Goal: Information Seeking & Learning: Compare options

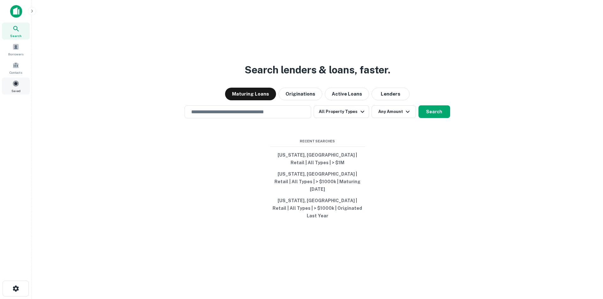
click at [22, 83] on div "Saved" at bounding box center [16, 86] width 28 height 17
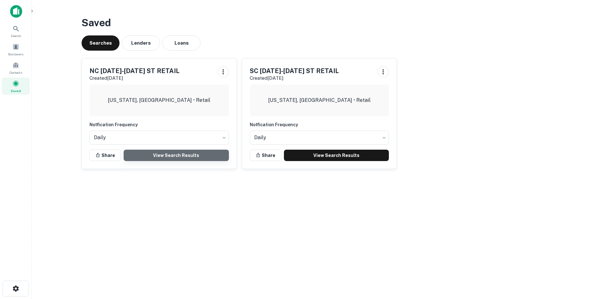
click at [196, 158] on link "View Search Results" at bounding box center [176, 155] width 105 height 11
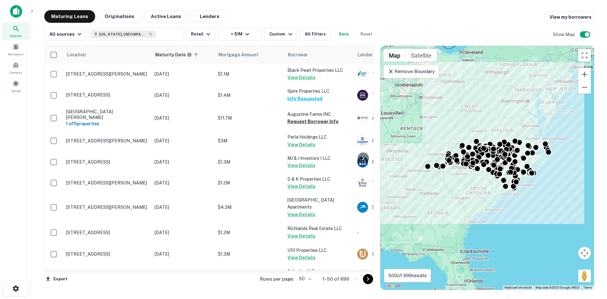
click at [306, 272] on div "Rows per page: 50 ** 1–50 of 699" at bounding box center [312, 278] width 121 height 17
click at [307, 277] on body "Search Borrowers Contacts Saved Maturing Loans Originations Active Loans Lender…" at bounding box center [303, 149] width 607 height 299
click at [307, 283] on li "100" at bounding box center [305, 285] width 18 height 11
click at [307, 283] on div "Export Rows per page: 50 ** 1–50 of 699" at bounding box center [209, 278] width 330 height 17
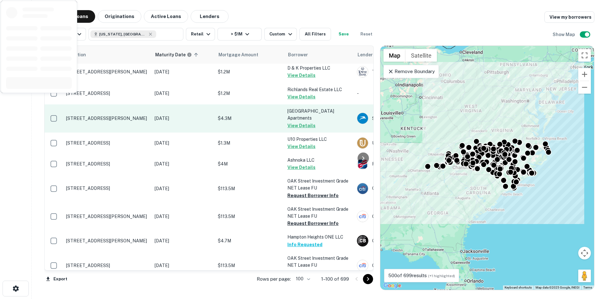
scroll to position [158, 0]
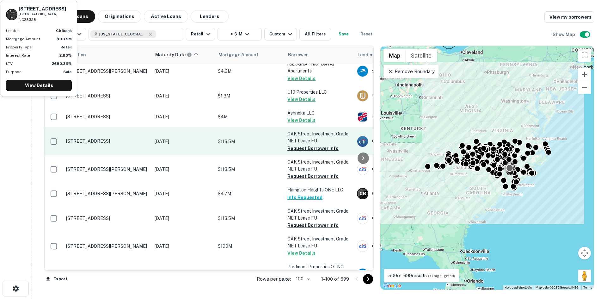
click at [110, 127] on td "[STREET_ADDRESS]" at bounding box center [107, 141] width 89 height 28
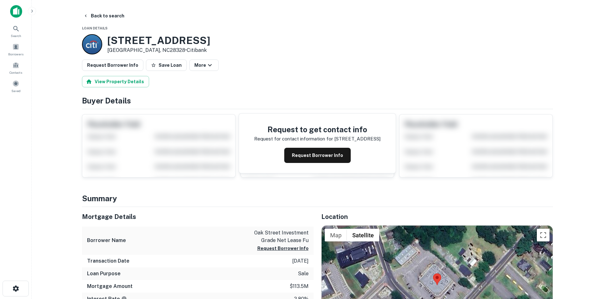
click at [98, 9] on main "Back to search Loan Details 601 College St Clinton, NC28328 • Citibank Request …" at bounding box center [317, 149] width 571 height 299
click at [98, 14] on button "Back to search" at bounding box center [104, 15] width 46 height 11
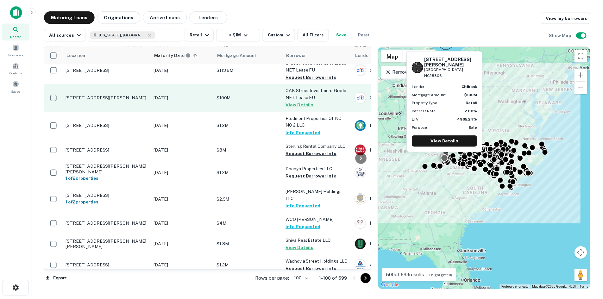
scroll to position [316, 0]
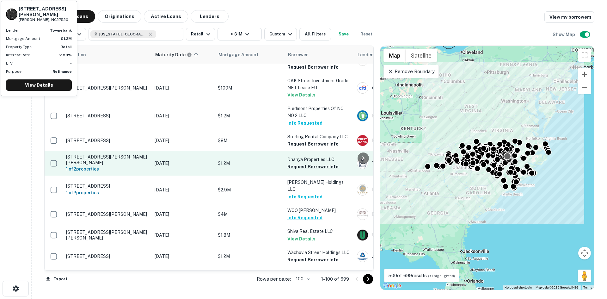
click at [128, 154] on p "[STREET_ADDRESS][PERSON_NAME][PERSON_NAME]" at bounding box center [107, 159] width 82 height 11
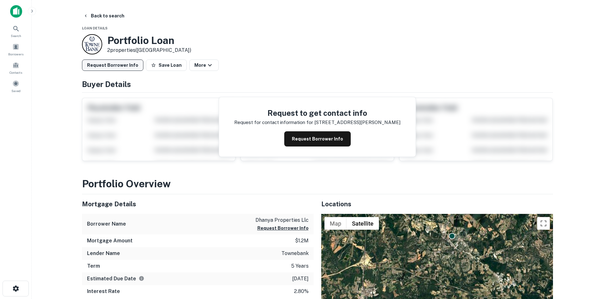
click at [133, 64] on button "Request Borrower Info" at bounding box center [112, 64] width 61 height 11
click at [105, 14] on button "Back to search" at bounding box center [104, 15] width 46 height 11
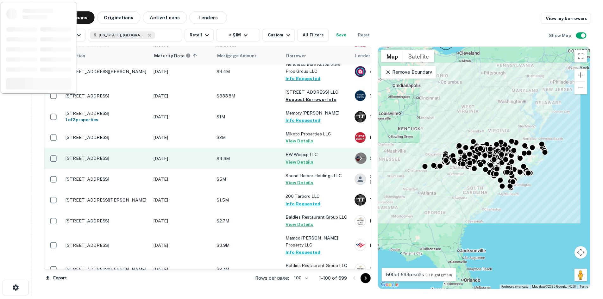
scroll to position [1012, 0]
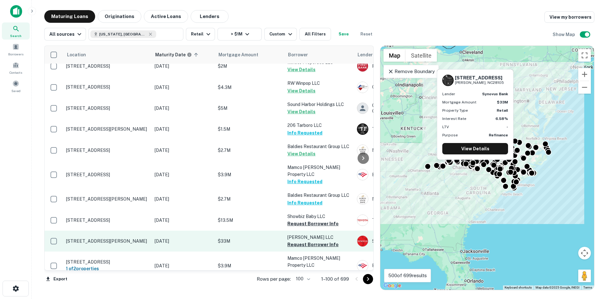
click at [114, 238] on p "[STREET_ADDRESS][PERSON_NAME]" at bounding box center [107, 241] width 82 height 6
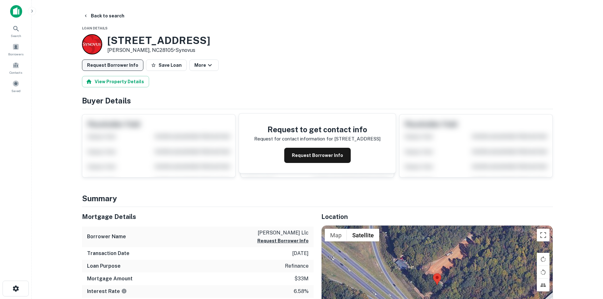
click at [99, 67] on button "Request Borrower Info" at bounding box center [112, 64] width 61 height 11
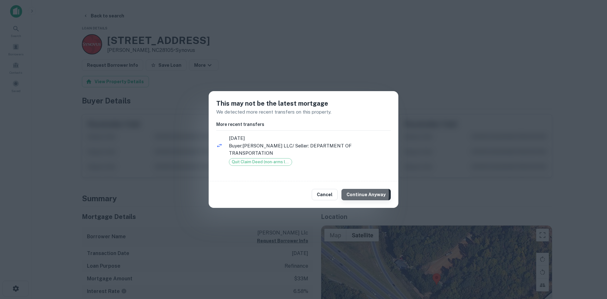
click at [348, 194] on button "Continue Anyway" at bounding box center [366, 194] width 49 height 11
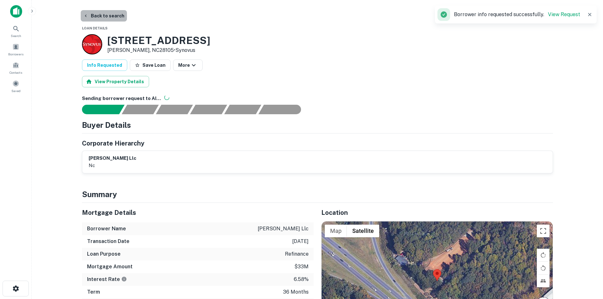
click at [106, 18] on button "Back to search" at bounding box center [104, 15] width 46 height 11
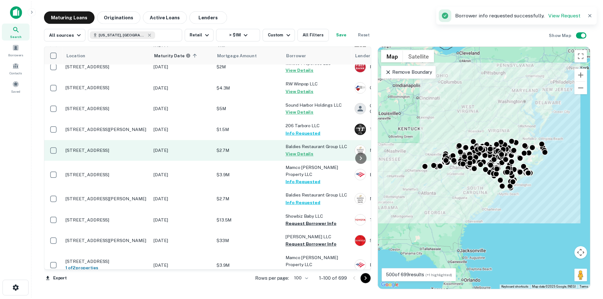
scroll to position [1076, 0]
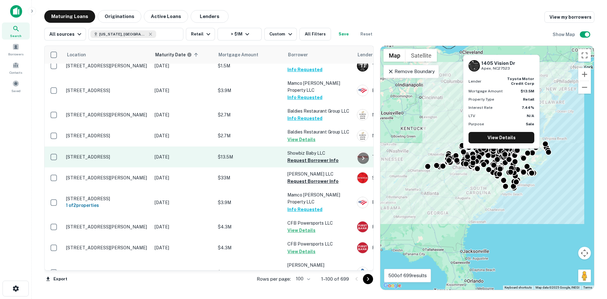
click at [100, 154] on p "[STREET_ADDRESS]" at bounding box center [107, 157] width 82 height 6
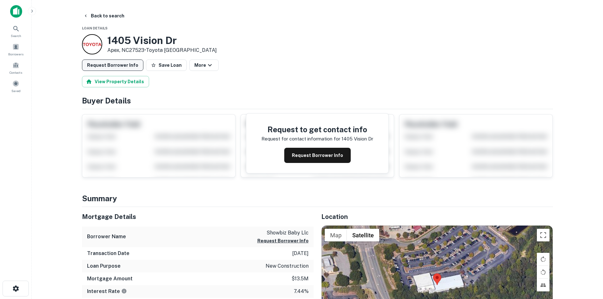
click at [125, 67] on button "Request Borrower Info" at bounding box center [112, 64] width 61 height 11
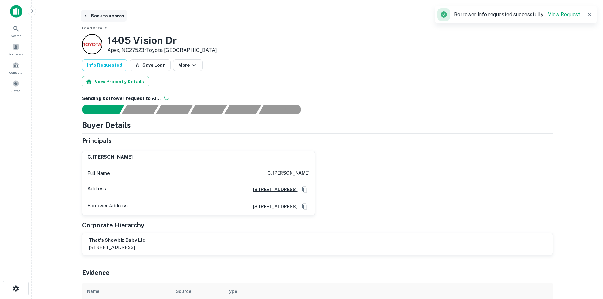
click at [104, 16] on button "Back to search" at bounding box center [104, 15] width 46 height 11
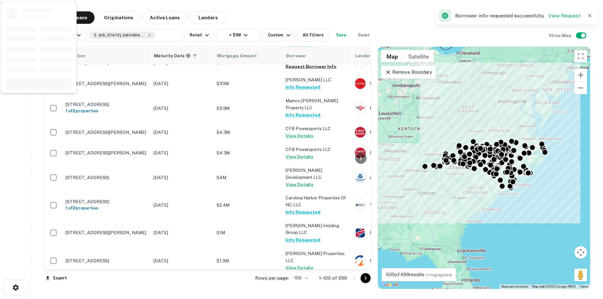
scroll to position [1234, 0]
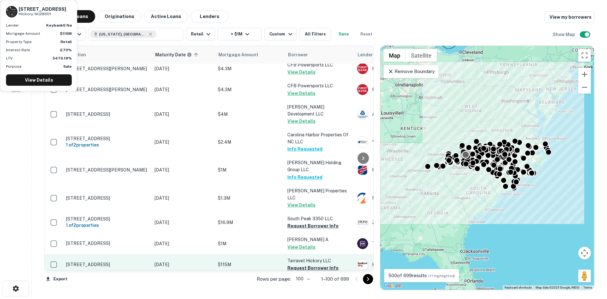
click at [103, 262] on p "1050 Us Highway 321 Nw Hickory, NC28601" at bounding box center [107, 265] width 82 height 6
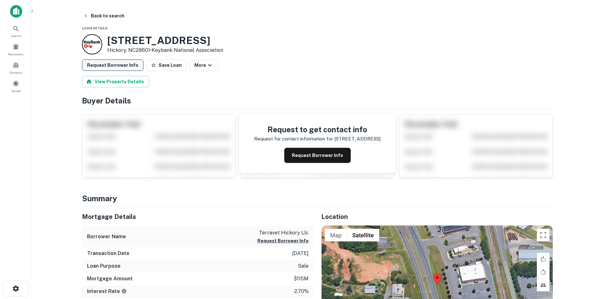
click at [120, 60] on button "Request Borrower Info" at bounding box center [112, 64] width 61 height 11
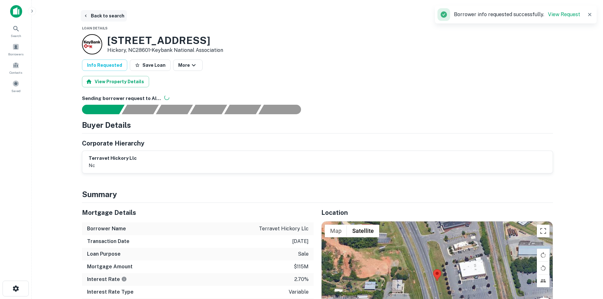
click at [102, 18] on button "Back to search" at bounding box center [104, 15] width 46 height 11
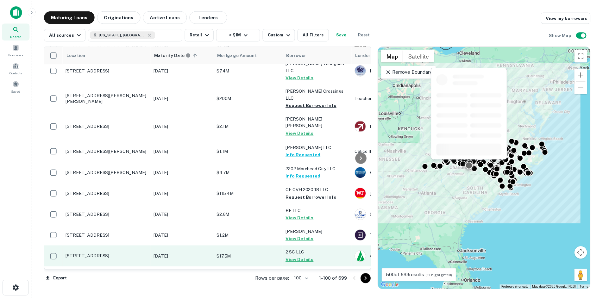
scroll to position [2010, 0]
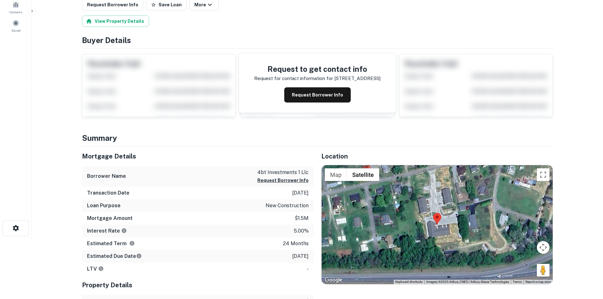
scroll to position [127, 0]
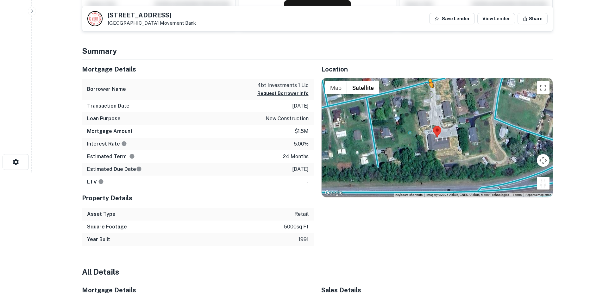
drag, startPoint x: 543, startPoint y: 184, endPoint x: 423, endPoint y: 75, distance: 161.9
click at [423, 75] on div "Location ← Move left → Move right ↑ Move up ↓ Move down + Zoom in - Zoom out Ho…" at bounding box center [433, 152] width 239 height 186
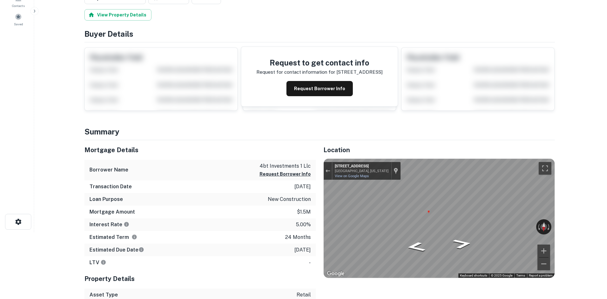
scroll to position [0, 0]
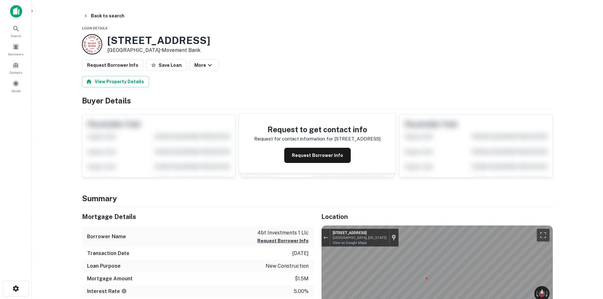
click at [112, 17] on button "Back to search" at bounding box center [104, 15] width 46 height 11
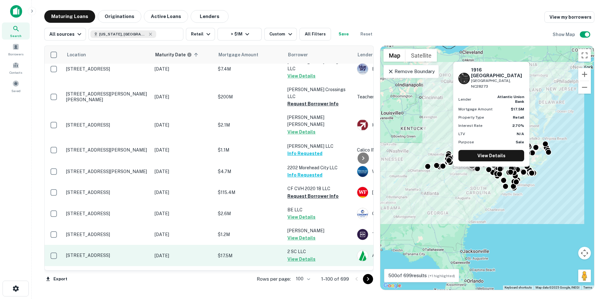
scroll to position [2010, 0]
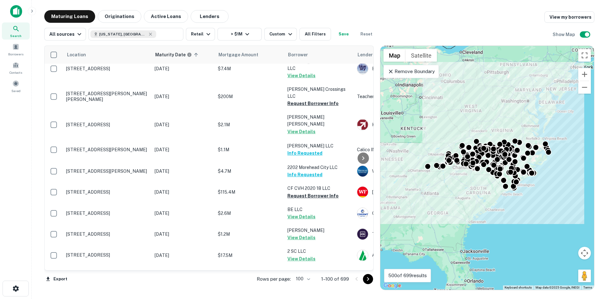
click at [372, 282] on button "Go to next page" at bounding box center [368, 279] width 10 height 10
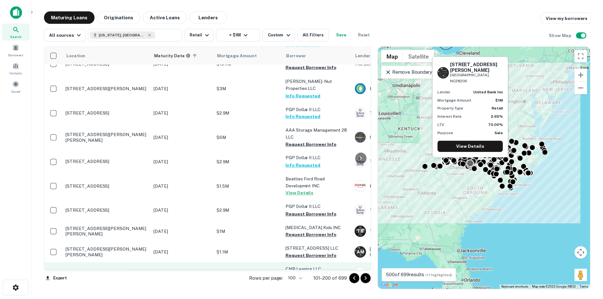
scroll to position [1693, 0]
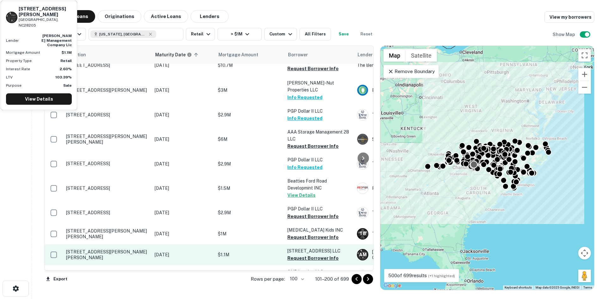
click at [115, 249] on p "4201 Monroe Rd Charlotte, NC28205" at bounding box center [107, 254] width 82 height 11
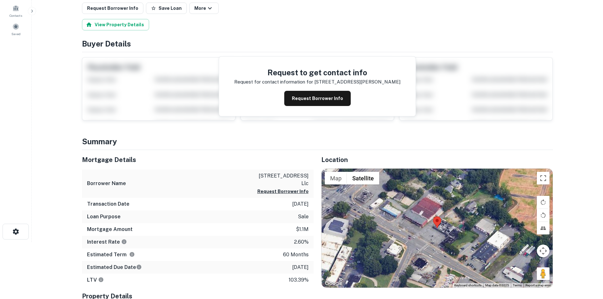
scroll to position [95, 0]
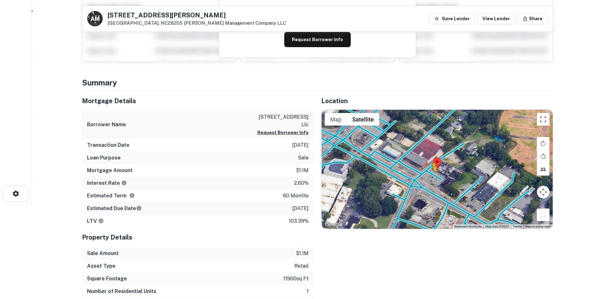
drag, startPoint x: 546, startPoint y: 215, endPoint x: 431, endPoint y: 178, distance: 121.6
click at [431, 178] on div "To activate drag with keyboard, press Alt + Enter. Once in keyboard drag state,…" at bounding box center [436, 169] width 231 height 119
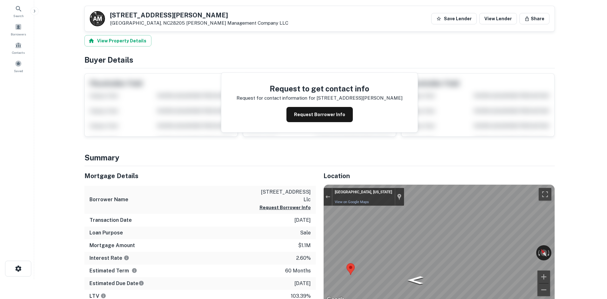
scroll to position [0, 0]
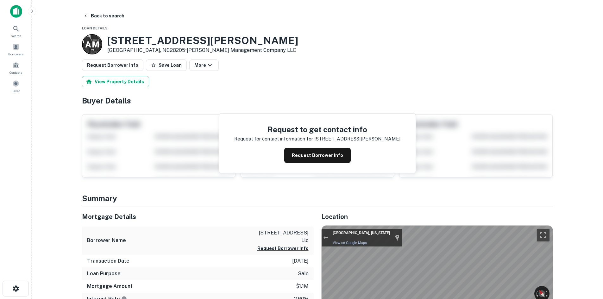
drag, startPoint x: 121, startPoint y: 59, endPoint x: 118, endPoint y: 58, distance: 3.3
click at [97, 66] on button "Request Borrower Info" at bounding box center [112, 64] width 61 height 11
click at [103, 16] on button "Back to search" at bounding box center [104, 15] width 46 height 11
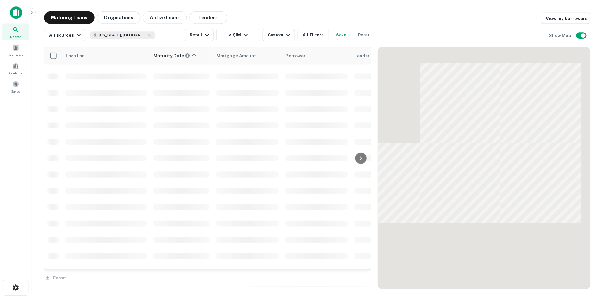
scroll to position [1443, 0]
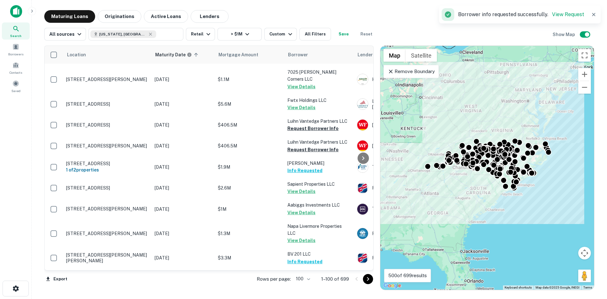
drag, startPoint x: 371, startPoint y: 281, endPoint x: 370, endPoint y: 277, distance: 4.0
click at [371, 281] on icon "Go to next page" at bounding box center [368, 279] width 8 height 8
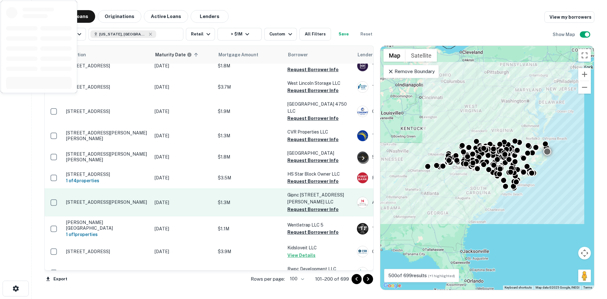
click at [101, 199] on p "201c Etheridge Rd Manteo, NC27954" at bounding box center [107, 202] width 82 height 6
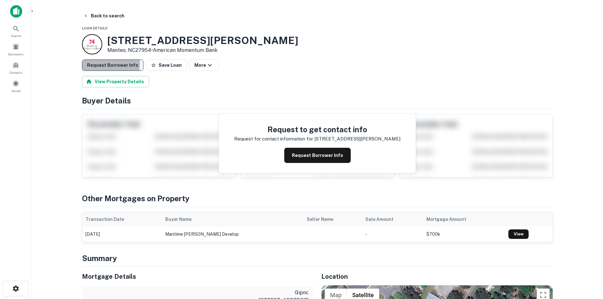
click at [92, 64] on button "Request Borrower Info" at bounding box center [112, 64] width 61 height 11
click at [102, 11] on button "Back to search" at bounding box center [104, 15] width 46 height 11
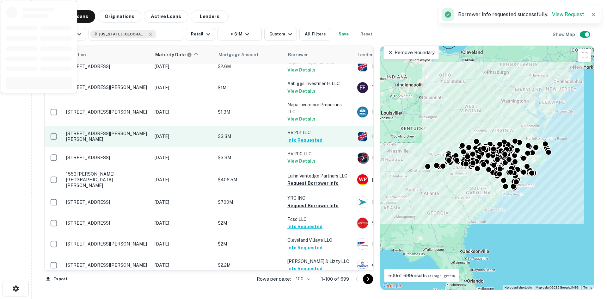
scroll to position [1570, 0]
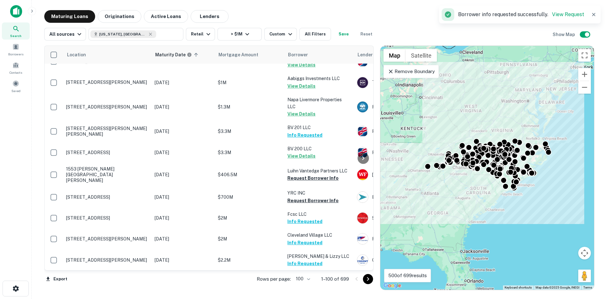
click at [367, 274] on button "Go to next page" at bounding box center [368, 279] width 10 height 10
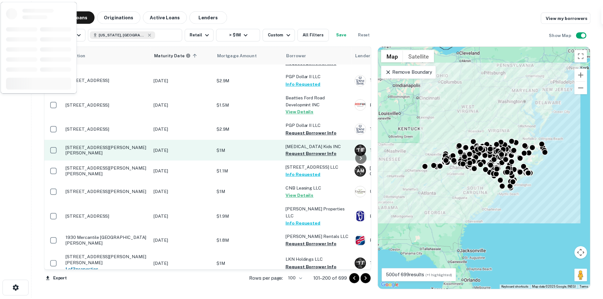
scroll to position [1791, 0]
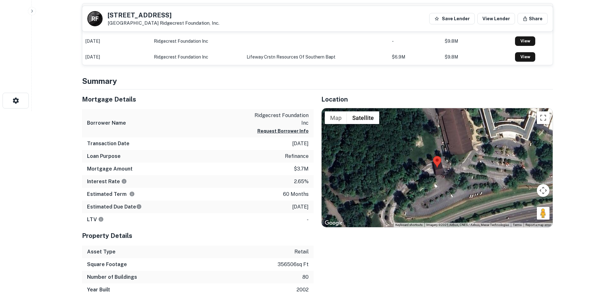
scroll to position [190, 0]
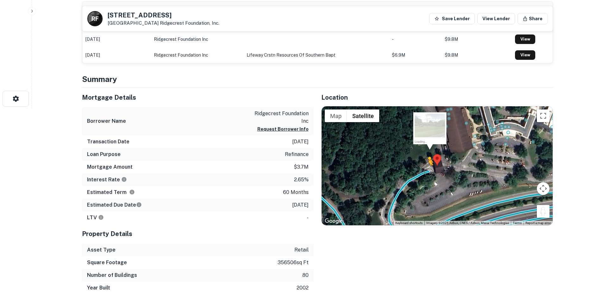
drag, startPoint x: 541, startPoint y: 214, endPoint x: 427, endPoint y: 172, distance: 121.4
click at [427, 172] on div "To activate drag with keyboard, press Alt + Enter. Once in keyboard drag state,…" at bounding box center [436, 165] width 231 height 119
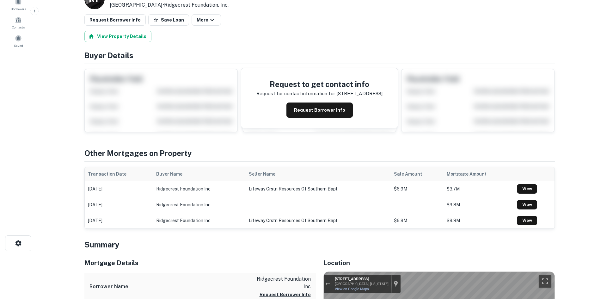
scroll to position [0, 0]
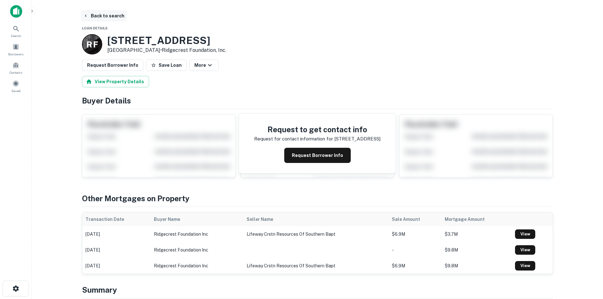
click at [98, 16] on button "Back to search" at bounding box center [104, 15] width 46 height 11
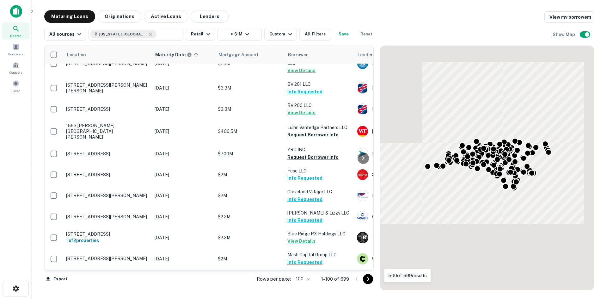
scroll to position [1791, 0]
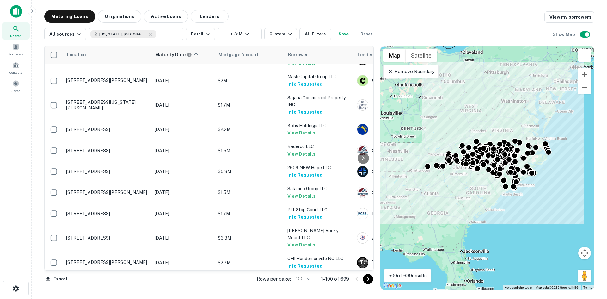
click at [365, 280] on icon "Go to next page" at bounding box center [368, 279] width 8 height 8
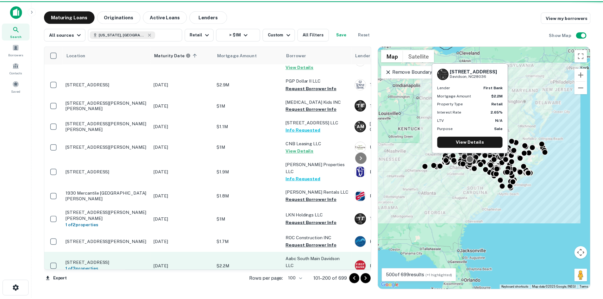
scroll to position [1823, 0]
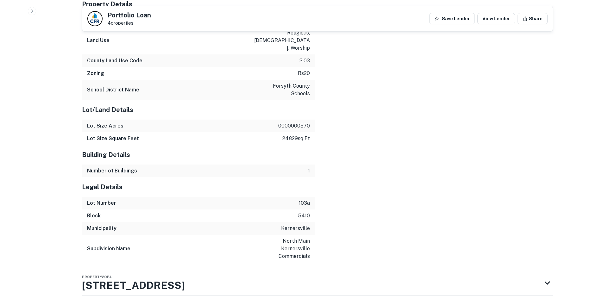
scroll to position [624, 0]
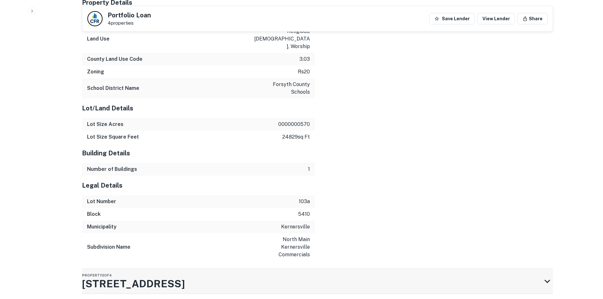
click at [296, 269] on div "Property 2 of 4 1180 N Main St" at bounding box center [311, 281] width 459 height 25
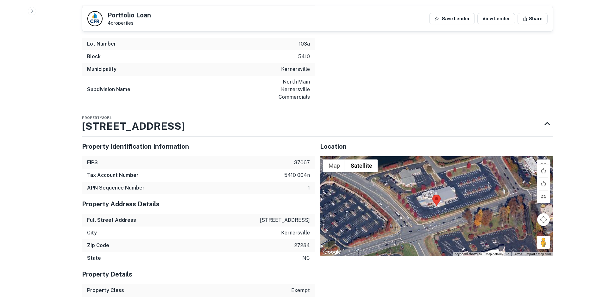
scroll to position [782, 0]
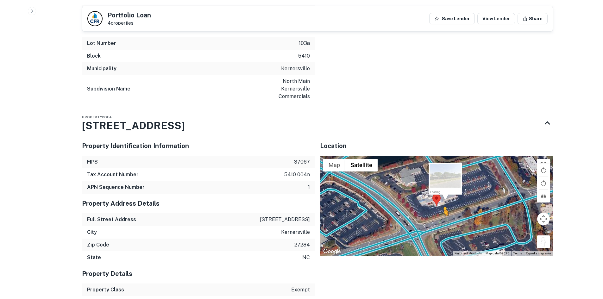
drag, startPoint x: 541, startPoint y: 171, endPoint x: 444, endPoint y: 146, distance: 99.5
click at [444, 156] on div "To activate drag with keyboard, press Alt + Enter. Once in keyboard drag state,…" at bounding box center [436, 206] width 233 height 100
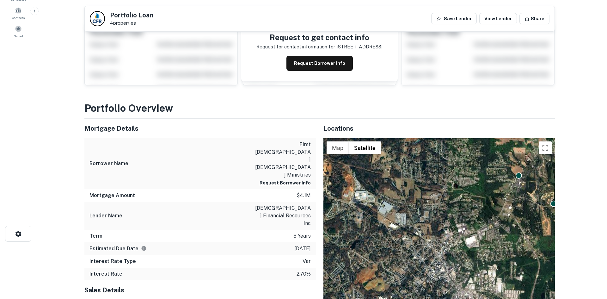
scroll to position [0, 0]
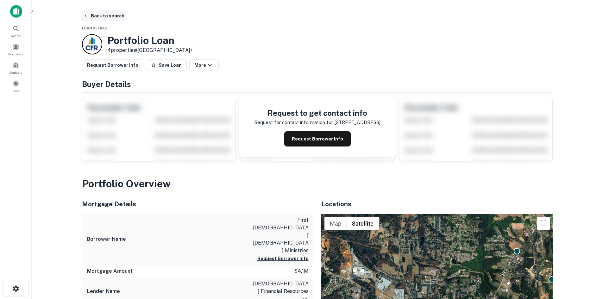
click at [109, 17] on button "Back to search" at bounding box center [104, 15] width 46 height 11
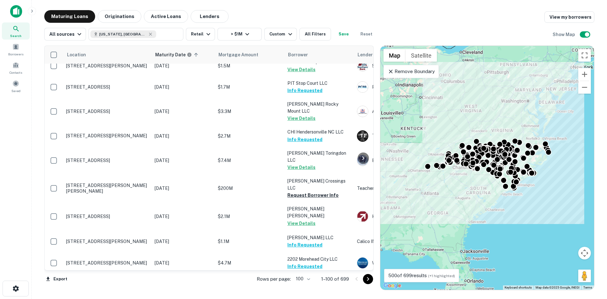
scroll to position [2010, 0]
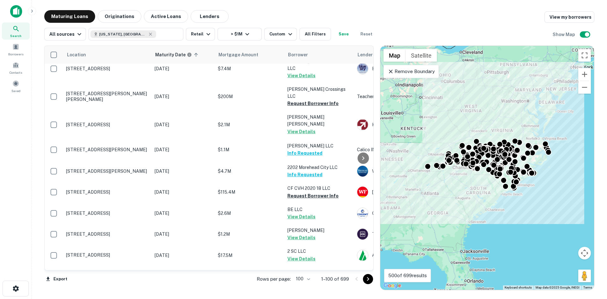
click at [364, 279] on button "Go to next page" at bounding box center [368, 279] width 10 height 10
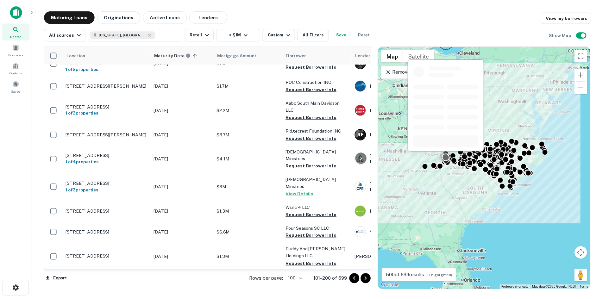
scroll to position [1958, 0]
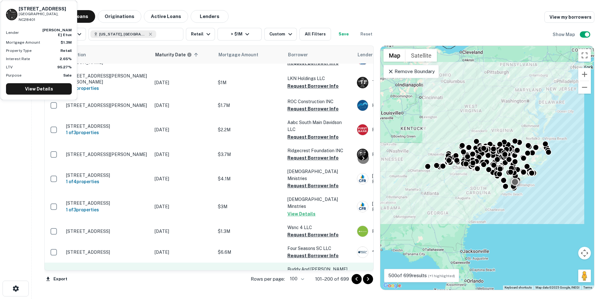
click at [138, 274] on p "2541 Carolina Beach Rd Wilmington, NC28401" at bounding box center [107, 277] width 82 height 6
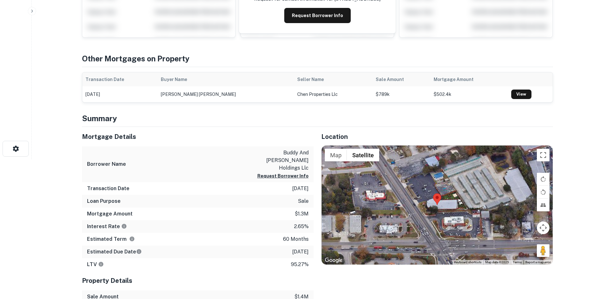
scroll to position [158, 0]
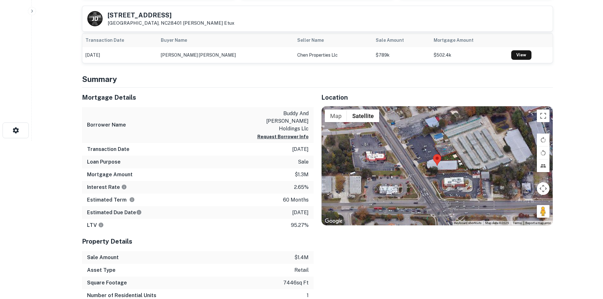
drag, startPoint x: 542, startPoint y: 215, endPoint x: 486, endPoint y: 187, distance: 63.2
click at [446, 176] on div "Map Terrain Satellite Labels Keyboard shortcuts Map Data Map data ©2025 Map dat…" at bounding box center [436, 165] width 231 height 119
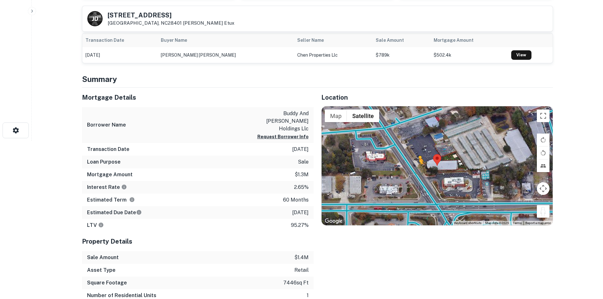
drag, startPoint x: 546, startPoint y: 215, endPoint x: 417, endPoint y: 171, distance: 136.8
click at [417, 171] on div "To activate drag with keyboard, press Alt + Enter. Once in keyboard drag state,…" at bounding box center [436, 165] width 231 height 119
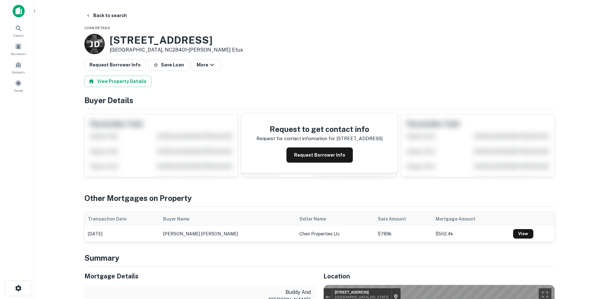
scroll to position [0, 0]
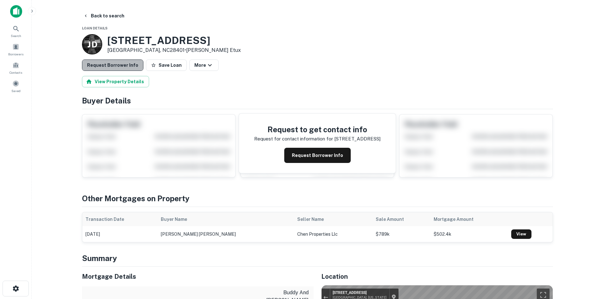
click at [122, 69] on button "Request Borrower Info" at bounding box center [112, 64] width 61 height 11
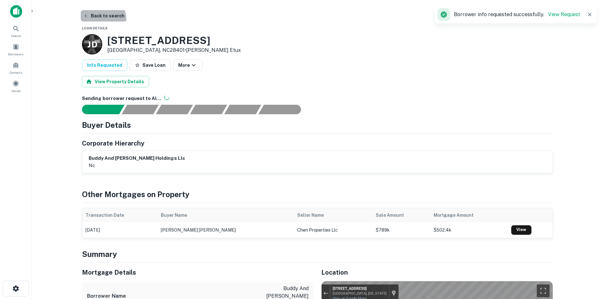
click at [101, 19] on button "Back to search" at bounding box center [104, 15] width 46 height 11
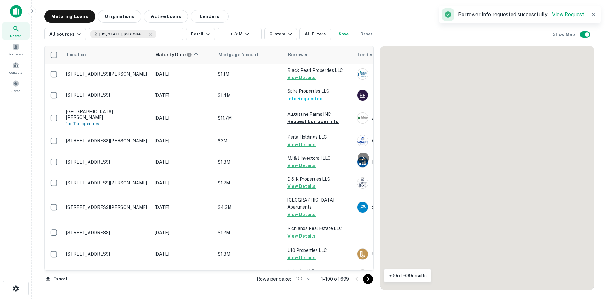
scroll to position [1779, 0]
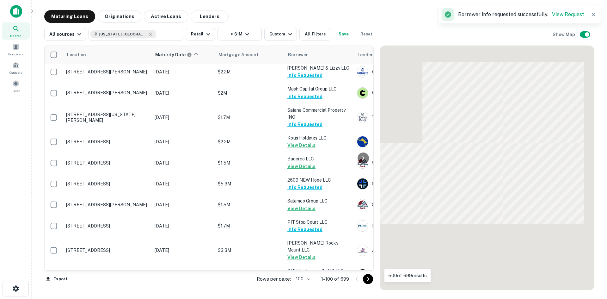
click at [369, 279] on icon "Go to next page" at bounding box center [368, 279] width 2 height 4
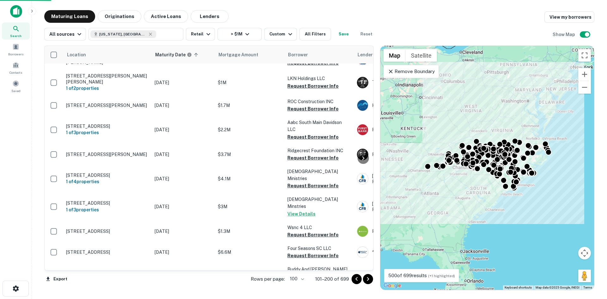
scroll to position [2022, 0]
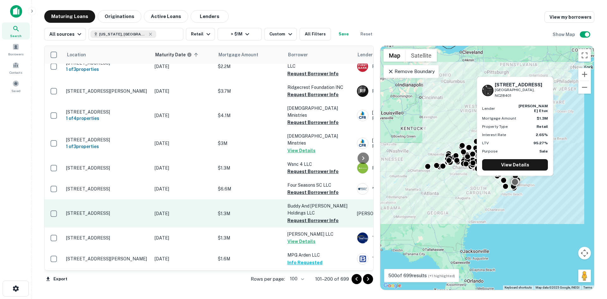
click at [127, 210] on p "2541 Carolina Beach Rd Wilmington, NC28401" at bounding box center [107, 213] width 82 height 6
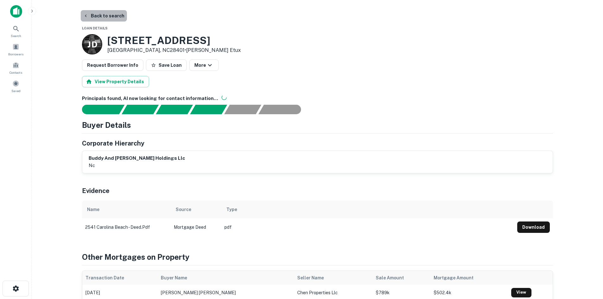
click at [114, 17] on button "Back to search" at bounding box center [104, 15] width 46 height 11
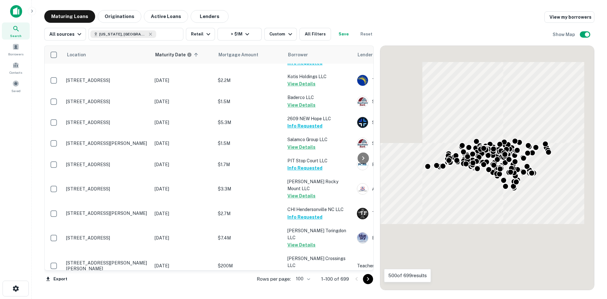
scroll to position [2010, 0]
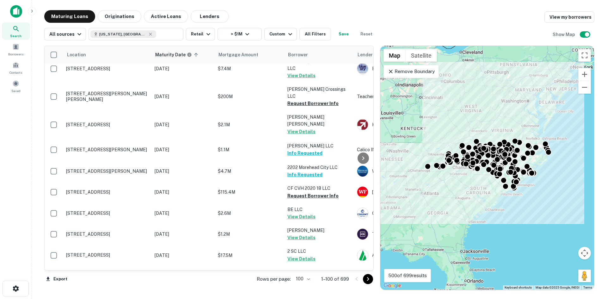
click at [367, 283] on button "Go to next page" at bounding box center [368, 279] width 10 height 10
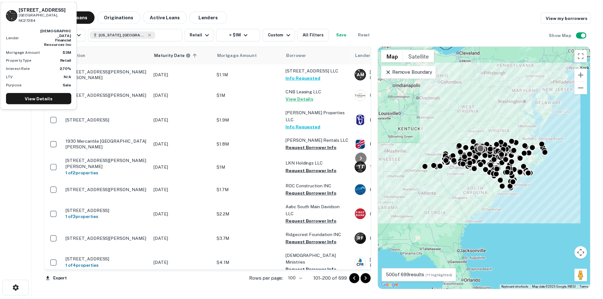
scroll to position [1863, 0]
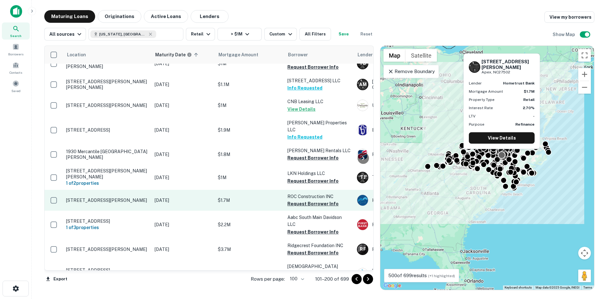
click at [103, 190] on td "400 Upchurch St Apex, NC27502" at bounding box center [107, 200] width 89 height 21
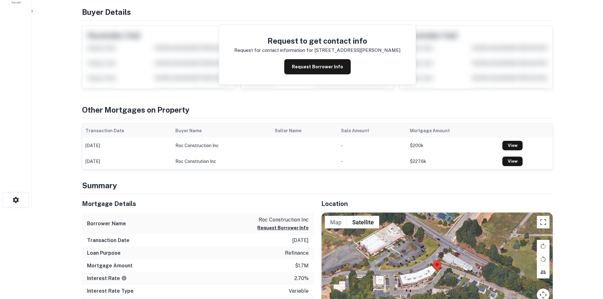
scroll to position [127, 0]
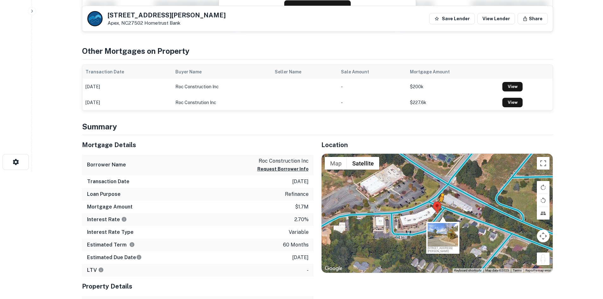
drag, startPoint x: 548, startPoint y: 259, endPoint x: 440, endPoint y: 208, distance: 119.0
click at [440, 208] on div "To activate drag with keyboard, press Alt + Enter. Once in keyboard drag state,…" at bounding box center [436, 213] width 231 height 119
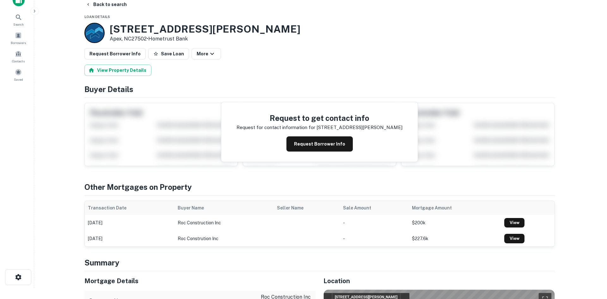
scroll to position [0, 0]
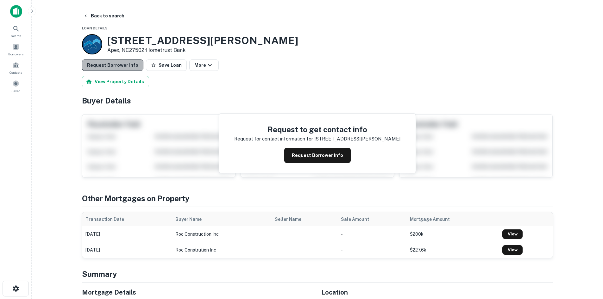
click at [115, 61] on button "Request Borrower Info" at bounding box center [112, 64] width 61 height 11
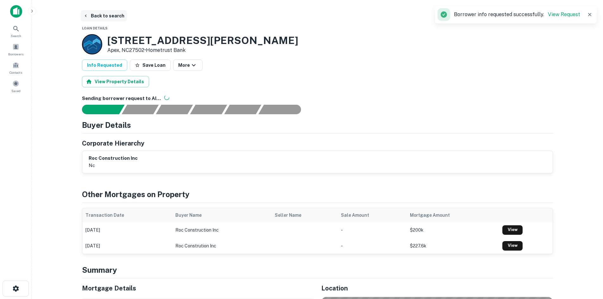
click at [98, 18] on button "Back to search" at bounding box center [104, 15] width 46 height 11
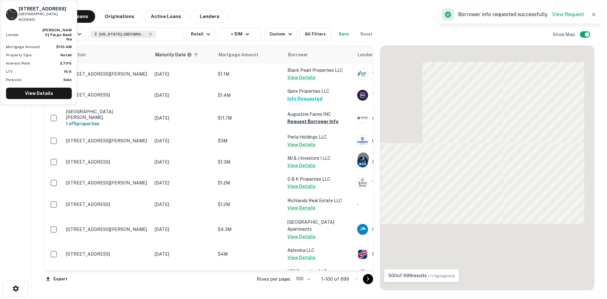
scroll to position [1863, 0]
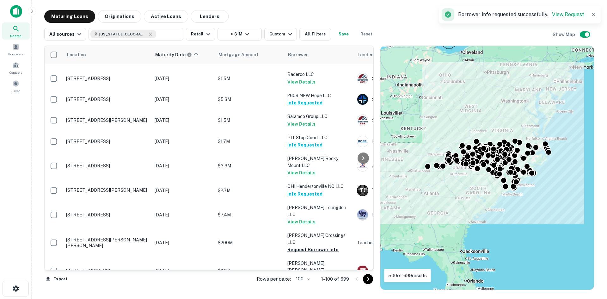
click at [365, 278] on icon "Go to next page" at bounding box center [368, 279] width 8 height 8
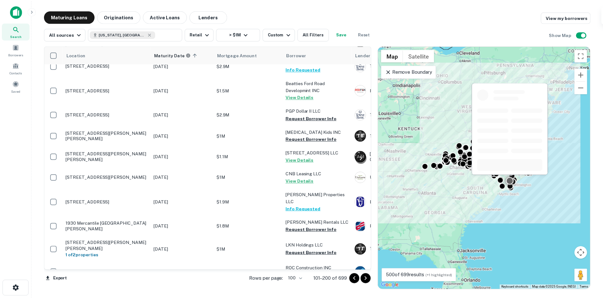
scroll to position [1768, 0]
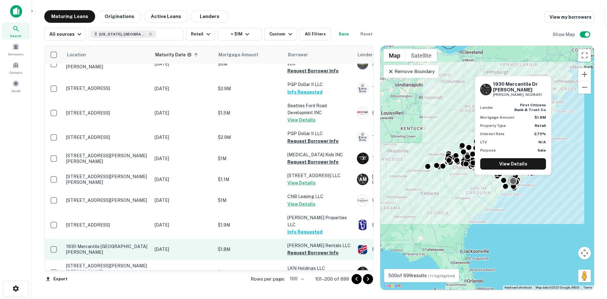
click at [136, 244] on p "1930 Mercantile Dr Ne Leland, NC28451" at bounding box center [107, 249] width 82 height 11
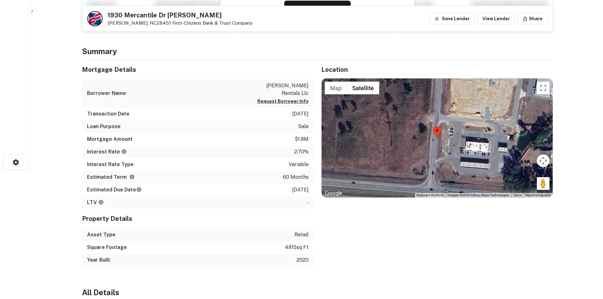
scroll to position [127, 0]
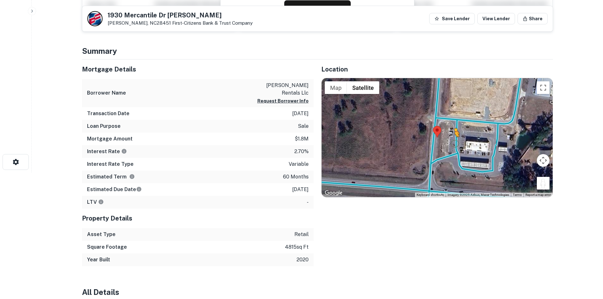
drag, startPoint x: 543, startPoint y: 187, endPoint x: 454, endPoint y: 143, distance: 98.8
click at [454, 143] on div "To activate drag with keyboard, press Alt + Enter. Once in keyboard drag state,…" at bounding box center [436, 137] width 231 height 119
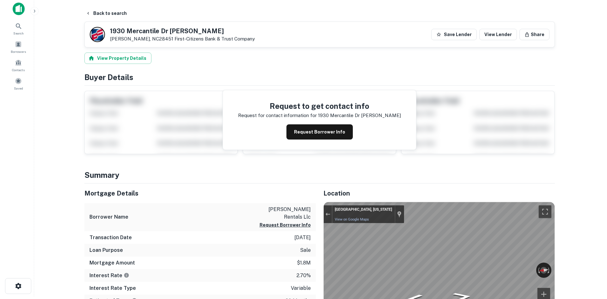
scroll to position [0, 0]
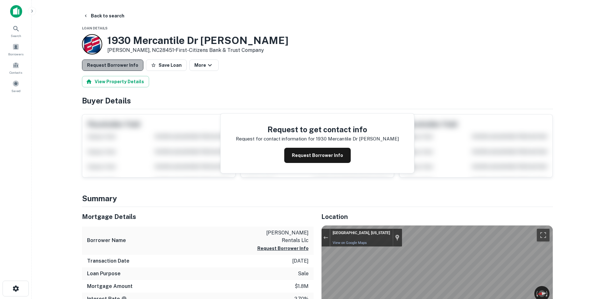
click at [131, 64] on button "Request Borrower Info" at bounding box center [112, 64] width 61 height 11
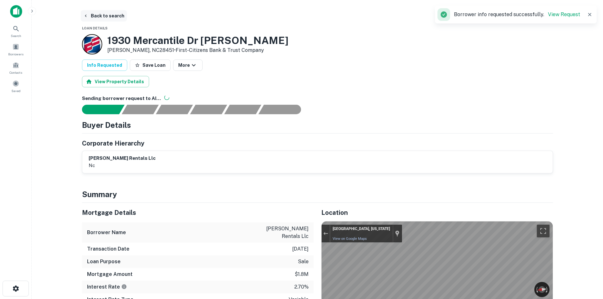
click at [111, 16] on button "Back to search" at bounding box center [104, 15] width 46 height 11
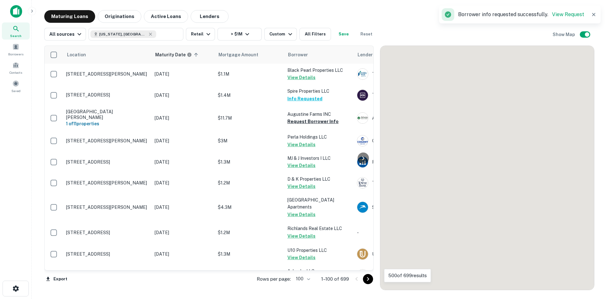
scroll to position [1768, 0]
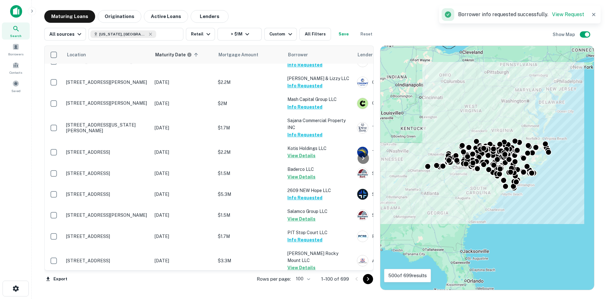
click at [368, 281] on icon "Go to next page" at bounding box center [368, 279] width 8 height 8
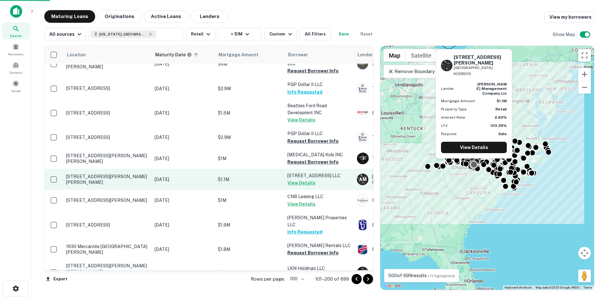
scroll to position [1678, 0]
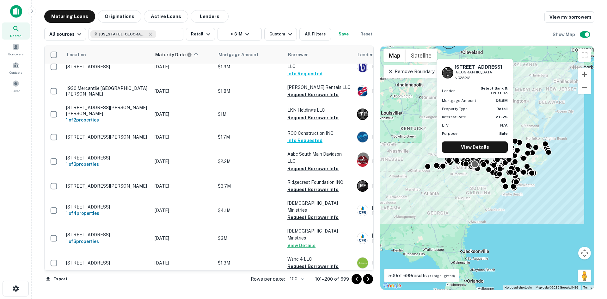
click at [97, 281] on p "[STREET_ADDRESS]" at bounding box center [107, 284] width 82 height 6
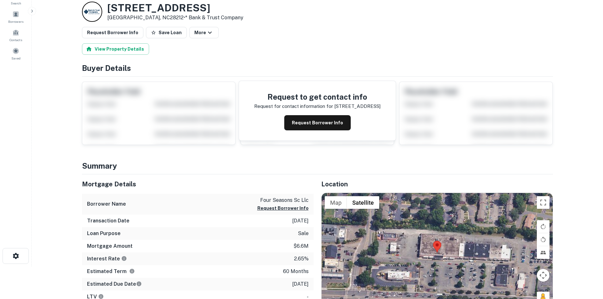
scroll to position [63, 0]
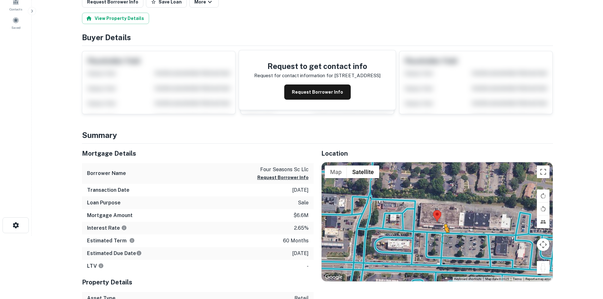
drag, startPoint x: 548, startPoint y: 265, endPoint x: 435, endPoint y: 235, distance: 117.6
click at [435, 235] on div "To activate drag with keyboard, press Alt + Enter. Once in keyboard drag state,…" at bounding box center [436, 221] width 231 height 119
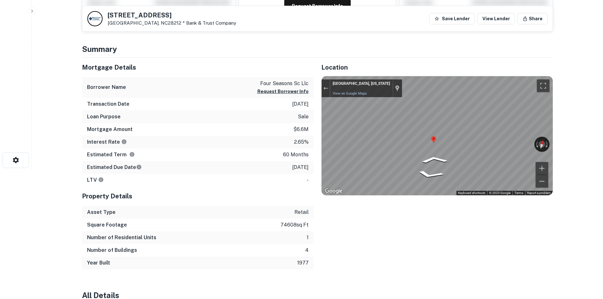
scroll to position [127, 0]
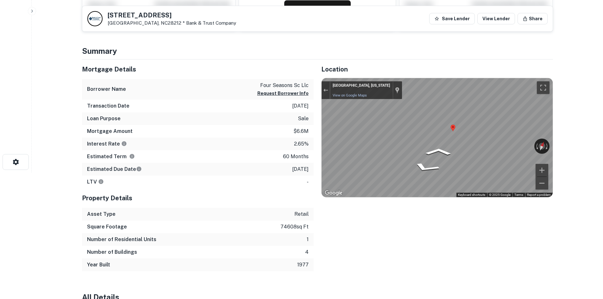
click at [323, 84] on div "← Move left → Move right ↑ Move up ↓ Move down + Zoom in - Zoom out Charlotte, …" at bounding box center [436, 137] width 231 height 119
click at [458, 160] on div "Map" at bounding box center [436, 137] width 231 height 119
click at [541, 149] on div "← Move left → Move right ↑ Move up ↓ Move down + Zoom in - Zoom out Charlotte, …" at bounding box center [436, 137] width 231 height 119
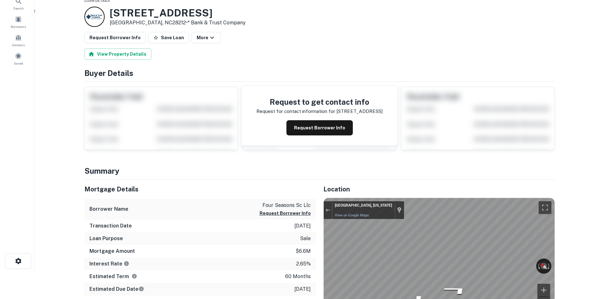
scroll to position [0, 0]
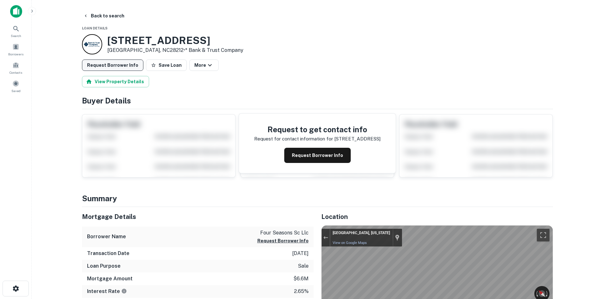
click at [138, 68] on button "Request Borrower Info" at bounding box center [112, 64] width 61 height 11
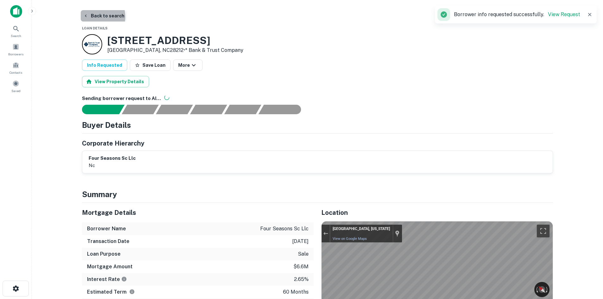
click at [94, 17] on button "Back to search" at bounding box center [104, 15] width 46 height 11
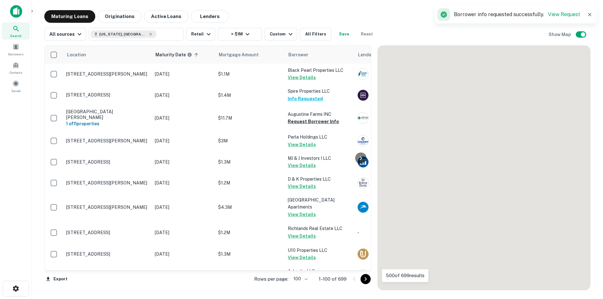
click at [365, 278] on icon "Go to next page" at bounding box center [366, 279] width 8 height 8
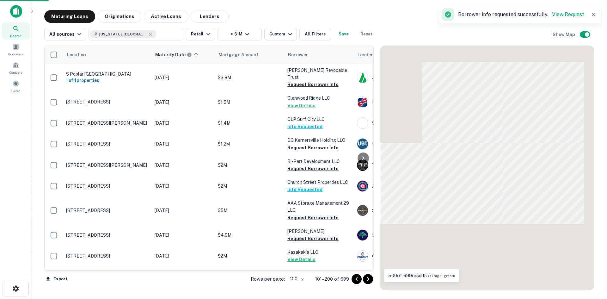
scroll to position [1990, 0]
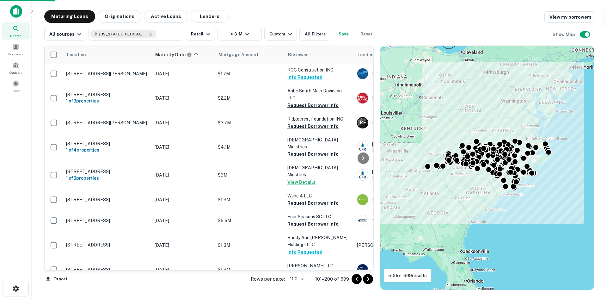
click at [368, 279] on icon "Go to next page" at bounding box center [368, 279] width 8 height 8
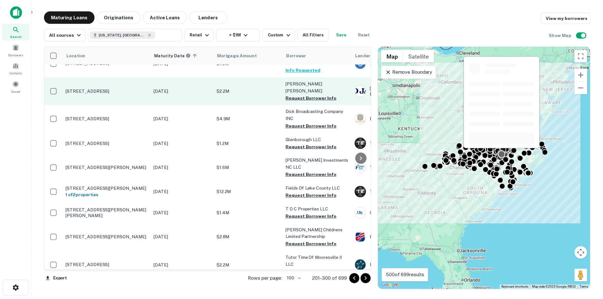
scroll to position [63, 0]
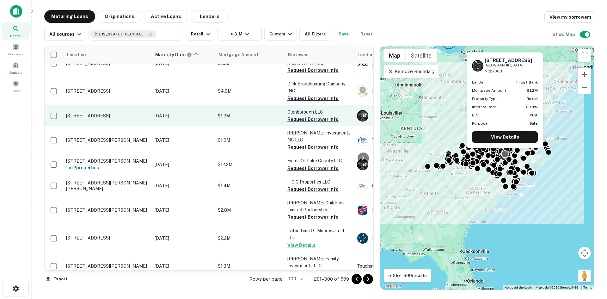
click at [97, 113] on p "600 Hillsborough St Raleigh, NC27603" at bounding box center [107, 116] width 82 height 6
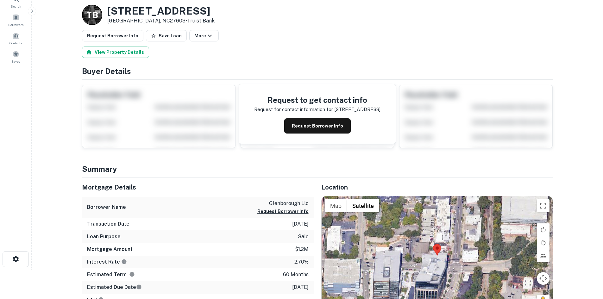
scroll to position [127, 0]
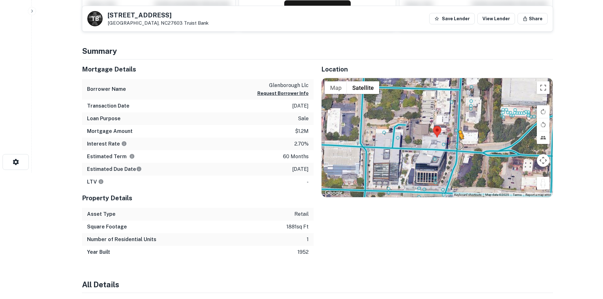
drag, startPoint x: 547, startPoint y: 182, endPoint x: 458, endPoint y: 146, distance: 95.9
click at [458, 146] on div "To activate drag with keyboard, press Alt + Enter. Once in keyboard drag state,…" at bounding box center [436, 137] width 231 height 119
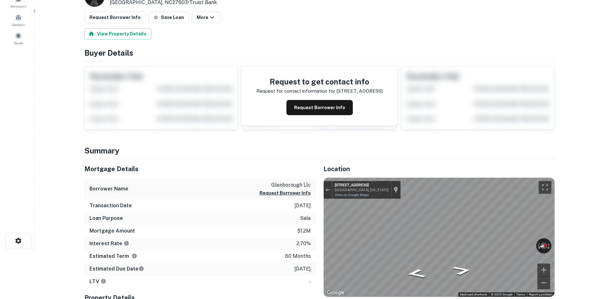
scroll to position [0, 0]
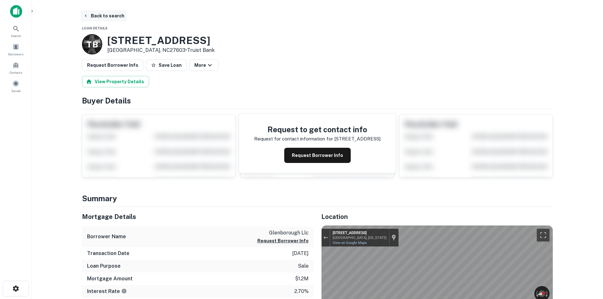
click at [95, 17] on button "Back to search" at bounding box center [104, 15] width 46 height 11
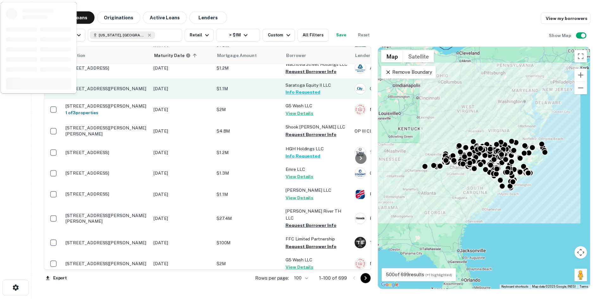
scroll to position [569, 0]
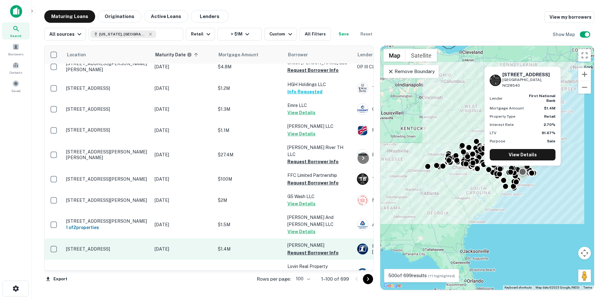
click at [114, 246] on p "[STREET_ADDRESS]" at bounding box center [107, 249] width 82 height 6
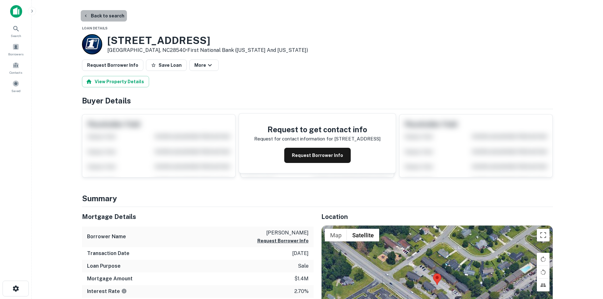
drag, startPoint x: 113, startPoint y: 19, endPoint x: 107, endPoint y: 17, distance: 6.3
click at [113, 18] on button "Back to search" at bounding box center [104, 15] width 46 height 11
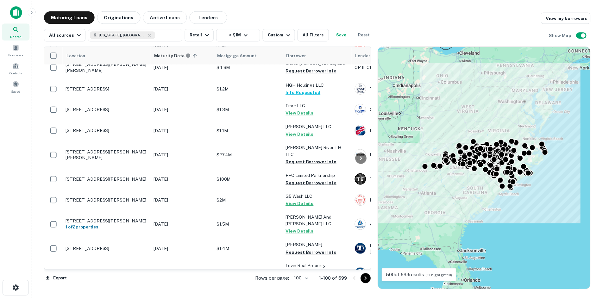
scroll to position [696, 0]
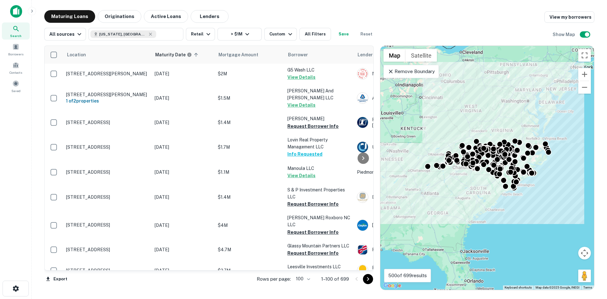
click at [369, 280] on icon "Go to next page" at bounding box center [368, 279] width 8 height 8
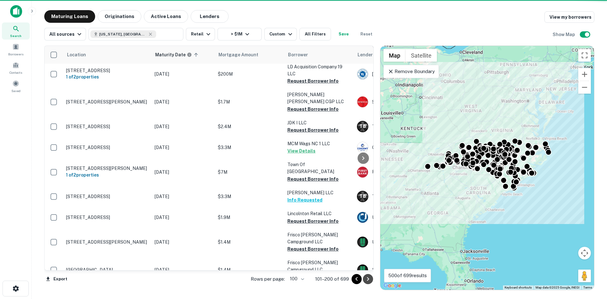
click at [369, 280] on icon "Go to next page" at bounding box center [368, 279] width 8 height 8
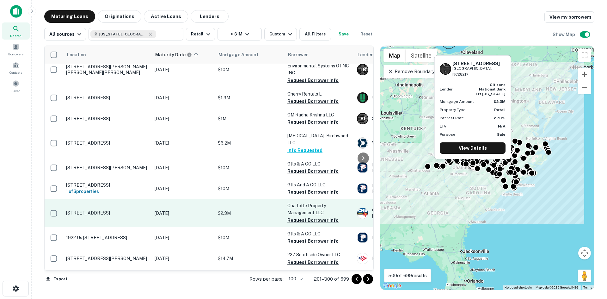
click at [86, 199] on td "444 Tyvola Rd Charlotte, NC28217" at bounding box center [107, 213] width 89 height 28
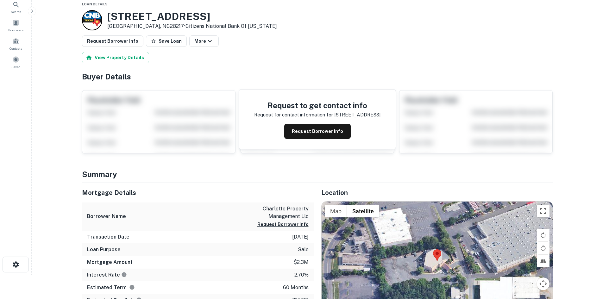
scroll to position [63, 0]
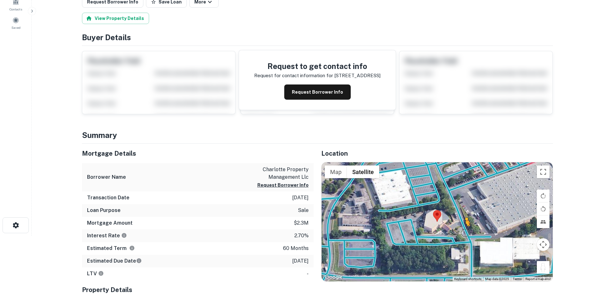
drag, startPoint x: 542, startPoint y: 271, endPoint x: 462, endPoint y: 228, distance: 90.7
click at [462, 228] on div "To activate drag with keyboard, press Alt + Enter. Once in keyboard drag state,…" at bounding box center [436, 221] width 231 height 119
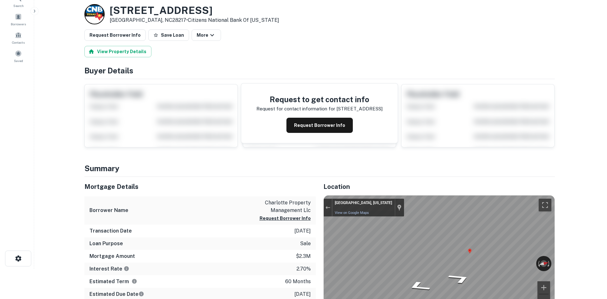
scroll to position [0, 0]
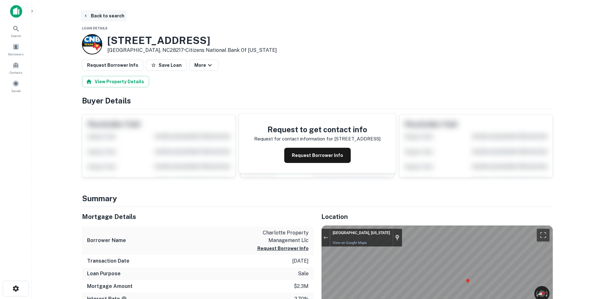
click at [101, 17] on button "Back to search" at bounding box center [104, 15] width 46 height 11
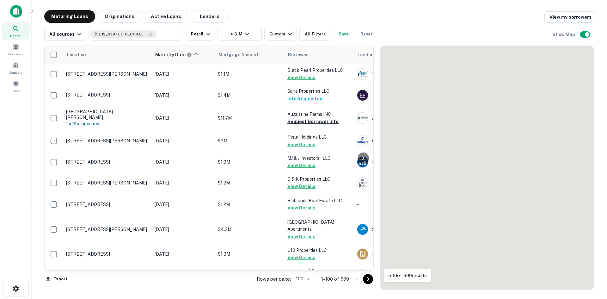
scroll to position [696, 0]
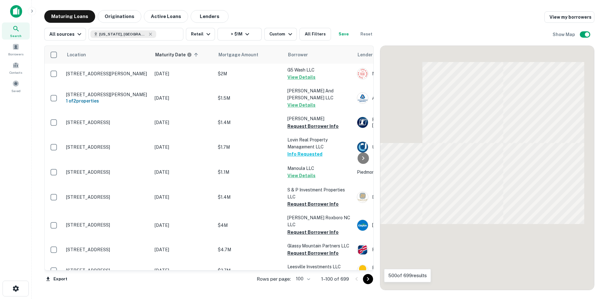
click at [368, 279] on icon "Go to next page" at bounding box center [368, 279] width 8 height 8
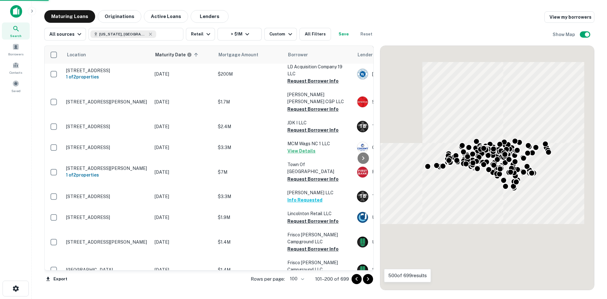
click at [368, 279] on icon "Go to next page" at bounding box center [368, 279] width 8 height 8
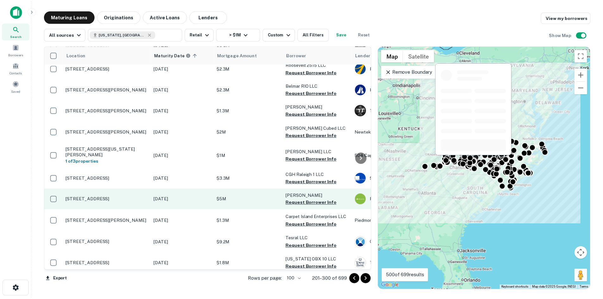
scroll to position [316, 0]
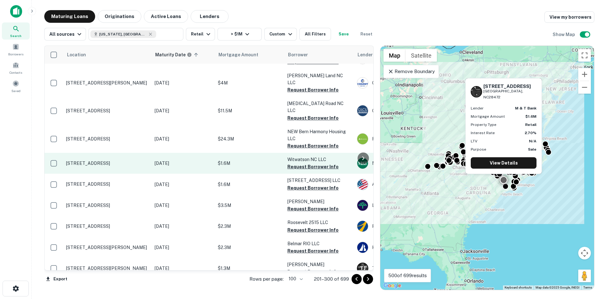
click at [136, 160] on p "1728 S Madison St Whiteville, NC28472" at bounding box center [107, 163] width 82 height 6
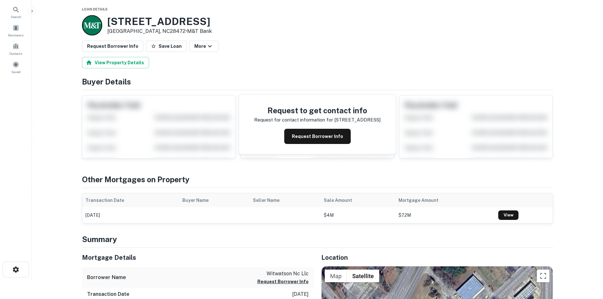
scroll to position [95, 0]
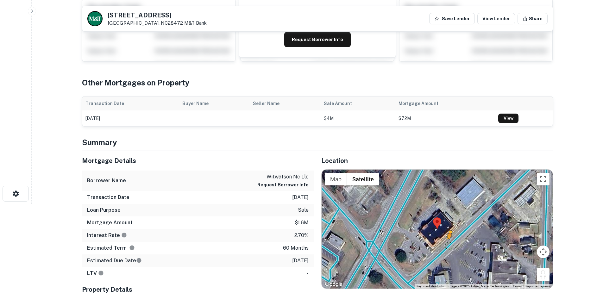
drag, startPoint x: 544, startPoint y: 272, endPoint x: 448, endPoint y: 244, distance: 99.2
click at [447, 245] on div "To activate drag with keyboard, press Alt + Enter. Once in keyboard drag state,…" at bounding box center [436, 229] width 231 height 119
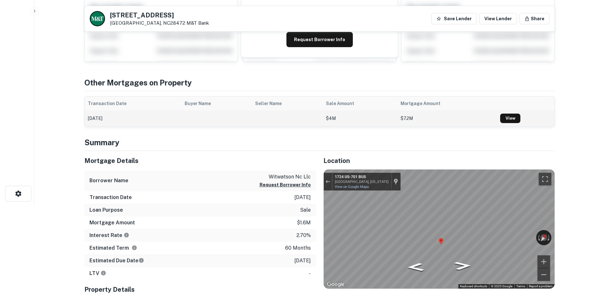
scroll to position [0, 0]
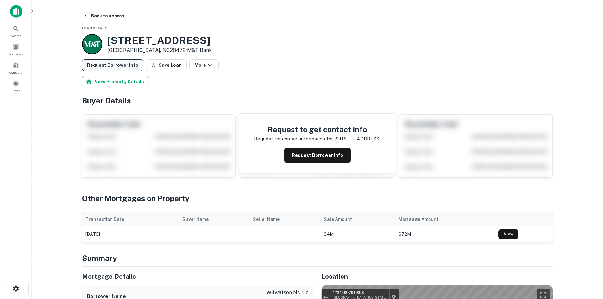
click at [109, 61] on button "Request Borrower Info" at bounding box center [112, 64] width 61 height 11
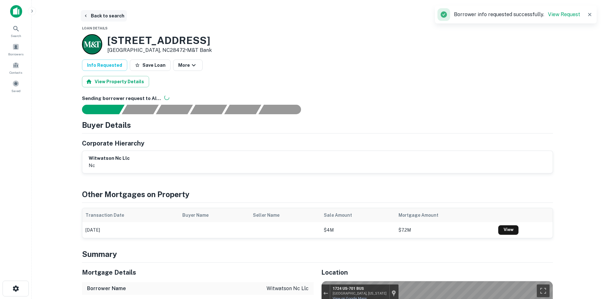
click at [107, 17] on button "Back to search" at bounding box center [104, 15] width 46 height 11
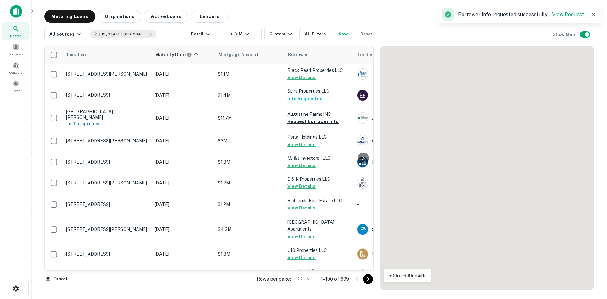
scroll to position [316, 0]
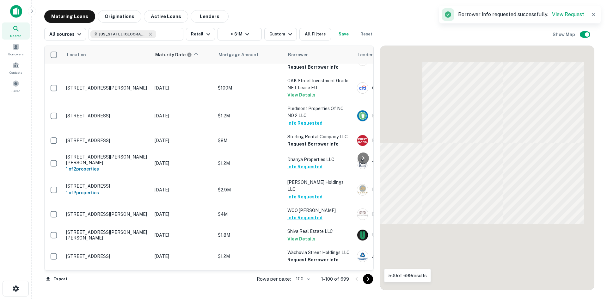
click at [368, 278] on icon "Go to next page" at bounding box center [368, 279] width 8 height 8
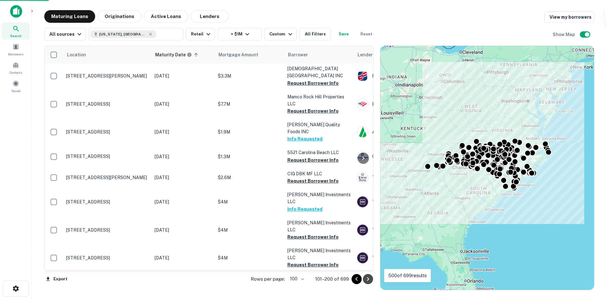
click at [367, 278] on icon "Go to next page" at bounding box center [368, 279] width 8 height 8
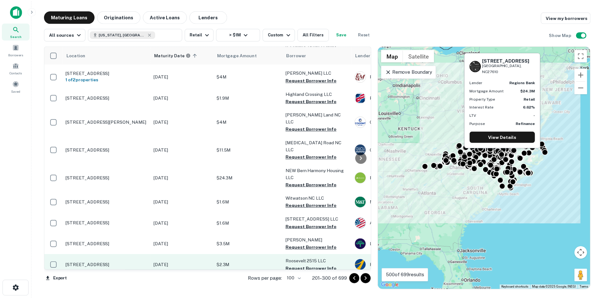
scroll to position [221, 0]
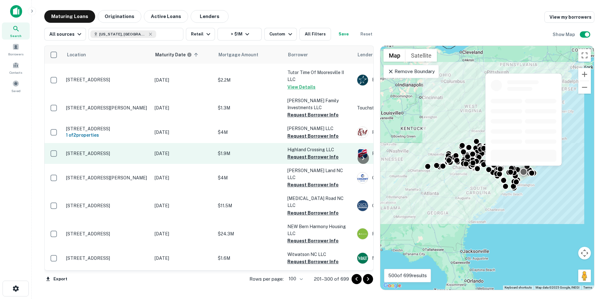
click at [118, 151] on p "861 Piney Green Rd Jacksonville, NC28546" at bounding box center [107, 154] width 82 height 6
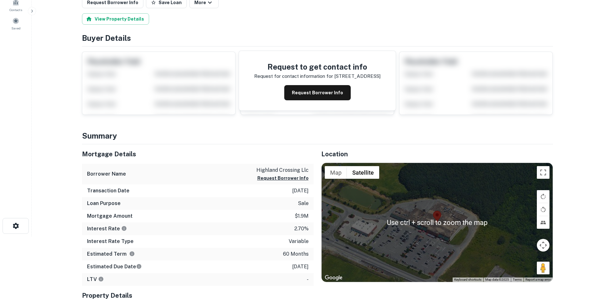
scroll to position [63, 0]
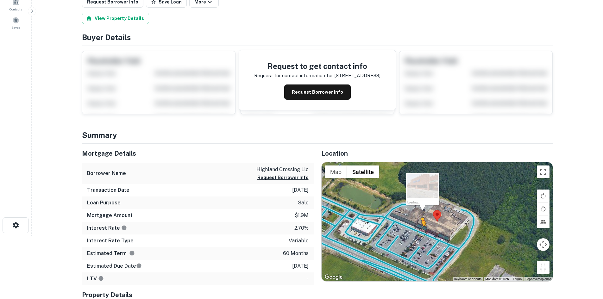
drag, startPoint x: 540, startPoint y: 270, endPoint x: 424, endPoint y: 236, distance: 120.8
click at [424, 236] on div "To activate drag with keyboard, press Alt + Enter. Once in keyboard drag state,…" at bounding box center [436, 221] width 231 height 119
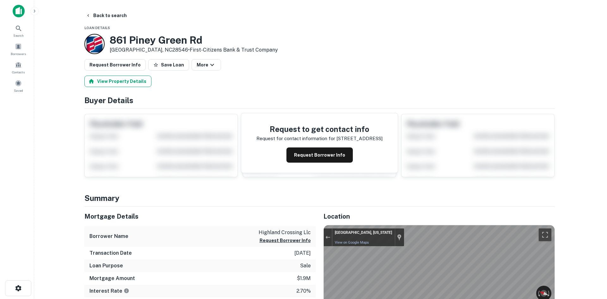
scroll to position [0, 0]
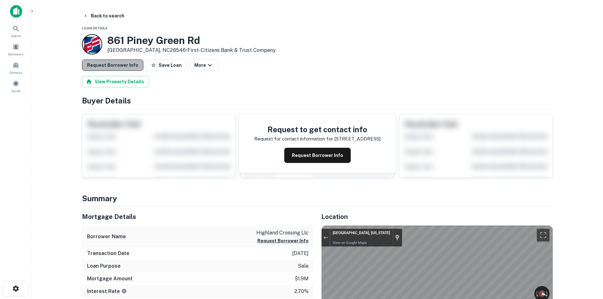
click at [113, 66] on button "Request Borrower Info" at bounding box center [112, 64] width 61 height 11
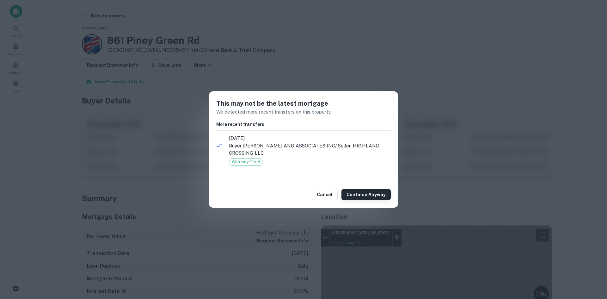
click at [369, 192] on button "Continue Anyway" at bounding box center [366, 194] width 49 height 11
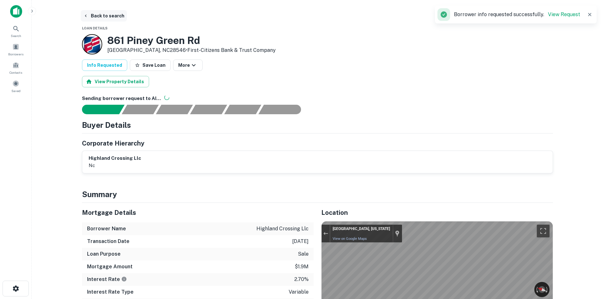
click at [118, 16] on button "Back to search" at bounding box center [104, 15] width 46 height 11
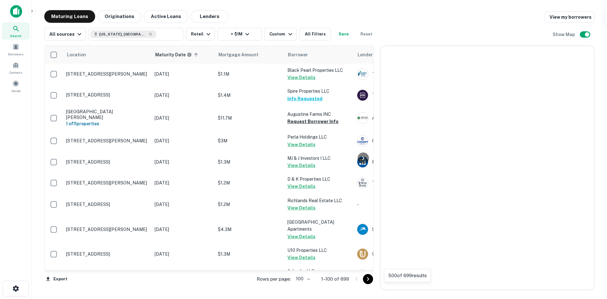
scroll to position [221, 0]
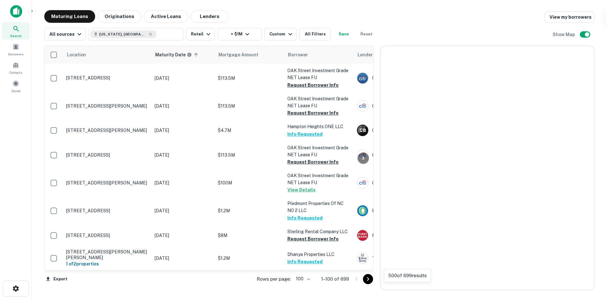
click at [370, 277] on icon "Go to next page" at bounding box center [368, 279] width 8 height 8
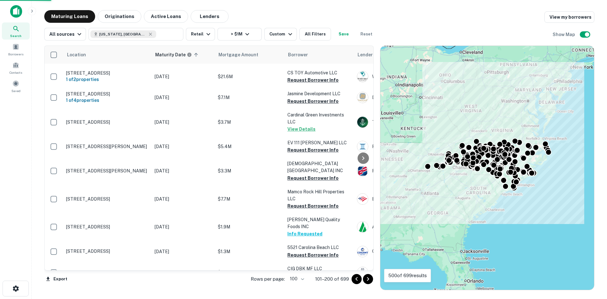
click at [370, 281] on icon "Go to next page" at bounding box center [368, 279] width 8 height 8
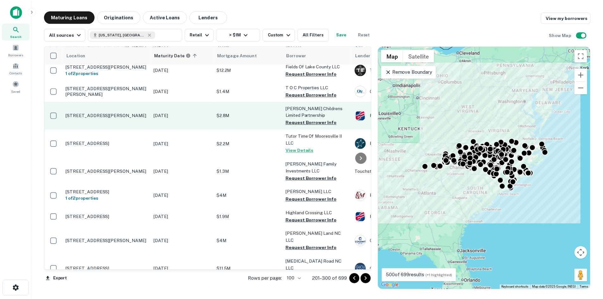
scroll to position [63, 0]
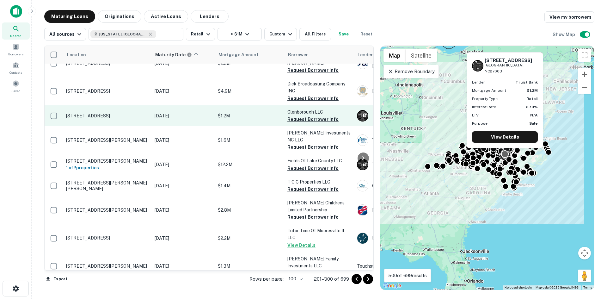
click at [113, 113] on p "600 Hillsborough St Raleigh, NC27603" at bounding box center [107, 116] width 82 height 6
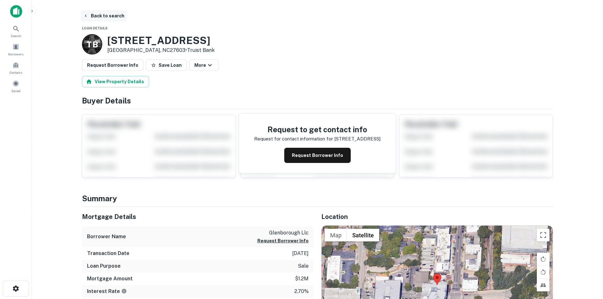
click at [111, 19] on button "Back to search" at bounding box center [104, 15] width 46 height 11
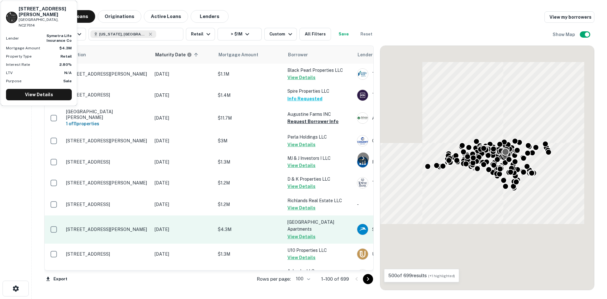
scroll to position [63, 0]
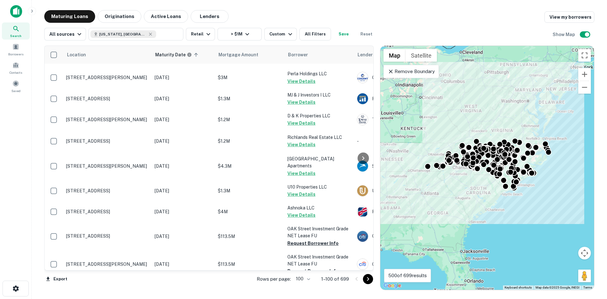
click at [371, 277] on icon "Go to next page" at bounding box center [368, 279] width 8 height 8
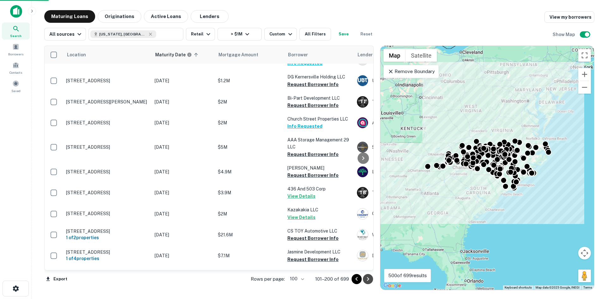
click at [371, 277] on icon "Go to next page" at bounding box center [368, 279] width 8 height 8
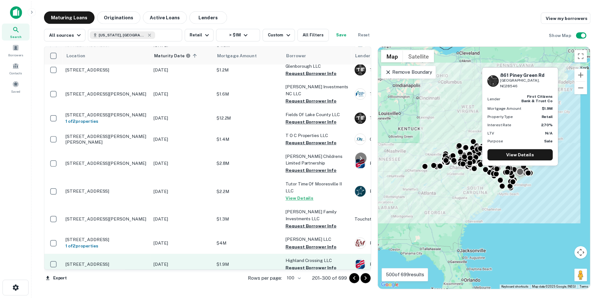
scroll to position [127, 0]
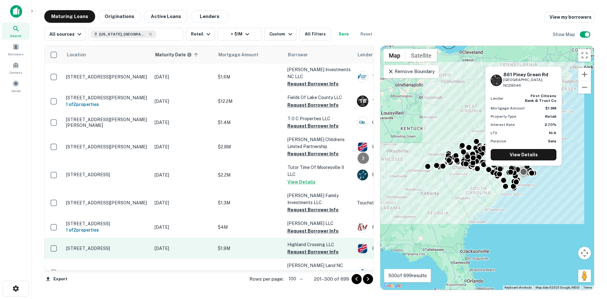
click at [125, 245] on p "861 Piney Green Rd Jacksonville, NC28546" at bounding box center [107, 248] width 82 height 6
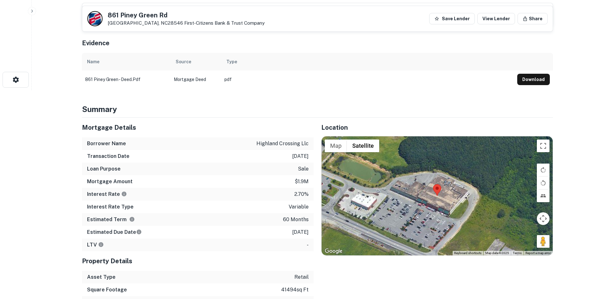
scroll to position [221, 0]
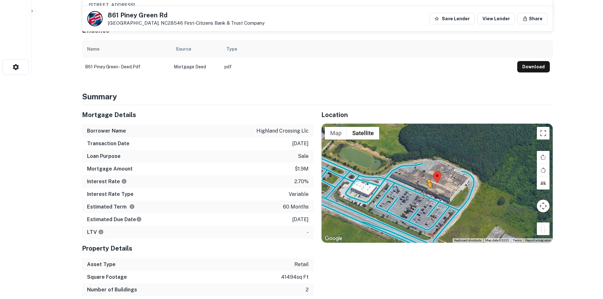
drag, startPoint x: 547, startPoint y: 227, endPoint x: 427, endPoint y: 195, distance: 124.2
click at [427, 195] on div "To activate drag with keyboard, press Alt + Enter. Once in keyboard drag state,…" at bounding box center [436, 183] width 231 height 119
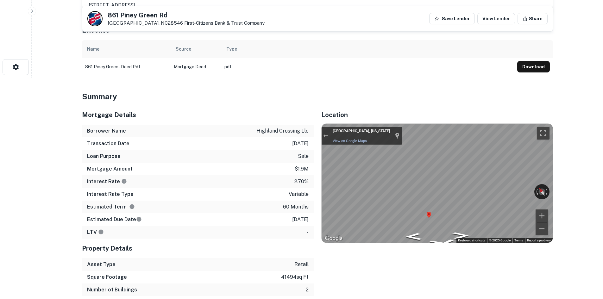
click at [274, 216] on div "Mortgage Details Borrower Name highland crossing llc Transaction Date 2/28/2021…" at bounding box center [313, 213] width 478 height 216
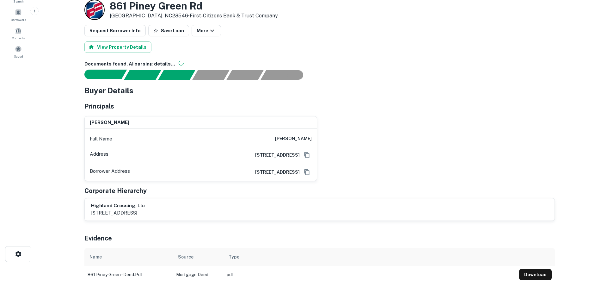
scroll to position [0, 0]
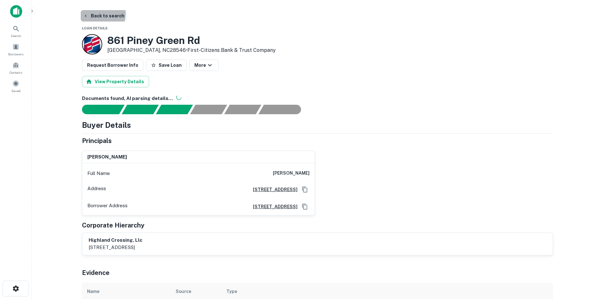
click at [92, 13] on button "Back to search" at bounding box center [104, 15] width 46 height 11
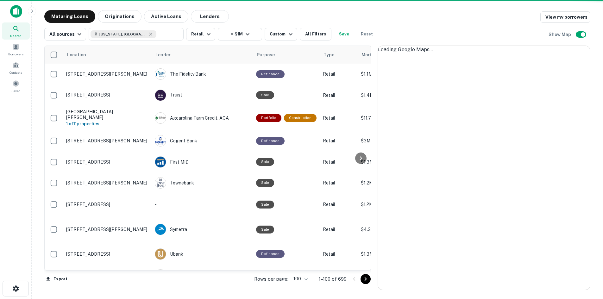
click at [365, 281] on icon "Go to next page" at bounding box center [366, 279] width 8 height 8
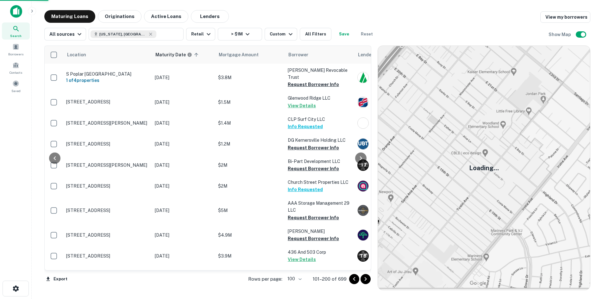
click at [365, 281] on icon "Go to next page" at bounding box center [366, 279] width 8 height 8
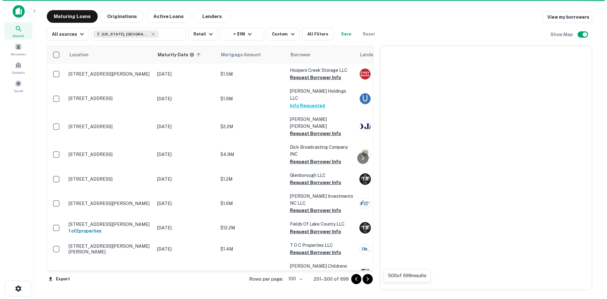
scroll to position [133, 0]
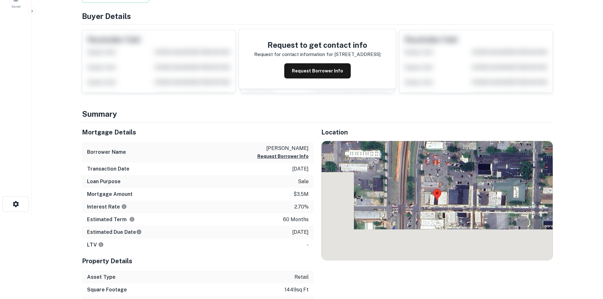
scroll to position [95, 0]
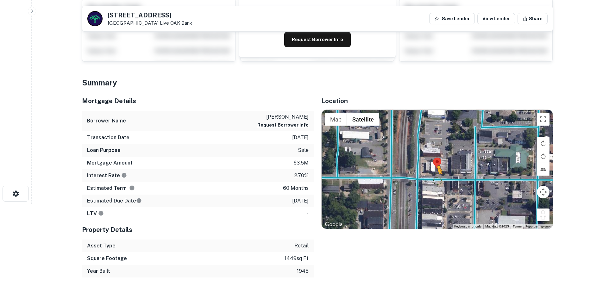
drag, startPoint x: 540, startPoint y: 216, endPoint x: 436, endPoint y: 180, distance: 109.5
click at [436, 180] on div "To activate drag with keyboard, press Alt + Enter. Once in keyboard drag state,…" at bounding box center [436, 169] width 231 height 119
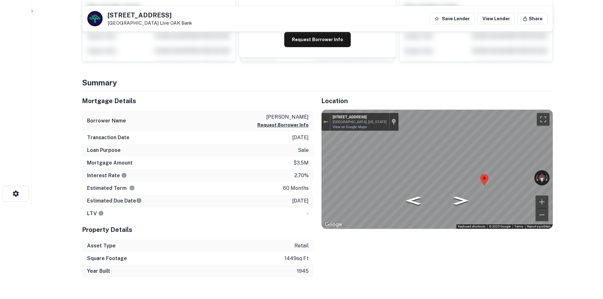
click at [304, 182] on div "Mortgage Details Borrower Name muhammad dawud Request Borrower Info Transaction…" at bounding box center [313, 184] width 478 height 186
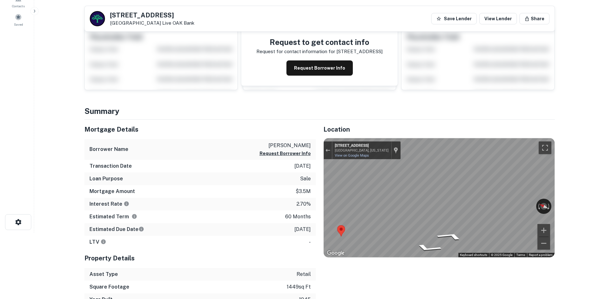
scroll to position [0, 0]
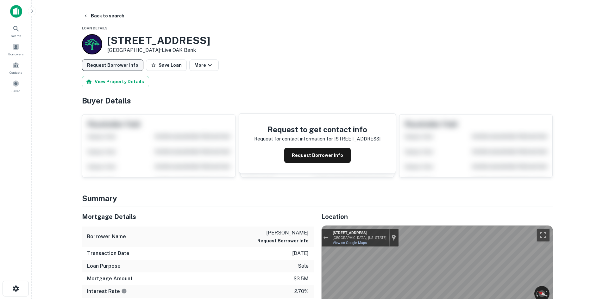
click at [117, 65] on button "Request Borrower Info" at bounding box center [112, 64] width 61 height 11
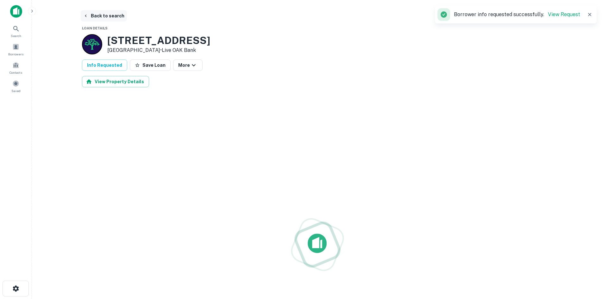
click at [116, 18] on button "Back to search" at bounding box center [104, 15] width 46 height 11
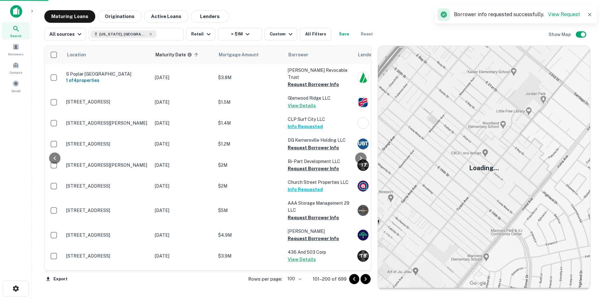
drag, startPoint x: 153, startPoint y: 135, endPoint x: 367, endPoint y: 277, distance: 257.1
click at [367, 277] on icon "Go to next page" at bounding box center [366, 279] width 8 height 8
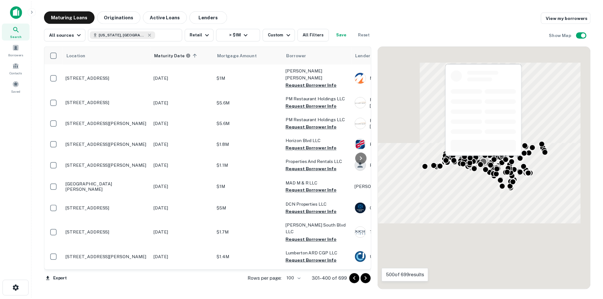
scroll to position [259, 0]
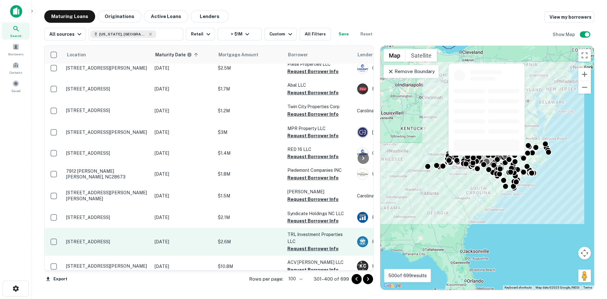
click at [121, 228] on td "1030 Albemarle Rd Troy, NC27371" at bounding box center [107, 242] width 89 height 28
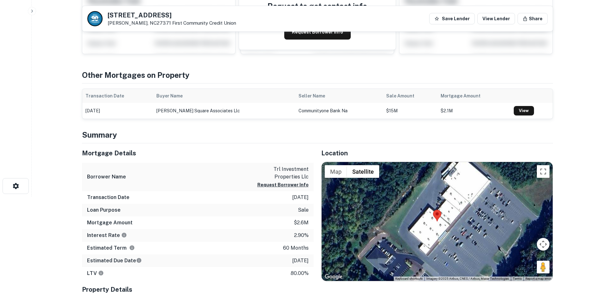
scroll to position [127, 0]
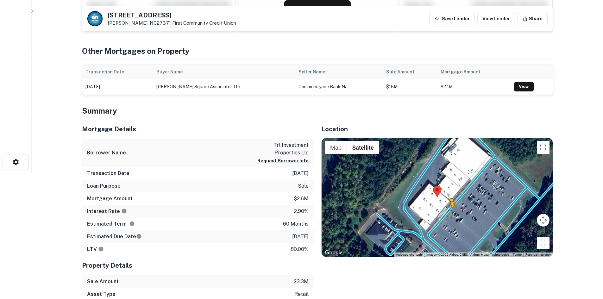
drag, startPoint x: 541, startPoint y: 241, endPoint x: 450, endPoint y: 213, distance: 95.4
click at [450, 213] on div "To activate drag with keyboard, press Alt + Enter. Once in keyboard drag state,…" at bounding box center [436, 197] width 231 height 119
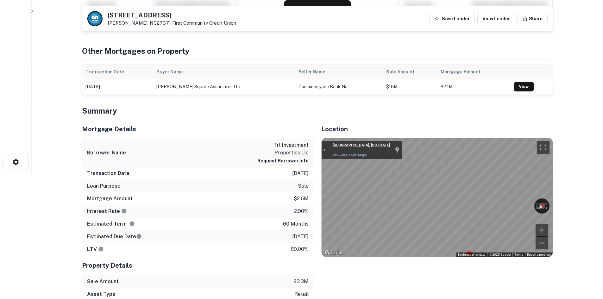
click at [543, 243] on div "← Move left → Move right ↑ Move up ↓ Move down + Zoom in - Zoom out Troy, North…" at bounding box center [436, 197] width 231 height 119
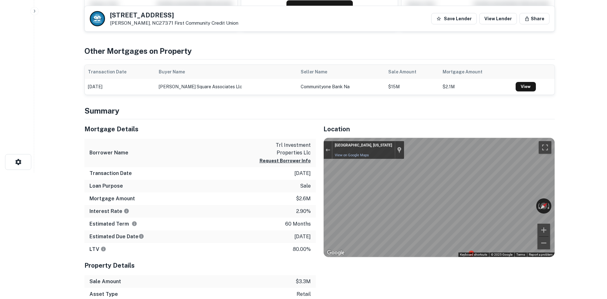
scroll to position [0, 0]
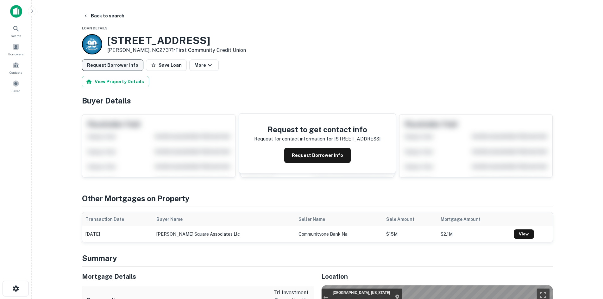
click at [114, 70] on button "Request Borrower Info" at bounding box center [112, 64] width 61 height 11
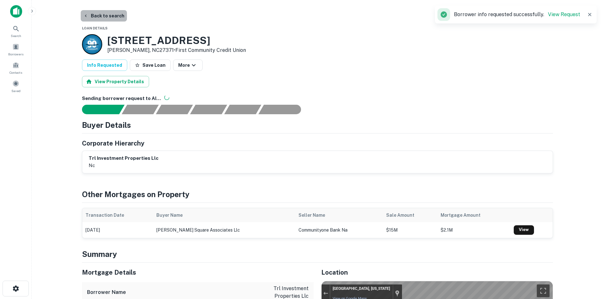
click at [111, 11] on button "Back to search" at bounding box center [104, 15] width 46 height 11
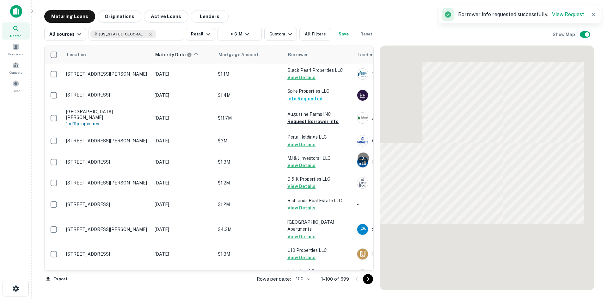
scroll to position [259, 0]
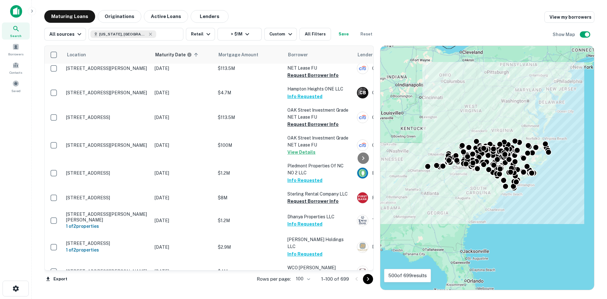
click at [370, 279] on icon "Go to next page" at bounding box center [368, 279] width 8 height 8
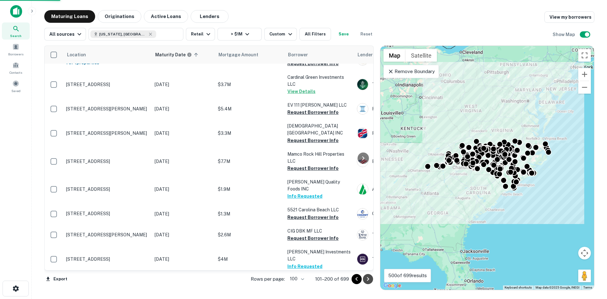
click at [370, 279] on icon "Go to next page" at bounding box center [368, 279] width 8 height 8
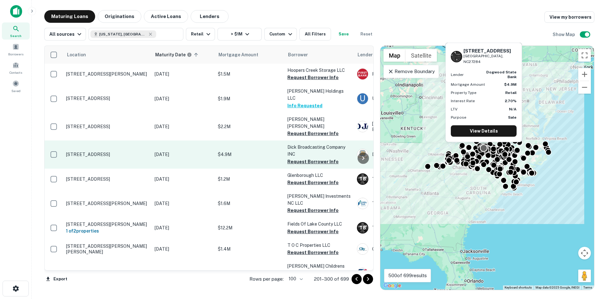
click at [122, 152] on p "990 Old Winston Rd Kernersville, NC27284" at bounding box center [107, 155] width 82 height 6
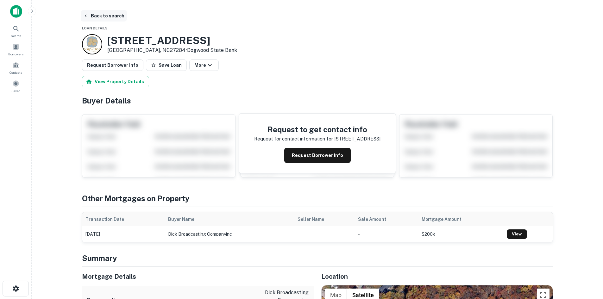
click at [100, 16] on button "Back to search" at bounding box center [104, 15] width 46 height 11
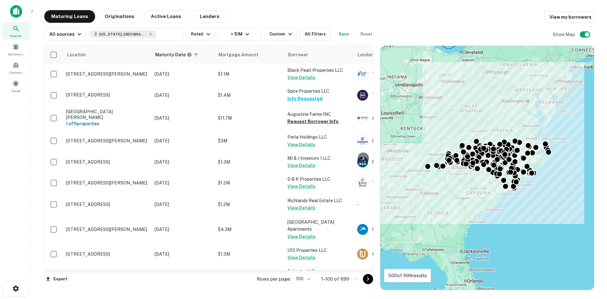
click at [367, 278] on icon "Go to next page" at bounding box center [368, 279] width 8 height 8
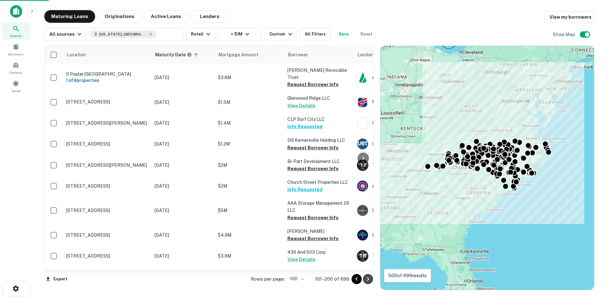
click at [367, 278] on icon "Go to next page" at bounding box center [368, 279] width 8 height 8
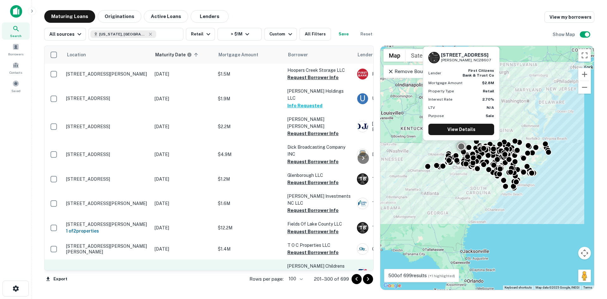
click at [100, 259] on td "178 W King St Boone, NC28607" at bounding box center [107, 273] width 89 height 28
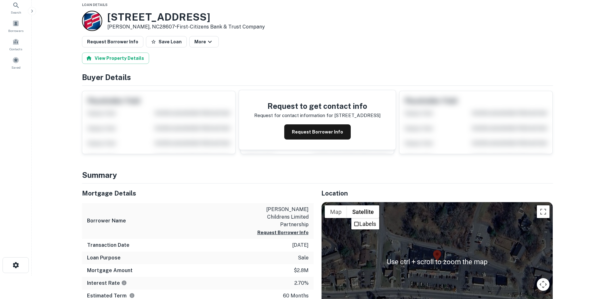
scroll to position [127, 0]
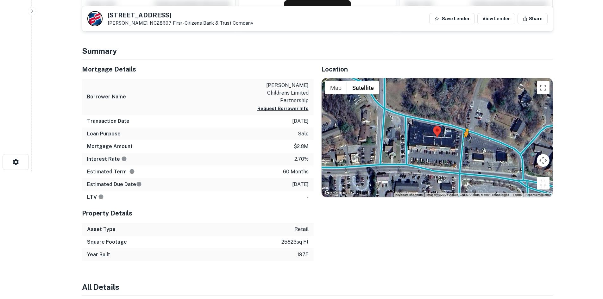
drag, startPoint x: 545, startPoint y: 184, endPoint x: 463, endPoint y: 146, distance: 90.7
click at [463, 146] on div "To activate drag with keyboard, press Alt + Enter. Once in keyboard drag state,…" at bounding box center [436, 137] width 231 height 119
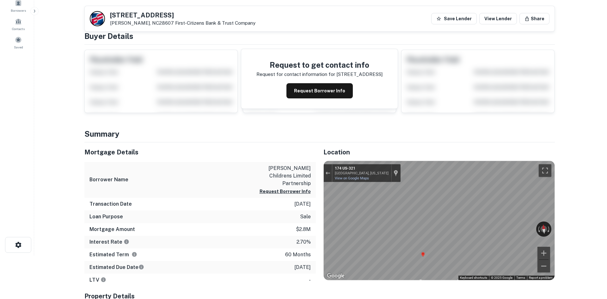
scroll to position [0, 0]
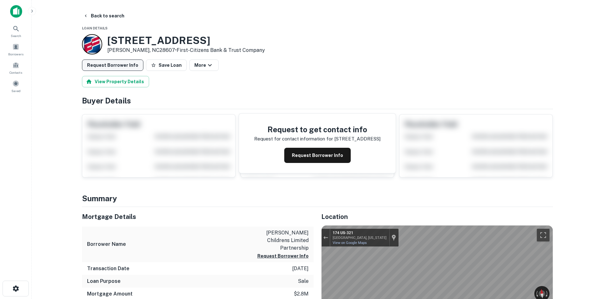
click at [114, 67] on button "Request Borrower Info" at bounding box center [112, 64] width 61 height 11
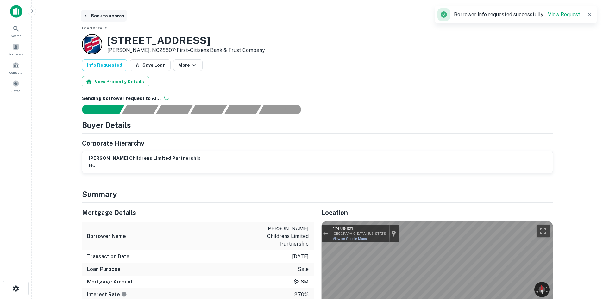
click at [98, 21] on button "Back to search" at bounding box center [104, 15] width 46 height 11
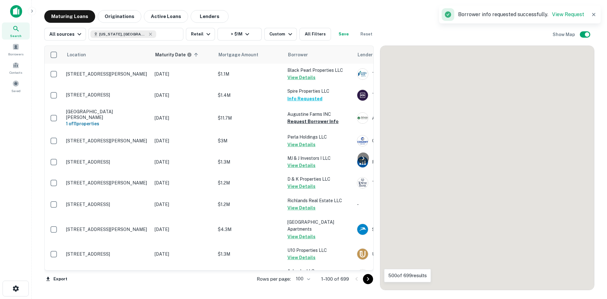
click at [369, 280] on icon "Go to next page" at bounding box center [368, 279] width 8 height 8
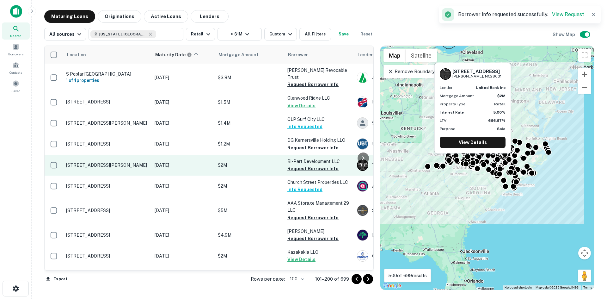
click at [129, 165] on p "[STREET_ADDRESS][PERSON_NAME]" at bounding box center [107, 165] width 82 height 6
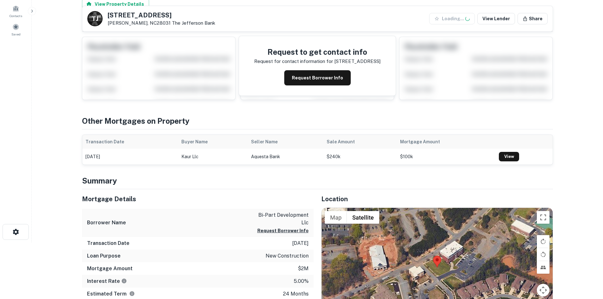
scroll to position [127, 0]
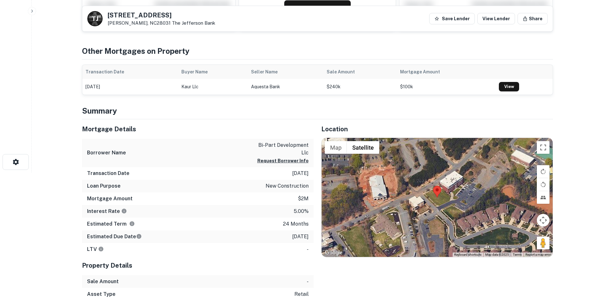
drag, startPoint x: 538, startPoint y: 245, endPoint x: 451, endPoint y: 203, distance: 96.6
click at [451, 203] on div "Map Terrain Satellite Labels Keyboard shortcuts Map Data Map data ©2025 Map dat…" at bounding box center [436, 197] width 231 height 119
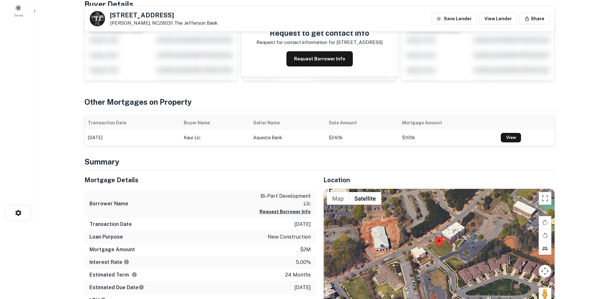
scroll to position [0, 0]
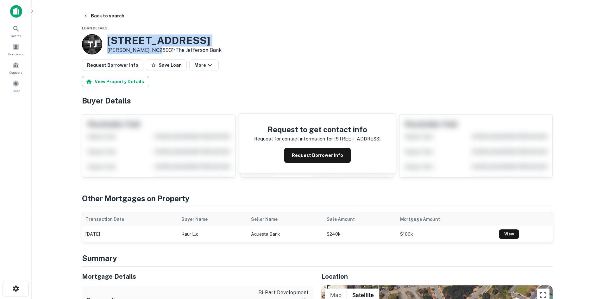
drag, startPoint x: 109, startPoint y: 38, endPoint x: 151, endPoint y: 52, distance: 44.1
click at [153, 51] on div "[STREET_ADDRESS][PERSON_NAME] • The Jefferson Bank" at bounding box center [164, 44] width 114 height 20
copy div "[STREET_ADDRESS][PERSON_NAME]"
click at [109, 66] on button "Request Borrower Info" at bounding box center [112, 64] width 61 height 11
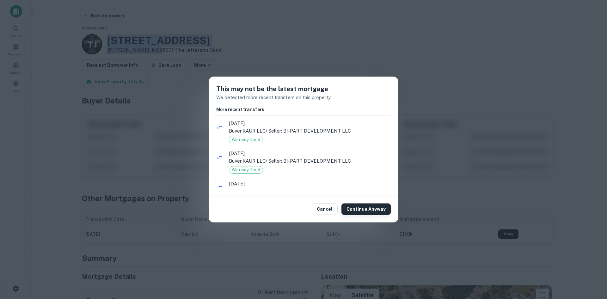
click at [359, 208] on button "Continue Anyway" at bounding box center [366, 208] width 49 height 11
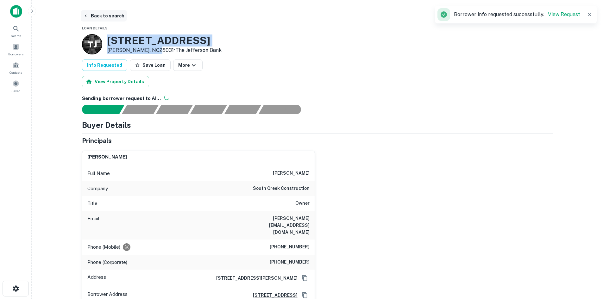
click at [99, 21] on button "Back to search" at bounding box center [104, 15] width 46 height 11
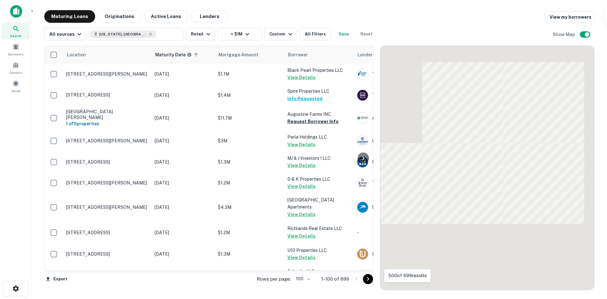
click at [367, 278] on icon "Go to next page" at bounding box center [368, 279] width 8 height 8
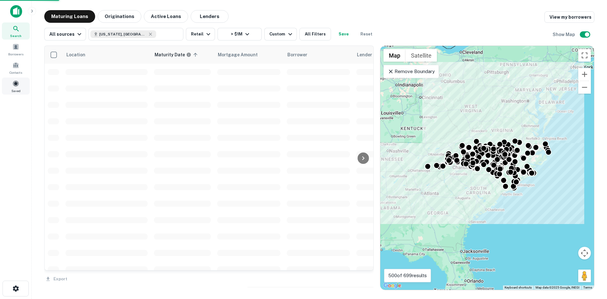
click at [15, 83] on span at bounding box center [15, 83] width 7 height 7
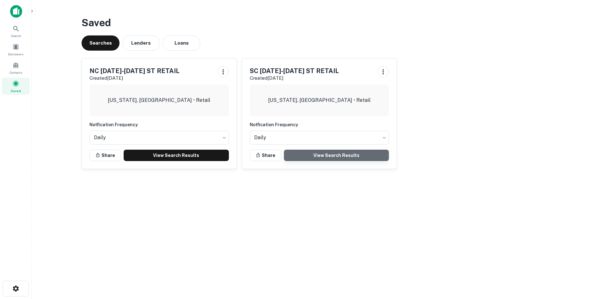
click at [323, 153] on link "View Search Results" at bounding box center [336, 155] width 105 height 11
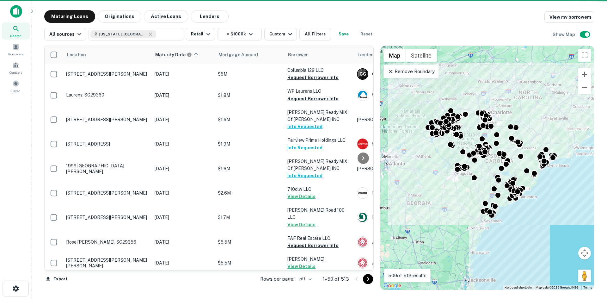
click at [310, 279] on body "Search Borrowers Contacts Saved Maturing Loans Originations Active Loans Lender…" at bounding box center [303, 149] width 607 height 299
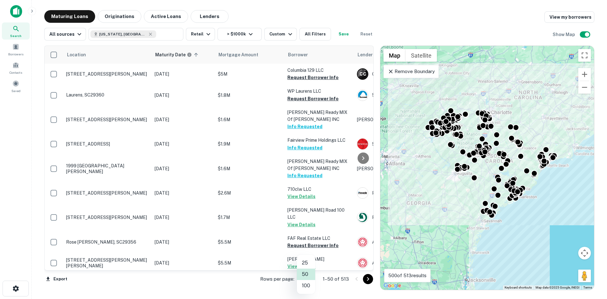
click at [301, 283] on li "100" at bounding box center [306, 285] width 18 height 11
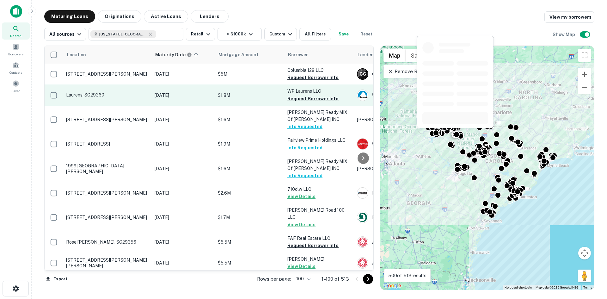
click at [96, 96] on p "Laurens, SC29360" at bounding box center [107, 95] width 82 height 6
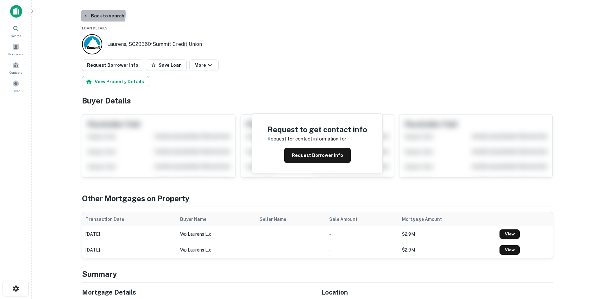
click at [93, 14] on button "Back to search" at bounding box center [104, 15] width 46 height 11
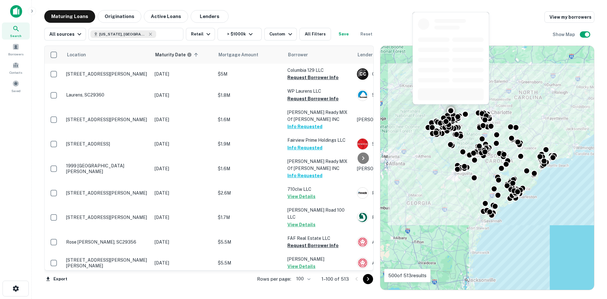
click at [371, 278] on icon "Go to next page" at bounding box center [368, 279] width 8 height 8
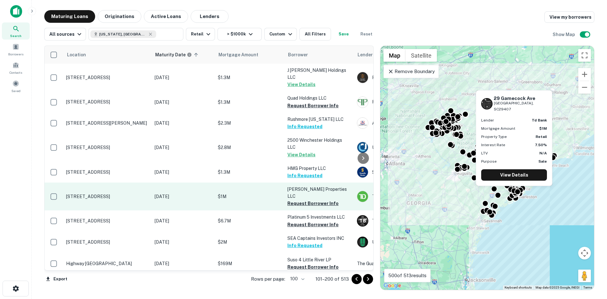
click at [125, 194] on p "[STREET_ADDRESS]" at bounding box center [107, 197] width 82 height 6
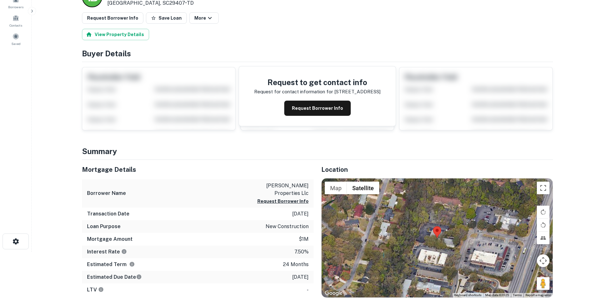
scroll to position [95, 0]
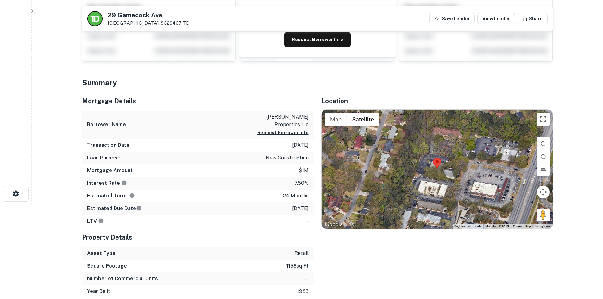
drag, startPoint x: 541, startPoint y: 212, endPoint x: 443, endPoint y: 172, distance: 106.0
click at [443, 172] on div "Map Terrain Satellite Labels Keyboard shortcuts Map Data Map data ©2025 Map dat…" at bounding box center [436, 169] width 231 height 119
drag, startPoint x: 541, startPoint y: 212, endPoint x: 537, endPoint y: 215, distance: 5.1
click at [491, 196] on div "Map Terrain Satellite Labels Keyboard shortcuts Map Data Map data ©2025 Map dat…" at bounding box center [436, 169] width 231 height 119
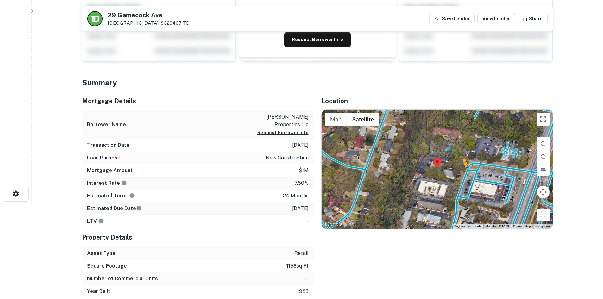
drag, startPoint x: 543, startPoint y: 217, endPoint x: 462, endPoint y: 174, distance: 91.4
click at [462, 174] on div "To activate drag with keyboard, press Alt + Enter. Once in keyboard drag state,…" at bounding box center [436, 169] width 231 height 119
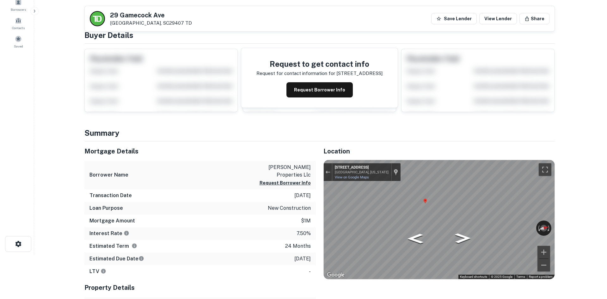
scroll to position [0, 0]
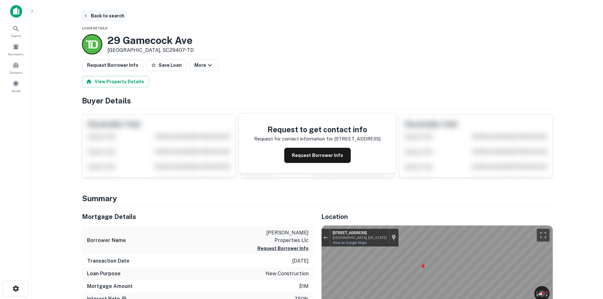
click at [90, 13] on button "Back to search" at bounding box center [104, 15] width 46 height 11
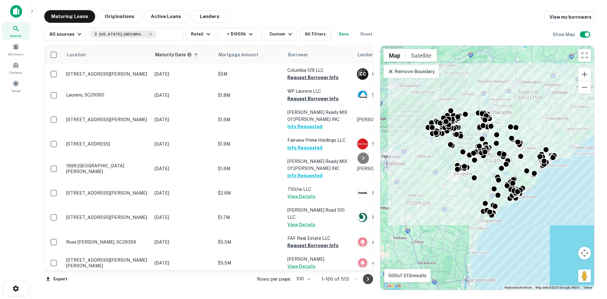
click at [366, 279] on icon "Go to next page" at bounding box center [368, 279] width 8 height 8
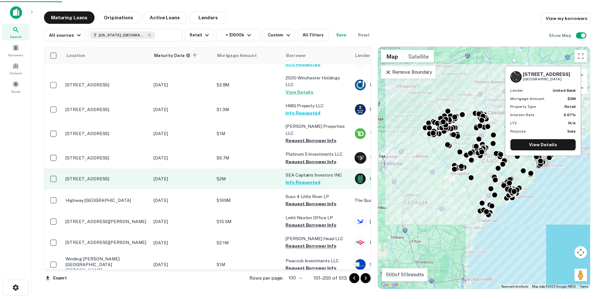
scroll to position [63, 0]
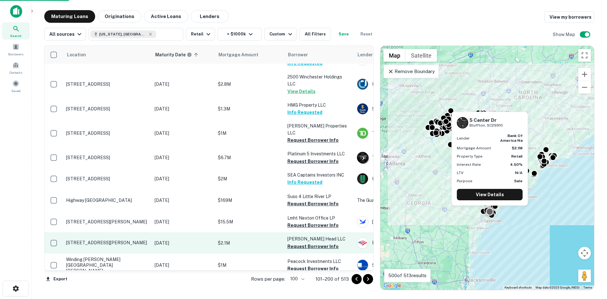
click at [113, 232] on td "[STREET_ADDRESS][PERSON_NAME]" at bounding box center [107, 242] width 89 height 21
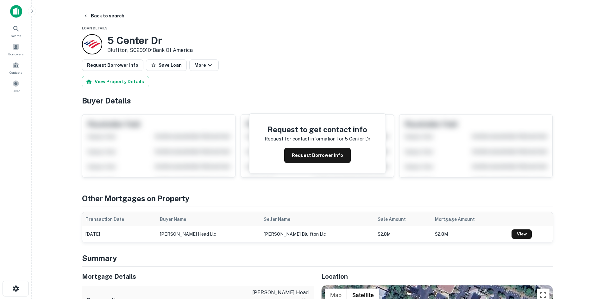
click at [125, 68] on button "Request Borrower Info" at bounding box center [112, 64] width 61 height 11
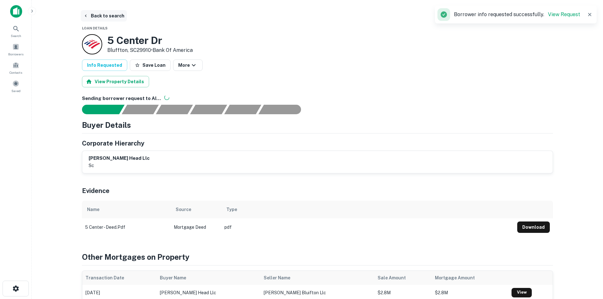
click at [97, 19] on button "Back to search" at bounding box center [104, 15] width 46 height 11
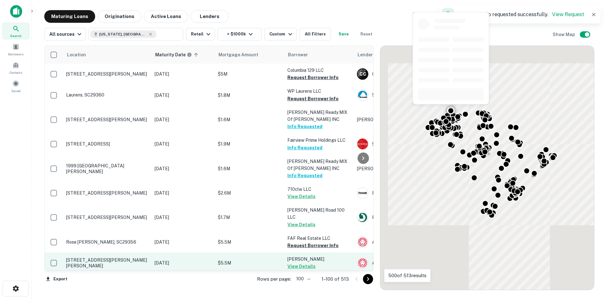
scroll to position [63, 0]
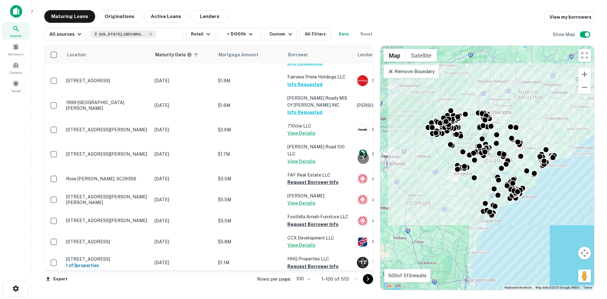
click at [368, 277] on icon "Go to next page" at bounding box center [368, 279] width 8 height 8
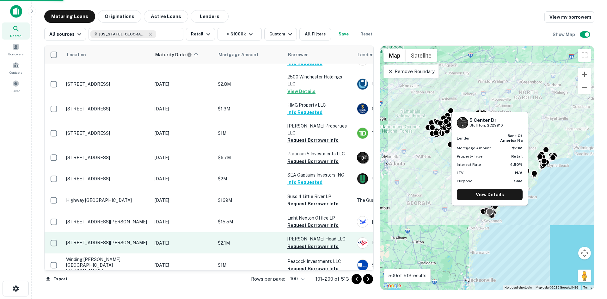
click at [109, 232] on td "[STREET_ADDRESS][PERSON_NAME]" at bounding box center [107, 242] width 89 height 21
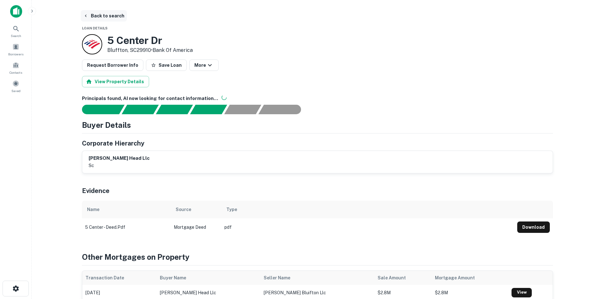
click at [108, 13] on button "Back to search" at bounding box center [104, 15] width 46 height 11
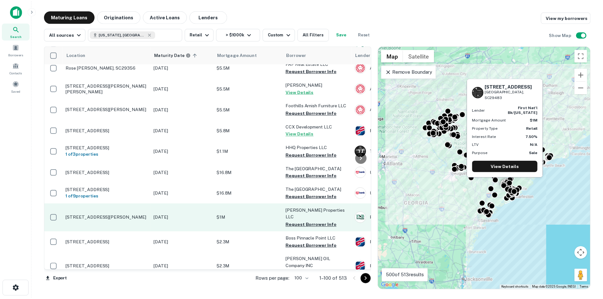
scroll to position [190, 0]
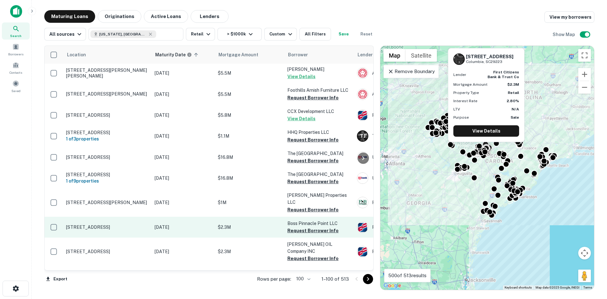
click at [106, 224] on p "[STREET_ADDRESS]" at bounding box center [107, 227] width 82 height 6
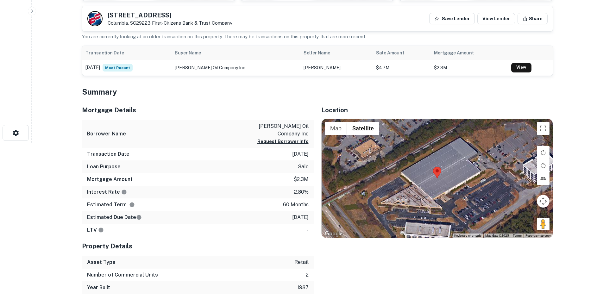
scroll to position [158, 0]
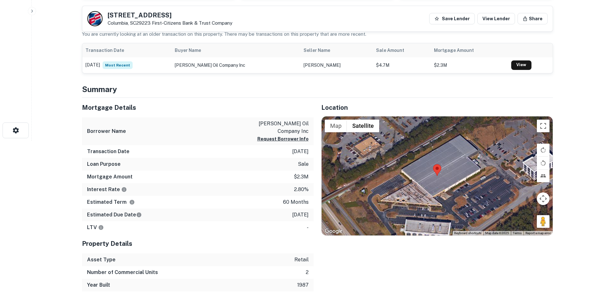
drag, startPoint x: 539, startPoint y: 219, endPoint x: 471, endPoint y: 200, distance: 71.2
click at [471, 200] on div "Map Terrain Satellite Labels Keyboard shortcuts Map Data Map data ©2025 Map dat…" at bounding box center [436, 175] width 231 height 119
drag, startPoint x: 539, startPoint y: 221, endPoint x: 461, endPoint y: 188, distance: 85.0
click at [461, 188] on div "Map Terrain Satellite Labels Keyboard shortcuts Map Data Map data ©2025 Map dat…" at bounding box center [436, 175] width 231 height 119
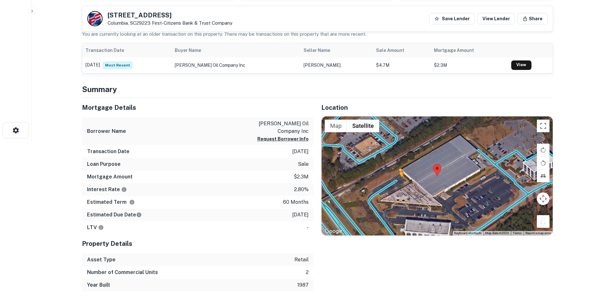
drag, startPoint x: 544, startPoint y: 223, endPoint x: 393, endPoint y: 181, distance: 156.4
click at [393, 181] on div "To activate drag with keyboard, press Alt + Enter. Once in keyboard drag state,…" at bounding box center [436, 175] width 231 height 119
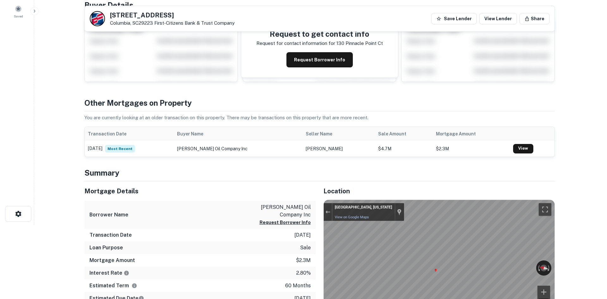
scroll to position [0, 0]
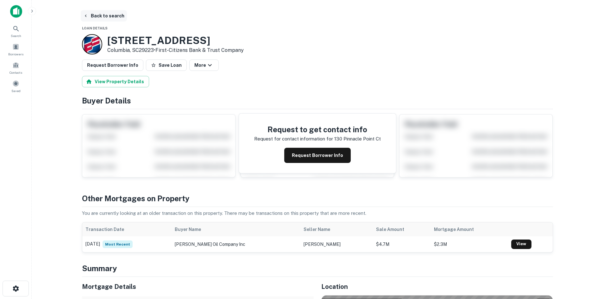
click at [109, 16] on button "Back to search" at bounding box center [104, 15] width 46 height 11
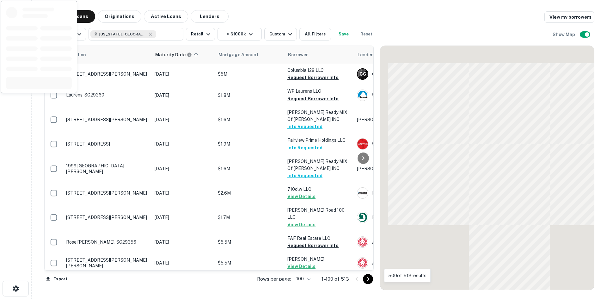
scroll to position [190, 0]
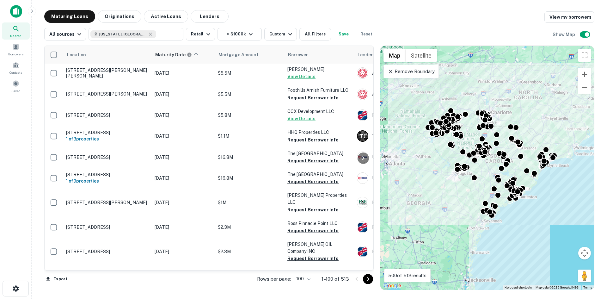
click at [368, 279] on icon "Go to next page" at bounding box center [368, 279] width 8 height 8
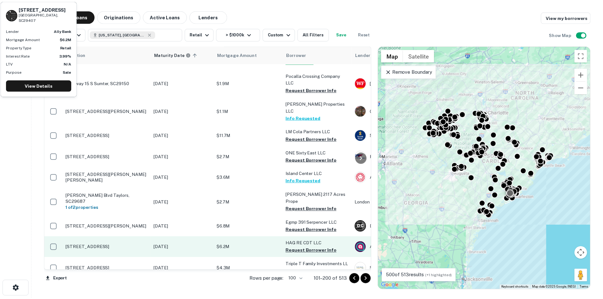
scroll to position [411, 0]
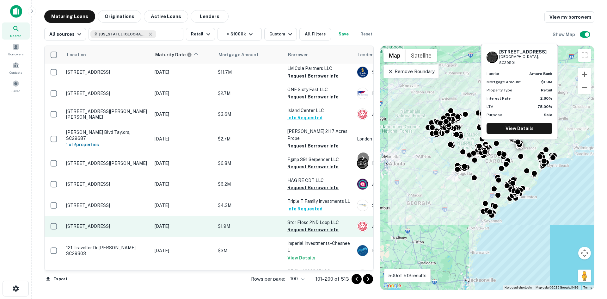
click at [120, 223] on p "[STREET_ADDRESS]" at bounding box center [107, 226] width 82 height 6
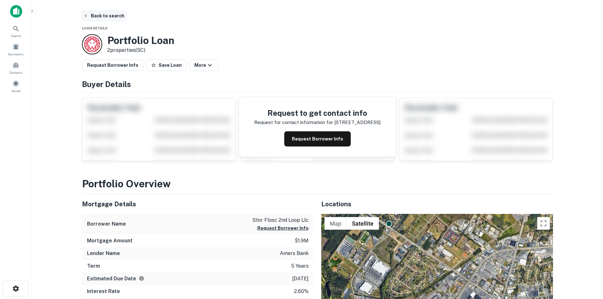
click at [113, 17] on button "Back to search" at bounding box center [104, 15] width 46 height 11
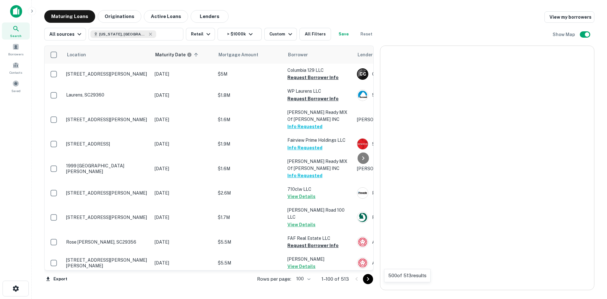
scroll to position [411, 0]
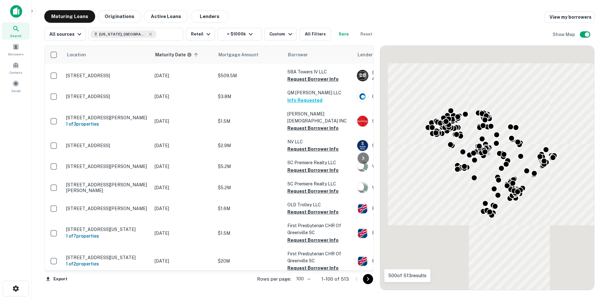
click at [362, 278] on div at bounding box center [363, 279] width 22 height 10
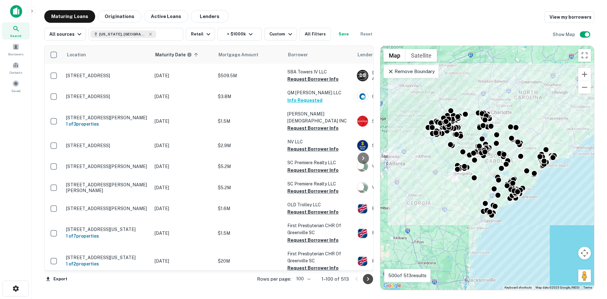
click at [365, 278] on icon "Go to next page" at bounding box center [368, 279] width 8 height 8
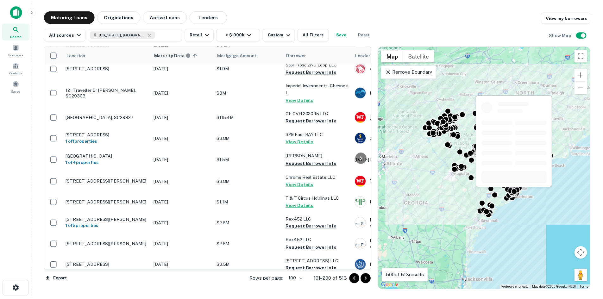
scroll to position [728, 0]
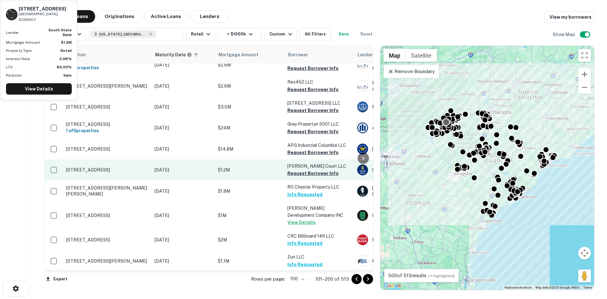
click at [106, 167] on p "[STREET_ADDRESS]" at bounding box center [107, 170] width 82 height 6
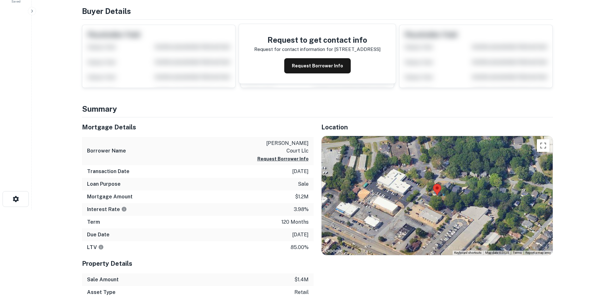
scroll to position [95, 0]
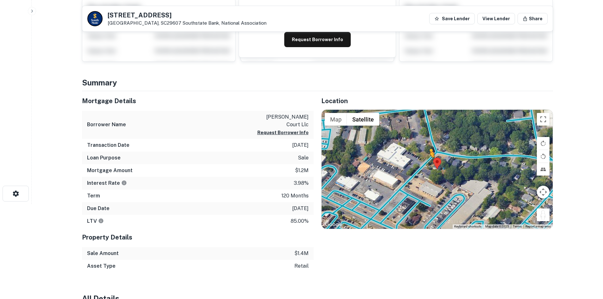
drag, startPoint x: 545, startPoint y: 215, endPoint x: 423, endPoint y: 161, distance: 133.0
click at [423, 161] on div "To activate drag with keyboard, press Alt + Enter. Once in keyboard drag state,…" at bounding box center [436, 169] width 231 height 119
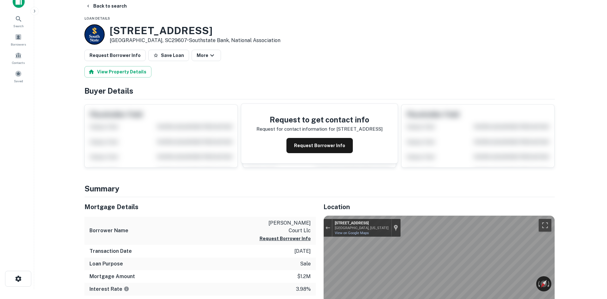
scroll to position [0, 0]
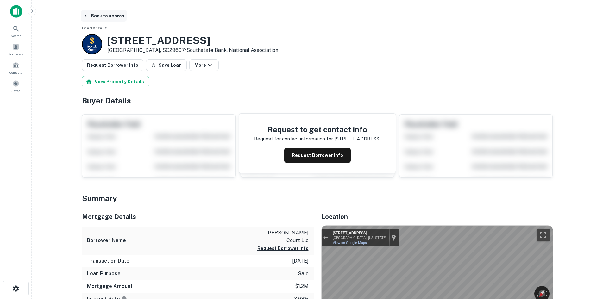
click at [98, 16] on button "Back to search" at bounding box center [104, 15] width 46 height 11
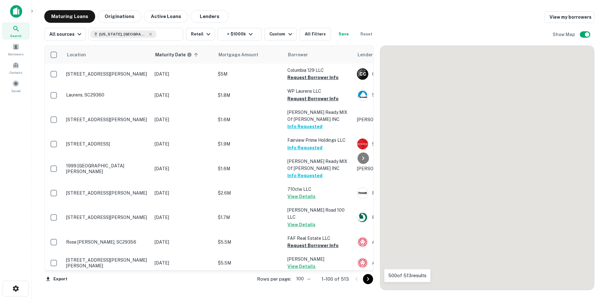
scroll to position [728, 0]
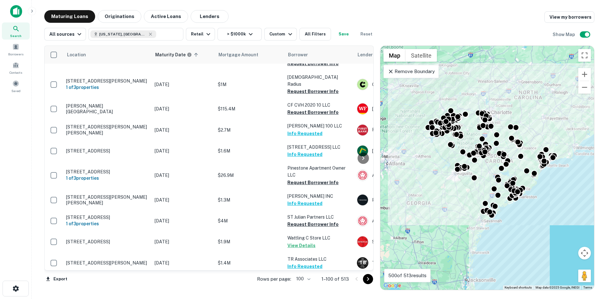
click at [373, 276] on div at bounding box center [363, 279] width 22 height 10
click at [371, 278] on icon "Go to next page" at bounding box center [368, 279] width 8 height 8
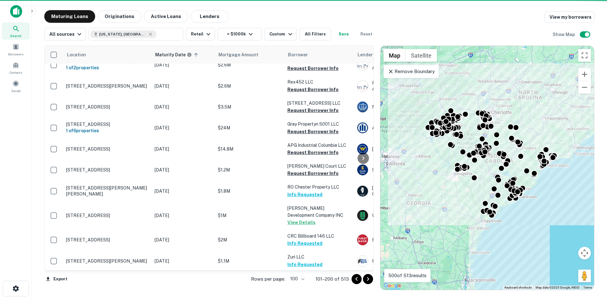
click at [370, 278] on icon "Go to next page" at bounding box center [368, 279] width 8 height 8
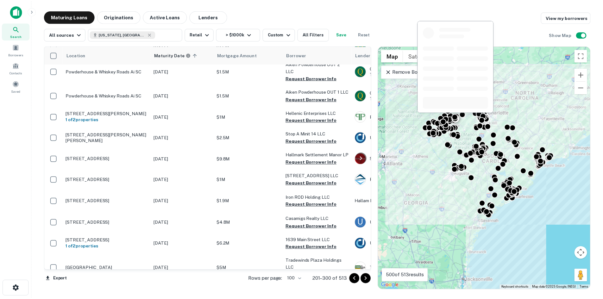
scroll to position [348, 0]
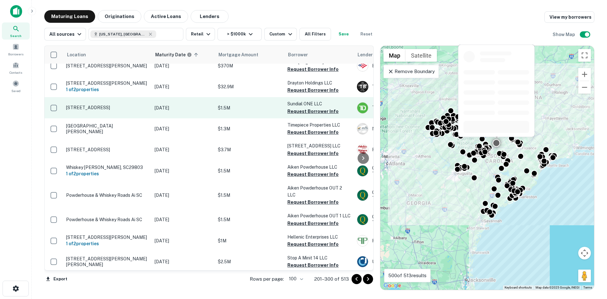
click at [104, 105] on p "[STREET_ADDRESS]" at bounding box center [107, 108] width 82 height 6
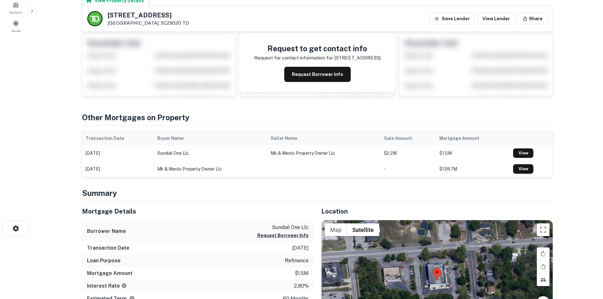
scroll to position [127, 0]
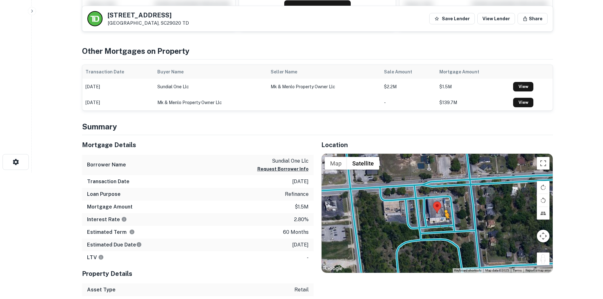
drag, startPoint x: 546, startPoint y: 262, endPoint x: 439, endPoint y: 224, distance: 113.8
click at [439, 224] on div "To activate drag with keyboard, press Alt + Enter. Once in keyboard drag state,…" at bounding box center [436, 213] width 231 height 119
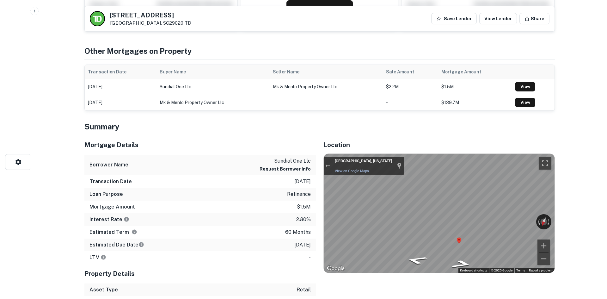
scroll to position [0, 0]
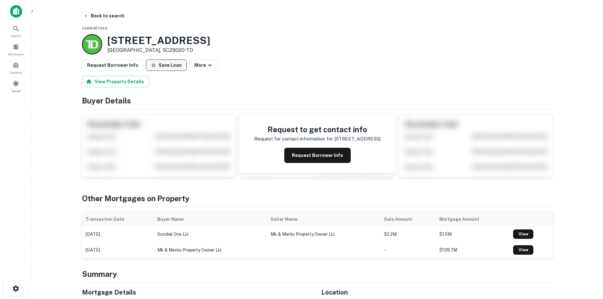
click at [125, 65] on button "Request Borrower Info" at bounding box center [112, 64] width 61 height 11
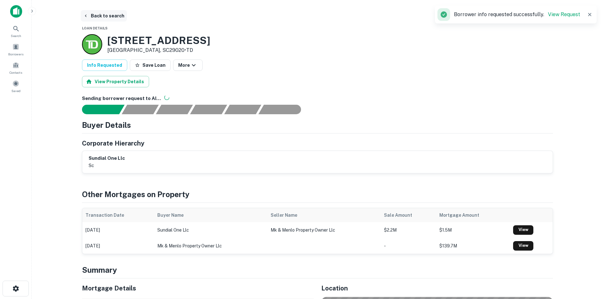
click at [107, 18] on button "Back to search" at bounding box center [104, 15] width 46 height 11
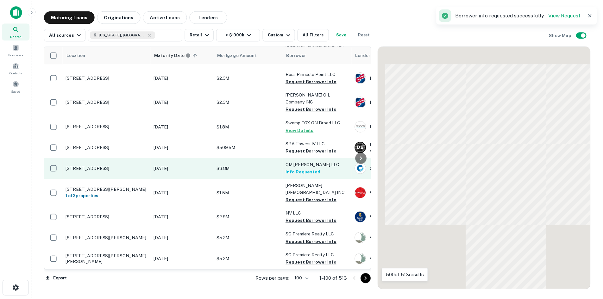
scroll to position [348, 0]
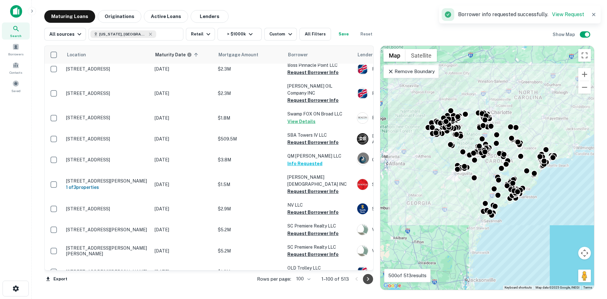
click at [368, 279] on icon "Go to next page" at bounding box center [368, 279] width 8 height 8
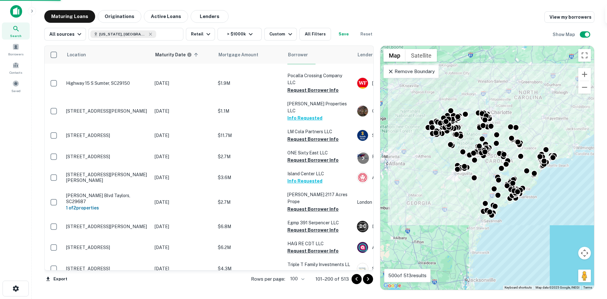
click at [368, 279] on icon "Go to next page" at bounding box center [368, 279] width 8 height 8
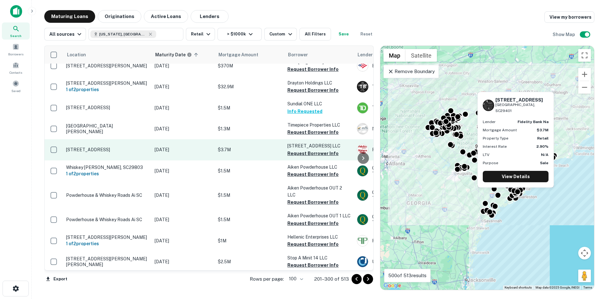
click at [126, 147] on p "[STREET_ADDRESS]" at bounding box center [107, 150] width 82 height 6
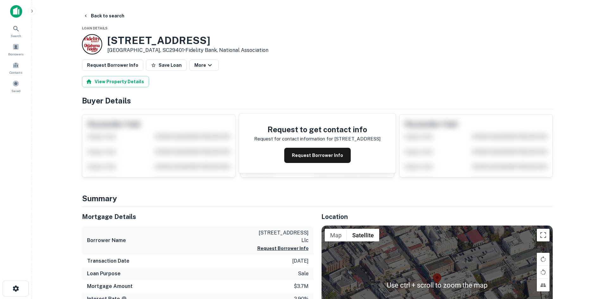
scroll to position [95, 0]
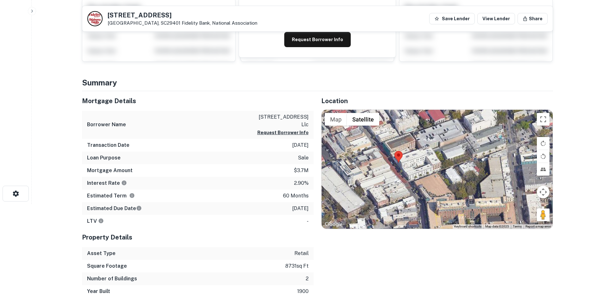
drag, startPoint x: 535, startPoint y: 217, endPoint x: 492, endPoint y: 209, distance: 43.4
click at [492, 209] on div at bounding box center [436, 169] width 231 height 119
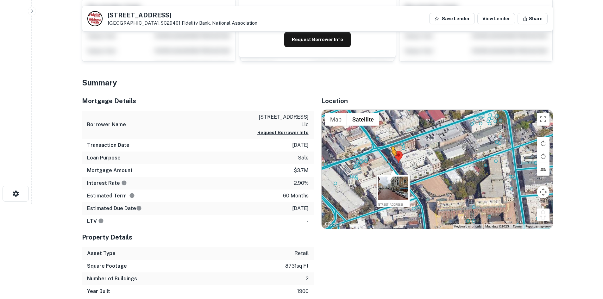
drag, startPoint x: 539, startPoint y: 217, endPoint x: 392, endPoint y: 163, distance: 156.1
click at [392, 163] on div "To activate drag with keyboard, press Alt + Enter. Once in keyboard drag state,…" at bounding box center [436, 169] width 231 height 119
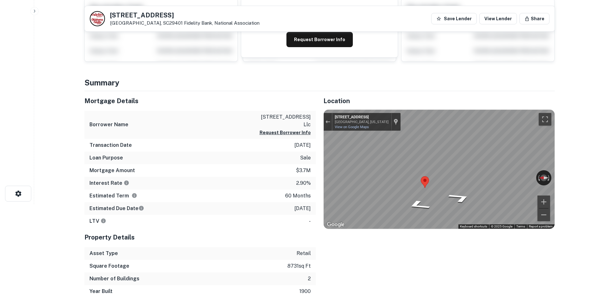
scroll to position [0, 0]
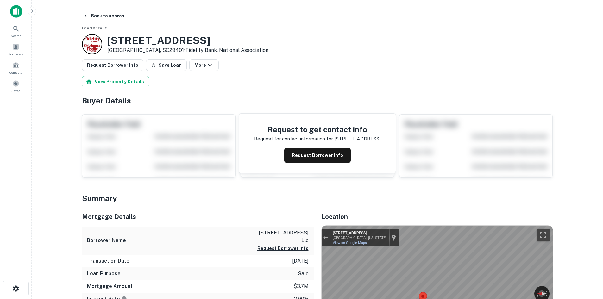
click at [119, 63] on button "Request Borrower Info" at bounding box center [112, 64] width 61 height 11
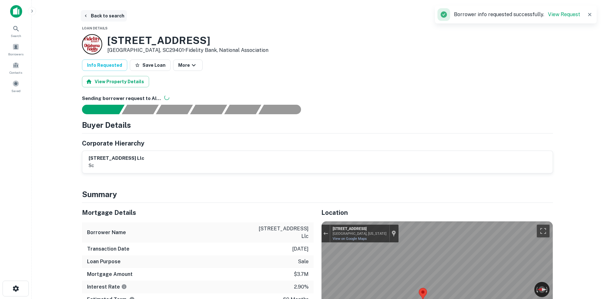
click at [100, 17] on button "Back to search" at bounding box center [104, 15] width 46 height 11
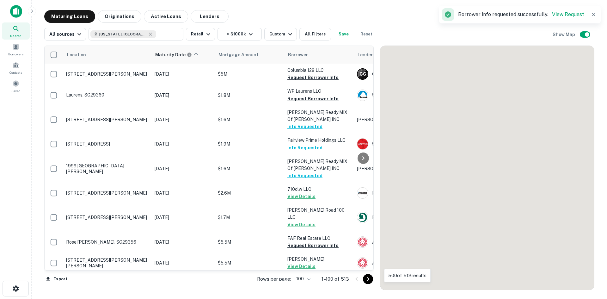
scroll to position [348, 0]
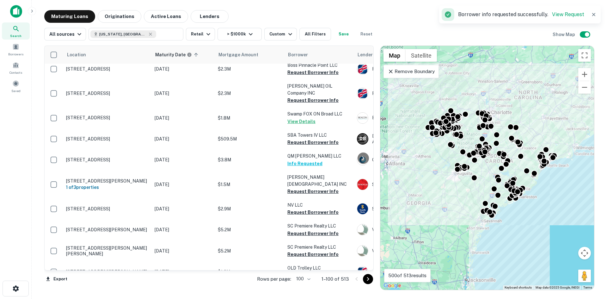
drag, startPoint x: 372, startPoint y: 282, endPoint x: 370, endPoint y: 277, distance: 5.1
click at [372, 282] on icon "Go to next page" at bounding box center [368, 279] width 8 height 8
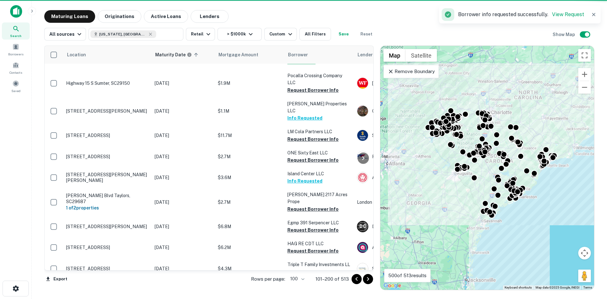
click at [370, 277] on icon "Go to next page" at bounding box center [368, 279] width 8 height 8
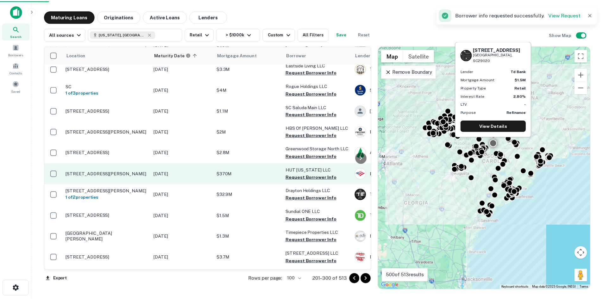
scroll to position [221, 0]
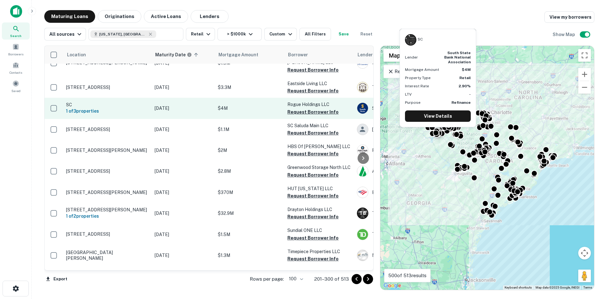
click at [70, 102] on p "SC" at bounding box center [107, 105] width 82 height 6
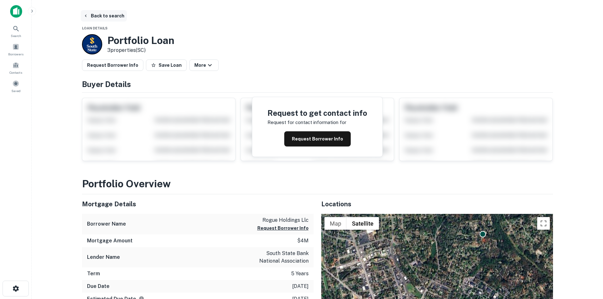
click at [103, 17] on button "Back to search" at bounding box center [104, 15] width 46 height 11
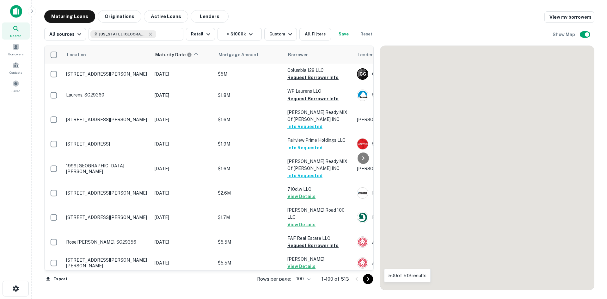
scroll to position [221, 0]
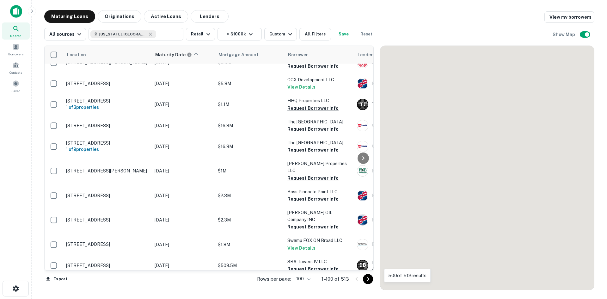
click at [370, 283] on button "Go to next page" at bounding box center [368, 279] width 10 height 10
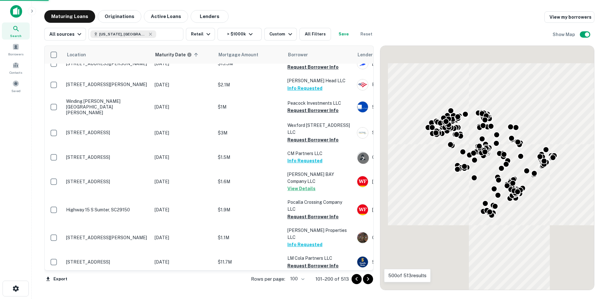
click at [369, 282] on icon "Go to next page" at bounding box center [368, 279] width 8 height 8
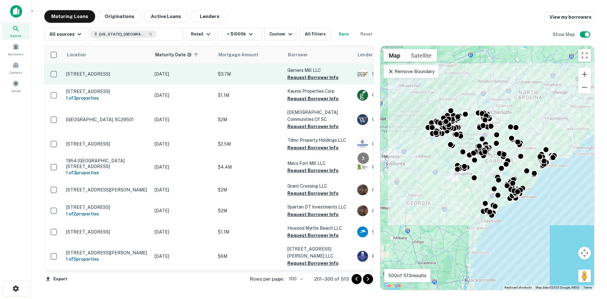
click at [105, 71] on p "[STREET_ADDRESS]" at bounding box center [107, 74] width 82 height 6
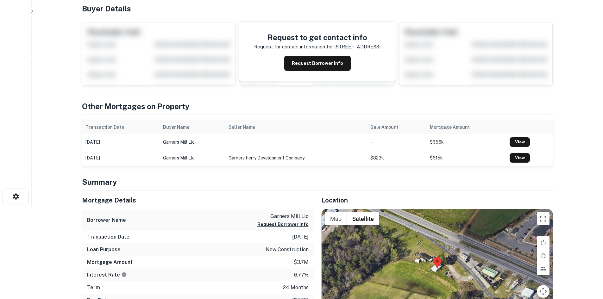
scroll to position [158, 0]
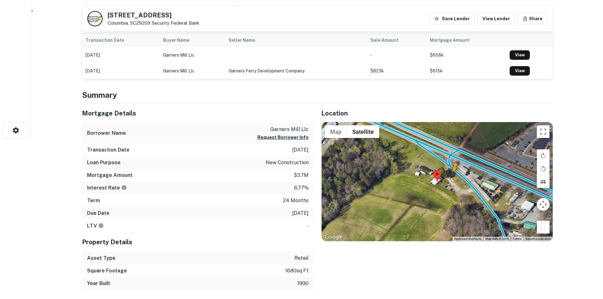
drag, startPoint x: 539, startPoint y: 227, endPoint x: 457, endPoint y: 173, distance: 98.1
click at [457, 173] on div "To activate drag with keyboard, press Alt + Enter. Once in keyboard drag state,…" at bounding box center [436, 181] width 231 height 119
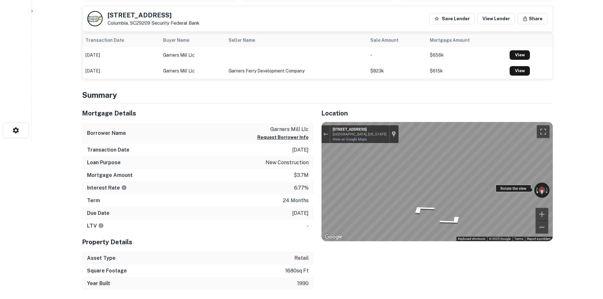
click at [530, 188] on div "← Move left → Move right ↑ Move up ↓ Move down + Zoom in - Zoom out 1007 Old Ga…" at bounding box center [436, 181] width 231 height 119
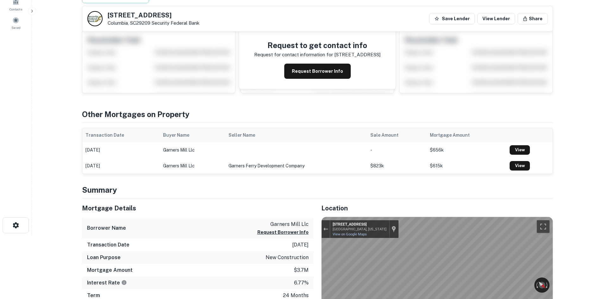
scroll to position [0, 0]
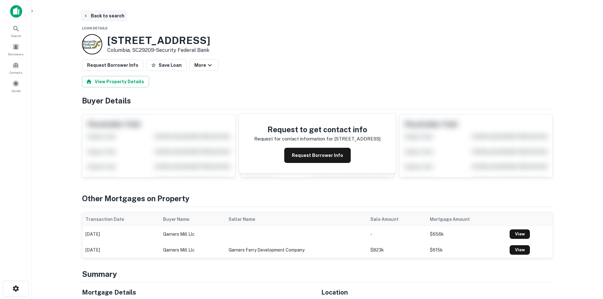
click at [107, 18] on button "Back to search" at bounding box center [104, 15] width 46 height 11
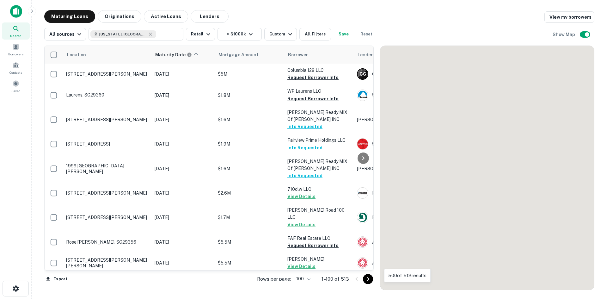
click at [370, 281] on icon "Go to next page" at bounding box center [368, 279] width 8 height 8
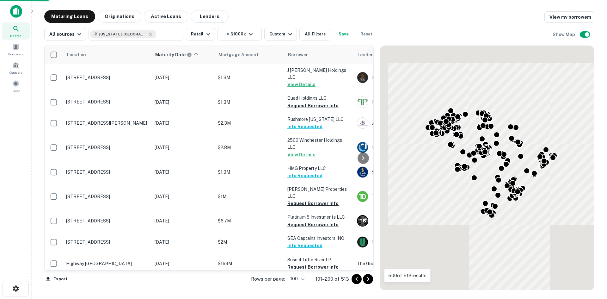
click at [370, 281] on icon "Go to next page" at bounding box center [368, 279] width 8 height 8
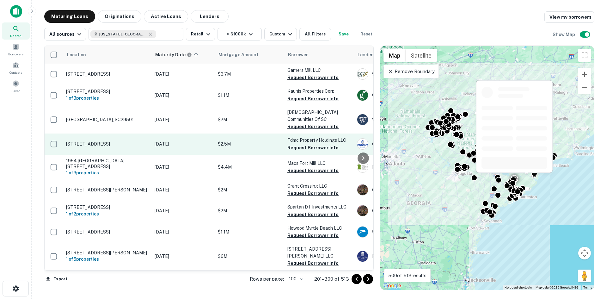
click at [111, 145] on p "[STREET_ADDRESS]" at bounding box center [107, 144] width 82 height 6
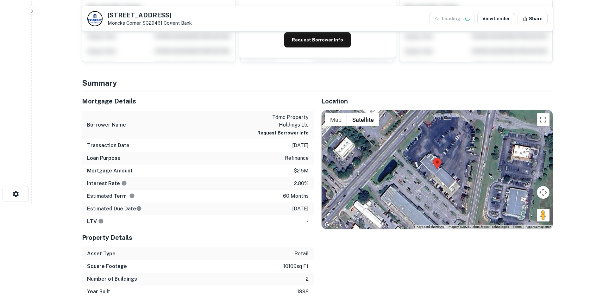
scroll to position [95, 0]
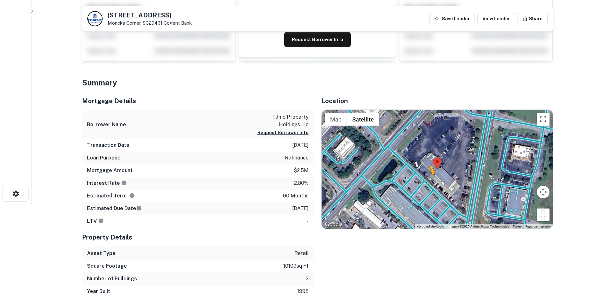
drag, startPoint x: 544, startPoint y: 221, endPoint x: 426, endPoint y: 178, distance: 125.6
click at [426, 178] on div "To activate drag with keyboard, press Alt + Enter. Once in keyboard drag state,…" at bounding box center [436, 169] width 231 height 119
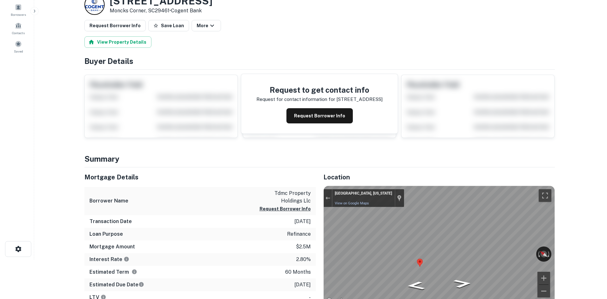
scroll to position [0, 0]
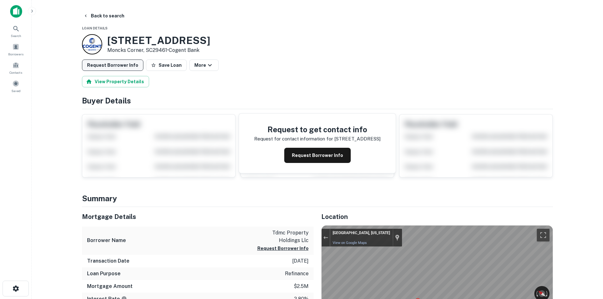
click at [100, 64] on button "Request Borrower Info" at bounding box center [112, 64] width 61 height 11
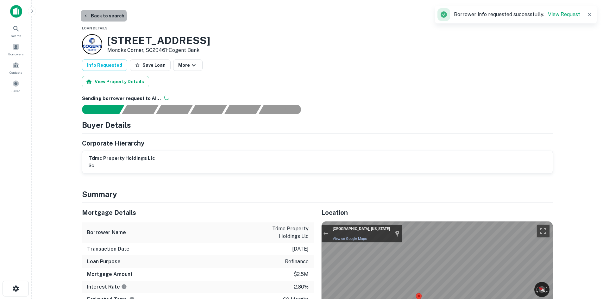
click at [103, 18] on button "Back to search" at bounding box center [104, 15] width 46 height 11
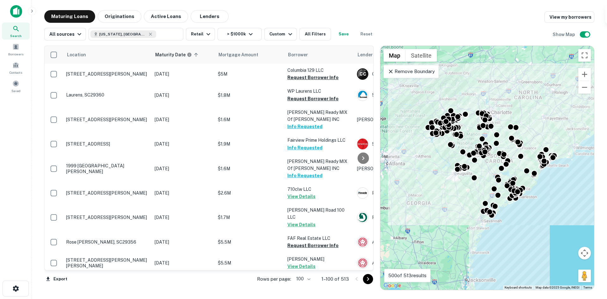
click at [372, 282] on icon "Go to next page" at bounding box center [368, 279] width 8 height 8
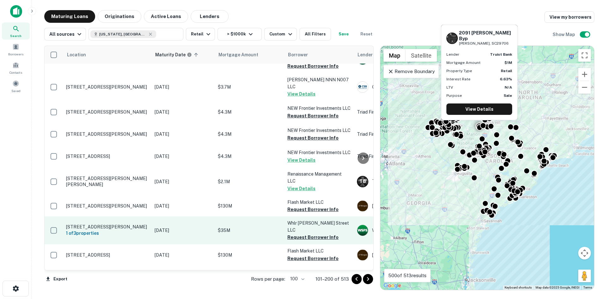
scroll to position [1613, 0]
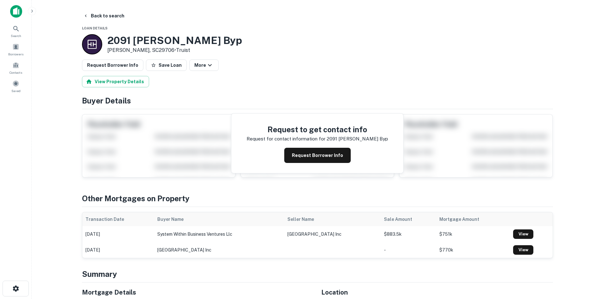
scroll to position [158, 0]
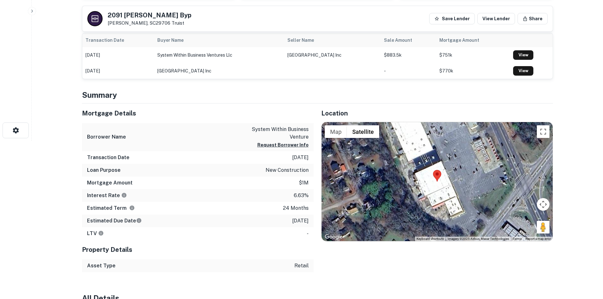
drag, startPoint x: 539, startPoint y: 229, endPoint x: 544, endPoint y: 235, distance: 8.5
click at [457, 179] on div "Map Terrain Satellite Labels Keyboard shortcuts Map Data Imagery ©2025 Airbus, …" at bounding box center [436, 181] width 231 height 119
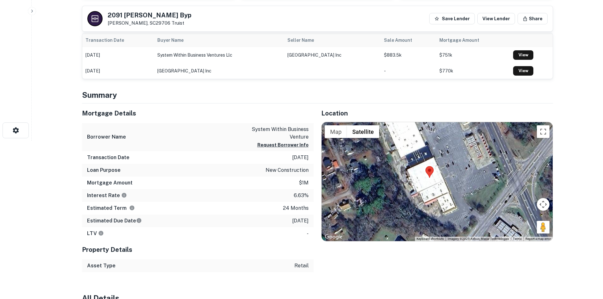
drag, startPoint x: 549, startPoint y: 232, endPoint x: 535, endPoint y: 225, distance: 15.7
click at [535, 225] on div at bounding box center [436, 181] width 231 height 119
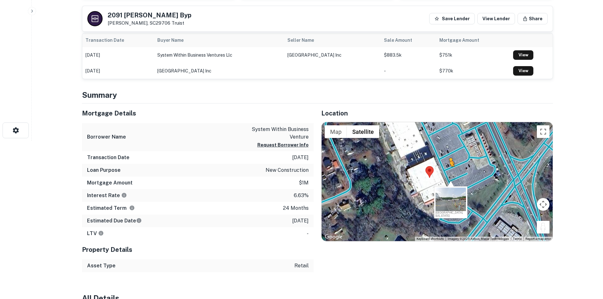
drag, startPoint x: 542, startPoint y: 227, endPoint x: 444, endPoint y: 167, distance: 115.4
click at [444, 167] on div "To activate drag with keyboard, press Alt + Enter. Once in keyboard drag state,…" at bounding box center [436, 181] width 231 height 119
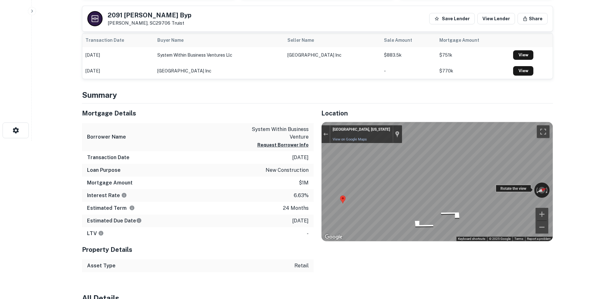
click at [528, 185] on div "← Move left → Move right ↑ Move up ↓ Move down + Zoom in - Zoom out [GEOGRAPHIC…" at bounding box center [436, 181] width 231 height 119
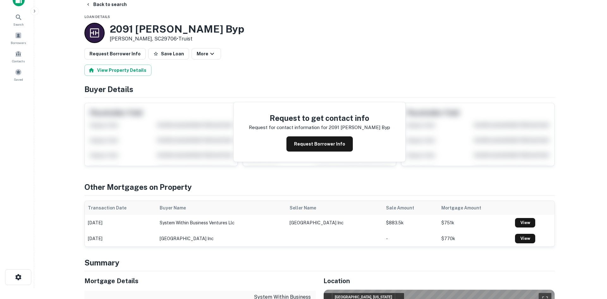
scroll to position [0, 0]
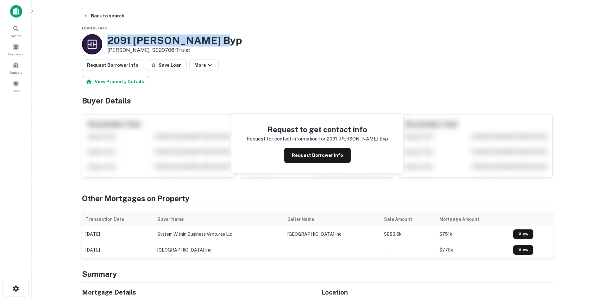
drag, startPoint x: 217, startPoint y: 44, endPoint x: 83, endPoint y: 41, distance: 133.9
click at [83, 41] on div "[STREET_ADDRESS][PERSON_NAME][PERSON_NAME] • Truist" at bounding box center [317, 44] width 471 height 20
drag, startPoint x: 279, startPoint y: 27, endPoint x: 213, endPoint y: 32, distance: 66.3
drag, startPoint x: 214, startPoint y: 40, endPoint x: 138, endPoint y: 51, distance: 77.7
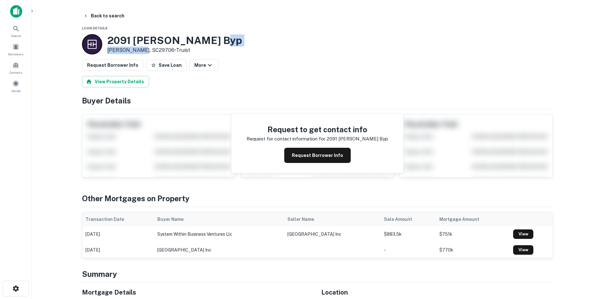
click at [138, 51] on div "[STREET_ADDRESS][PERSON_NAME][PERSON_NAME] • Truist" at bounding box center [317, 44] width 471 height 20
drag, startPoint x: 149, startPoint y: 50, endPoint x: 112, endPoint y: 29, distance: 41.9
copy div "[STREET_ADDRESS][PERSON_NAME][PERSON_NAME]"
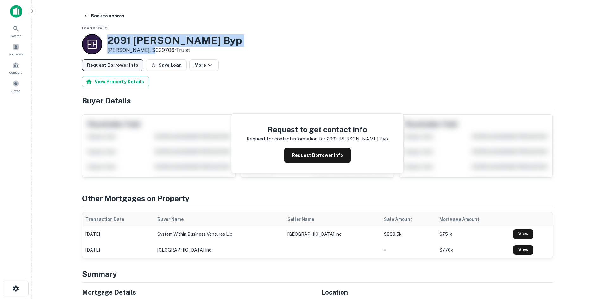
click at [120, 70] on button "Request Borrower Info" at bounding box center [112, 64] width 61 height 11
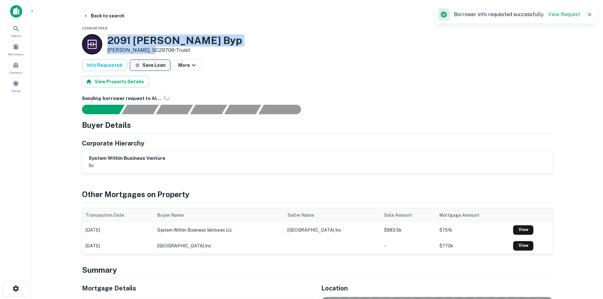
click at [147, 63] on button "Save Loan" at bounding box center [150, 64] width 41 height 11
click at [99, 17] on button "Back to search" at bounding box center [104, 15] width 46 height 11
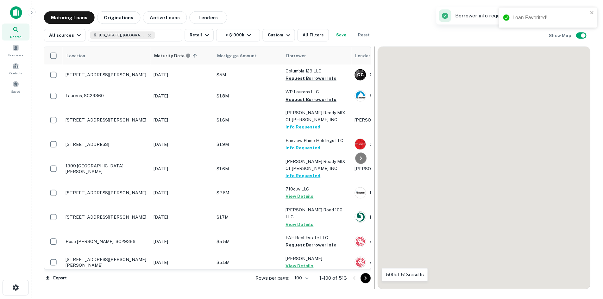
scroll to position [1613, 0]
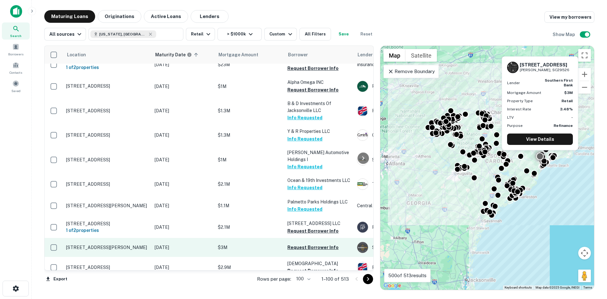
click at [103, 245] on p "[STREET_ADDRESS][PERSON_NAME]" at bounding box center [107, 248] width 82 height 6
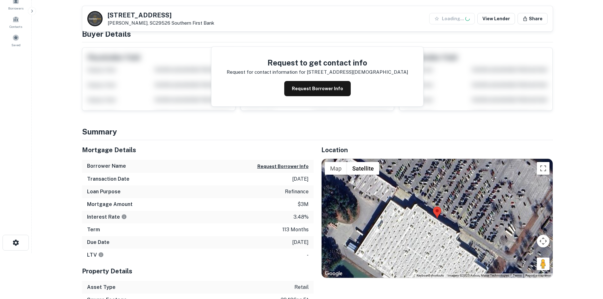
scroll to position [95, 0]
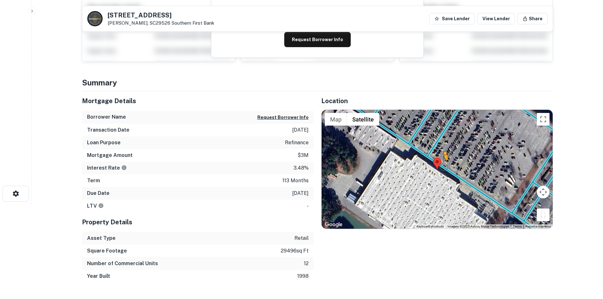
drag, startPoint x: 539, startPoint y: 219, endPoint x: 442, endPoint y: 165, distance: 110.9
click at [442, 165] on div "To activate drag with keyboard, press Alt + Enter. Once in keyboard drag state,…" at bounding box center [436, 169] width 231 height 119
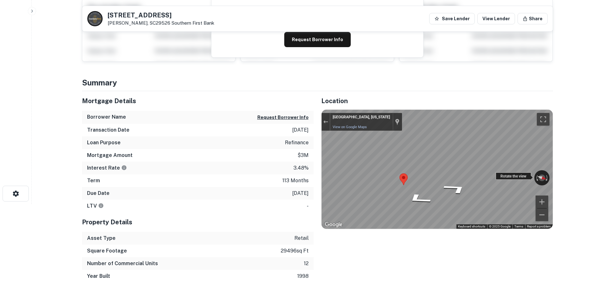
click at [530, 179] on div "← Move left → Move right ↑ Move up ↓ Move down + Zoom in - Zoom out [GEOGRAPHIC…" at bounding box center [436, 169] width 231 height 119
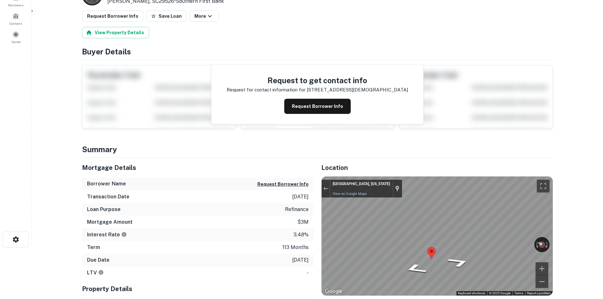
scroll to position [0, 0]
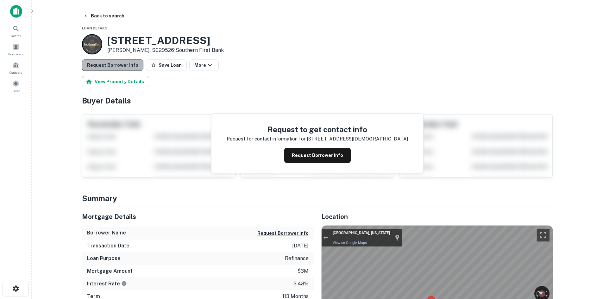
click at [127, 64] on button "Request Borrower Info" at bounding box center [112, 64] width 61 height 11
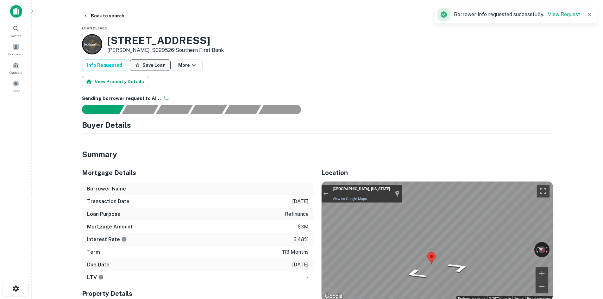
click at [147, 63] on button "Save Loan" at bounding box center [150, 64] width 41 height 11
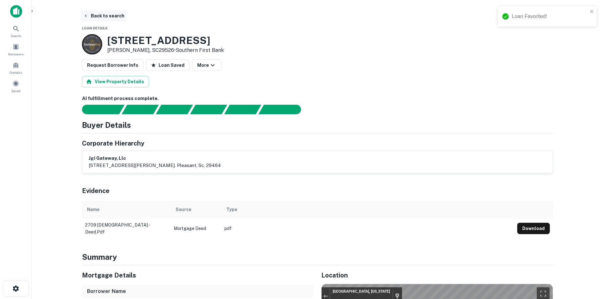
click at [107, 18] on button "Back to search" at bounding box center [104, 15] width 46 height 11
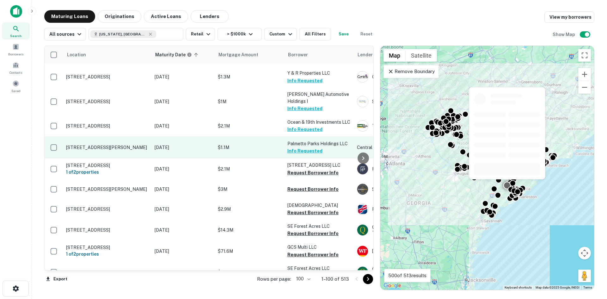
scroll to position [1677, 0]
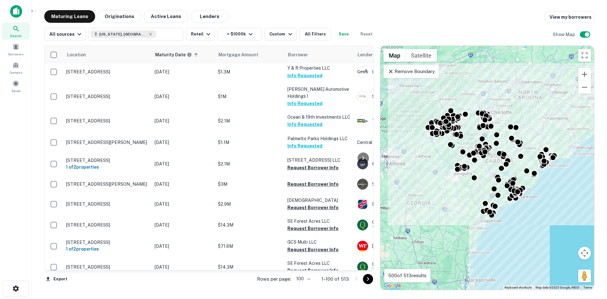
click at [369, 279] on icon "Go to next page" at bounding box center [368, 279] width 2 height 4
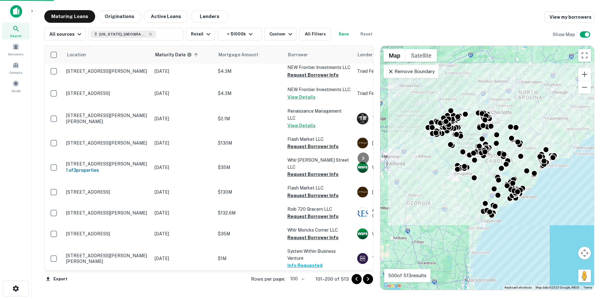
click at [369, 279] on icon "Go to next page" at bounding box center [368, 279] width 2 height 4
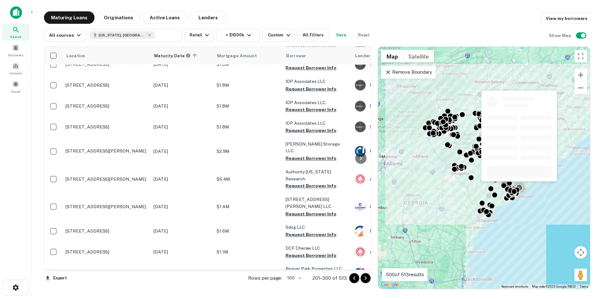
scroll to position [1803, 0]
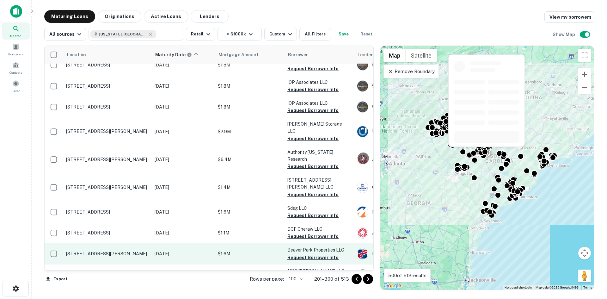
click at [113, 251] on p "[STREET_ADDRESS][PERSON_NAME]" at bounding box center [107, 254] width 82 height 6
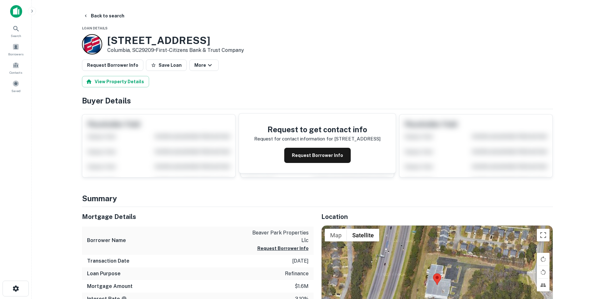
scroll to position [95, 0]
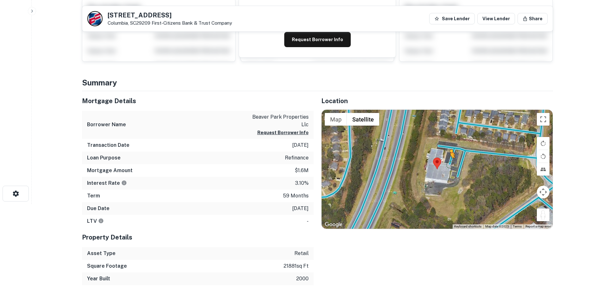
drag, startPoint x: 543, startPoint y: 218, endPoint x: 450, endPoint y: 161, distance: 108.7
click at [450, 161] on div "To activate drag with keyboard, press Alt + Enter. Once in keyboard drag state,…" at bounding box center [436, 169] width 231 height 119
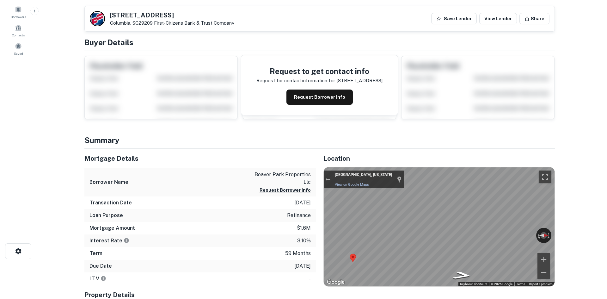
scroll to position [0, 0]
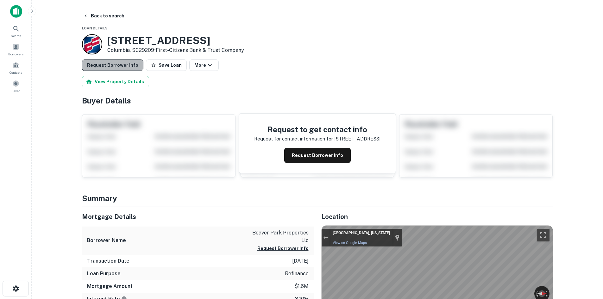
drag, startPoint x: 116, startPoint y: 68, endPoint x: 115, endPoint y: 64, distance: 4.2
click at [115, 67] on button "Request Borrower Info" at bounding box center [112, 64] width 61 height 11
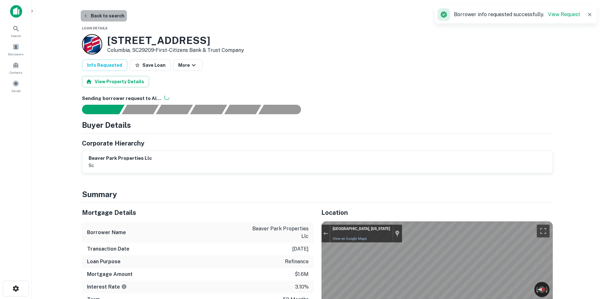
click at [104, 16] on button "Back to search" at bounding box center [104, 15] width 46 height 11
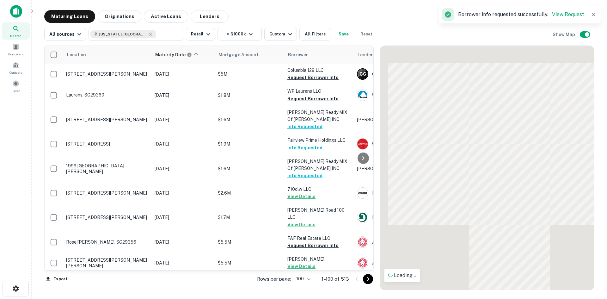
scroll to position [1443, 0]
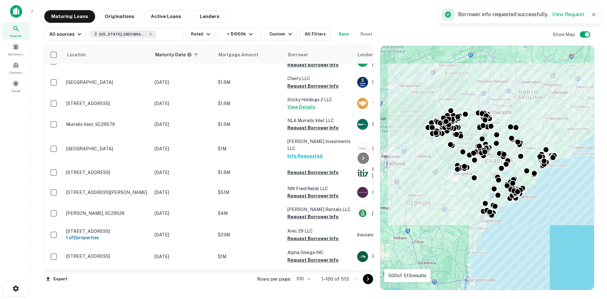
click at [374, 277] on div "Rows per page: 100 *** 1–100 of 513" at bounding box center [312, 278] width 124 height 17
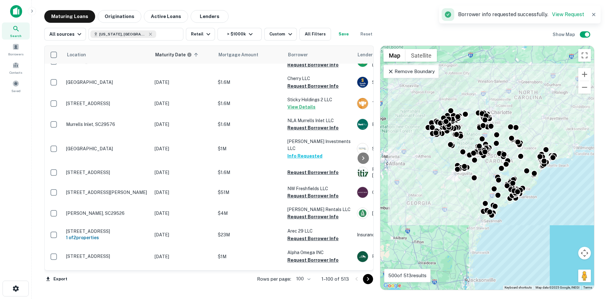
click at [368, 278] on icon "Go to next page" at bounding box center [368, 279] width 2 height 4
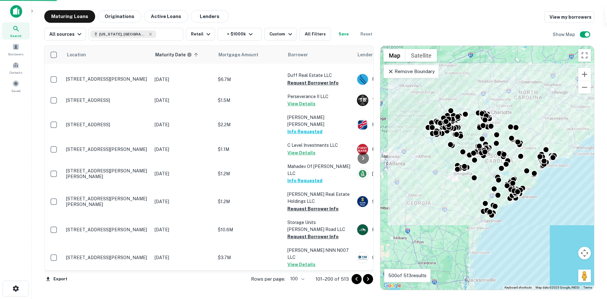
click at [368, 278] on icon "Go to next page" at bounding box center [368, 279] width 2 height 4
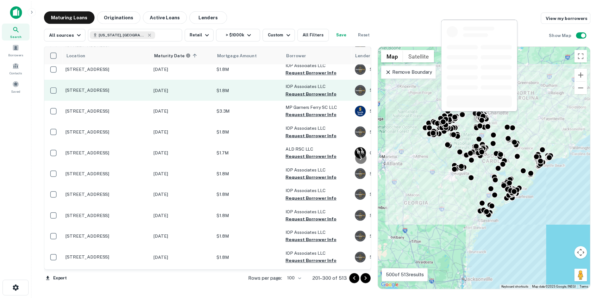
scroll to position [1507, 0]
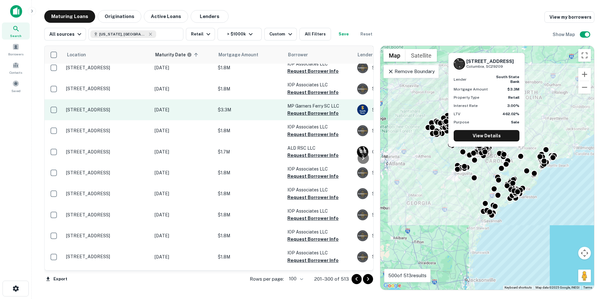
click at [109, 107] on p "[STREET_ADDRESS]" at bounding box center [107, 110] width 82 height 6
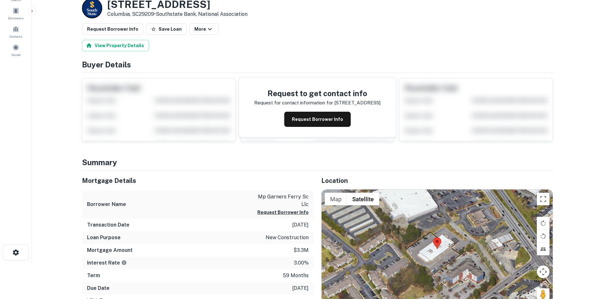
scroll to position [63, 0]
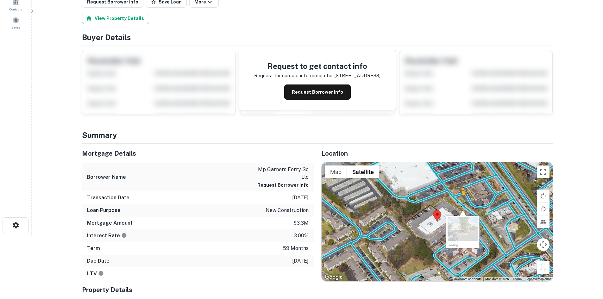
drag, startPoint x: 543, startPoint y: 271, endPoint x: 461, endPoint y: 201, distance: 107.7
click at [461, 201] on div "To activate drag with keyboard, press Alt + Enter. Once in keyboard drag state,…" at bounding box center [436, 221] width 231 height 119
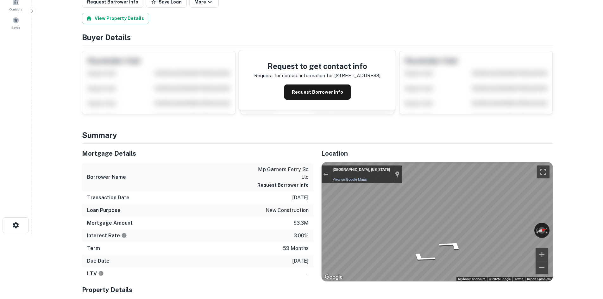
click at [603, 200] on html "Search Borrowers Contacts Saved Back to search Loan Details [STREET_ADDRESS] • …" at bounding box center [301, 86] width 603 height 299
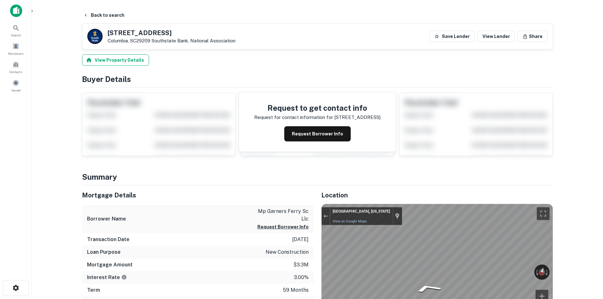
scroll to position [0, 0]
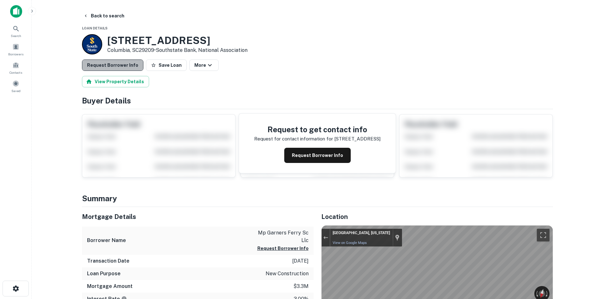
click at [132, 68] on button "Request Borrower Info" at bounding box center [112, 64] width 61 height 11
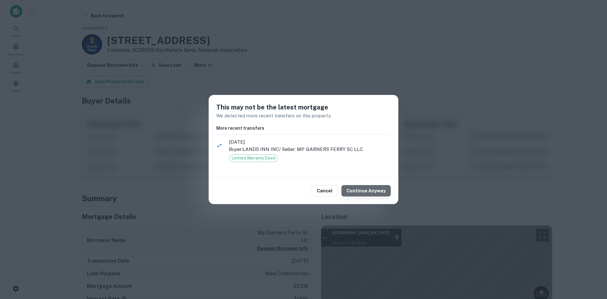
click at [386, 192] on button "Continue Anyway" at bounding box center [366, 190] width 49 height 11
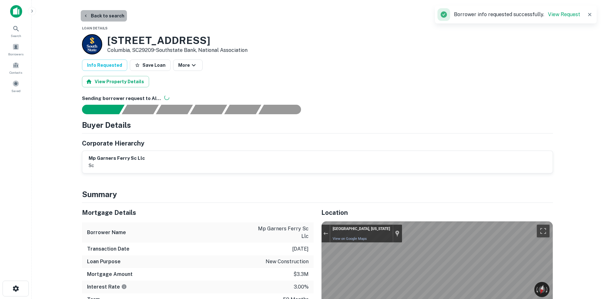
click at [119, 18] on button "Back to search" at bounding box center [104, 15] width 46 height 11
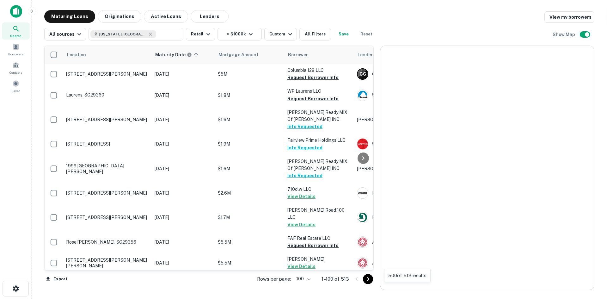
scroll to position [1507, 0]
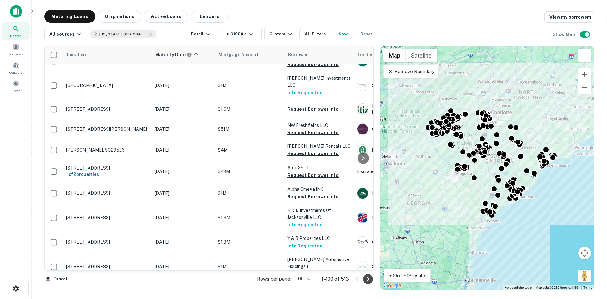
click at [364, 282] on button "Go to next page" at bounding box center [368, 279] width 10 height 10
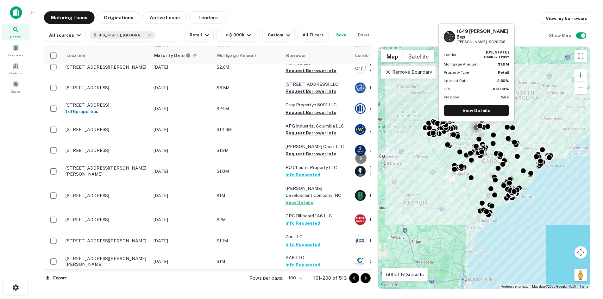
scroll to position [684, 0]
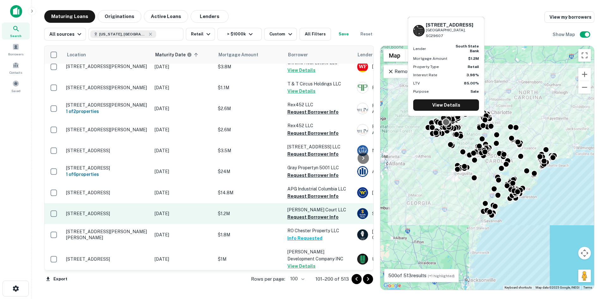
click at [131, 211] on p "[STREET_ADDRESS]" at bounding box center [107, 214] width 82 height 6
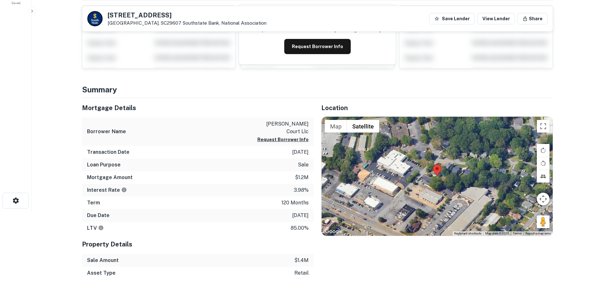
scroll to position [95, 0]
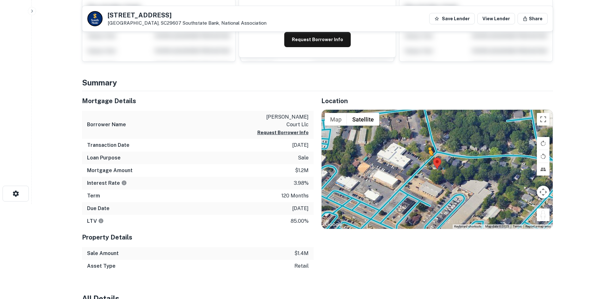
drag, startPoint x: 537, startPoint y: 217, endPoint x: 427, endPoint y: 162, distance: 123.2
click at [427, 162] on div "To activate drag with keyboard, press Alt + Enter. Once in keyboard drag state,…" at bounding box center [436, 169] width 231 height 119
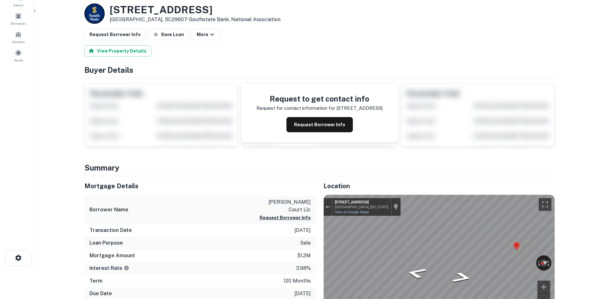
scroll to position [0, 0]
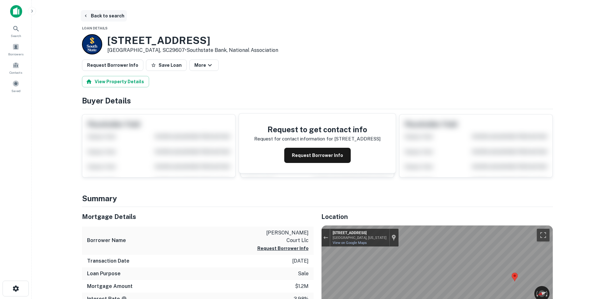
click at [111, 12] on button "Back to search" at bounding box center [104, 15] width 46 height 11
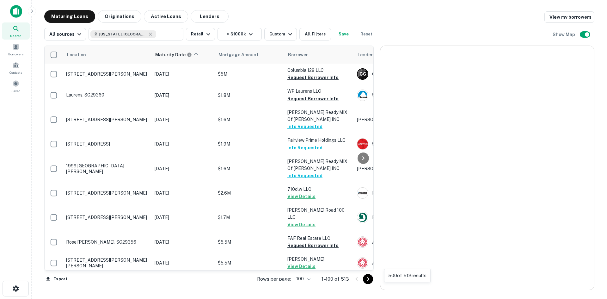
scroll to position [684, 0]
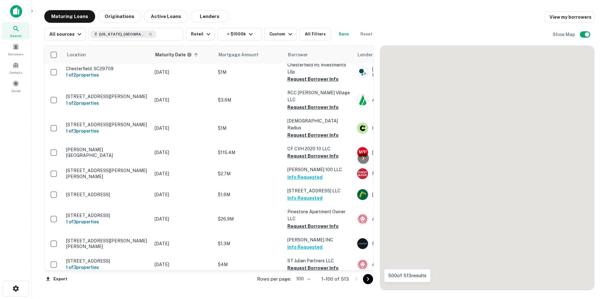
click at [368, 284] on button "Go to next page" at bounding box center [368, 279] width 10 height 10
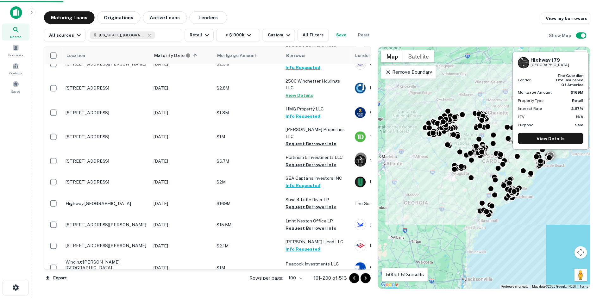
scroll to position [51, 0]
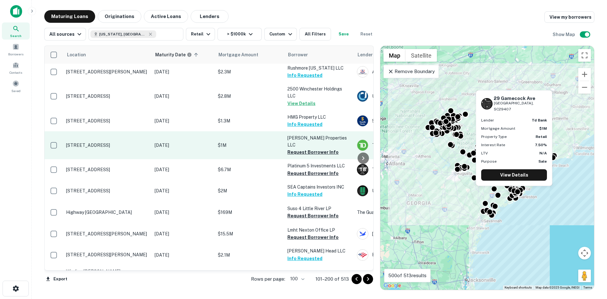
click at [124, 142] on p "[STREET_ADDRESS]" at bounding box center [107, 145] width 82 height 6
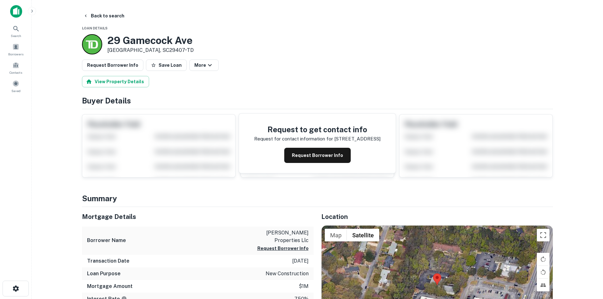
scroll to position [63, 0]
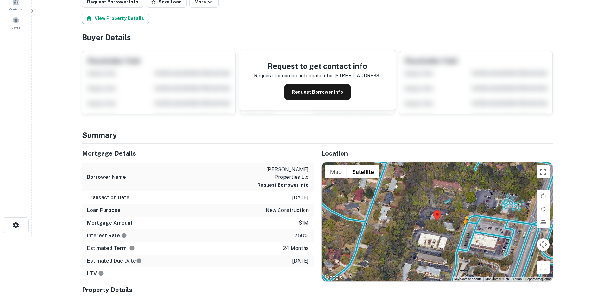
drag, startPoint x: 542, startPoint y: 270, endPoint x: 469, endPoint y: 229, distance: 84.1
click at [469, 231] on div "To activate drag with keyboard, press Alt + Enter. Once in keyboard drag state,…" at bounding box center [436, 221] width 231 height 119
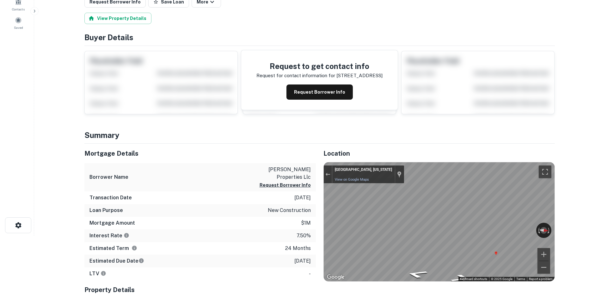
scroll to position [0, 0]
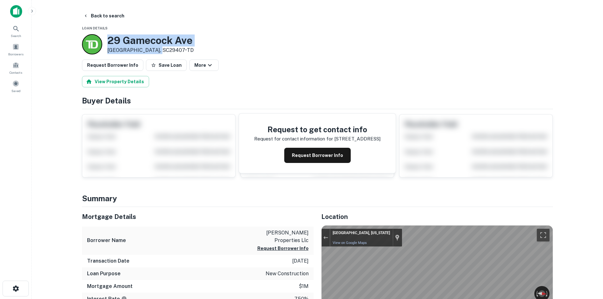
drag, startPoint x: 106, startPoint y: 38, endPoint x: 158, endPoint y: 50, distance: 53.4
click at [158, 50] on div "[STREET_ADDRESS] • TD" at bounding box center [138, 44] width 112 height 20
copy div "[STREET_ADDRESS]"
click at [106, 64] on button "Request Borrower Info" at bounding box center [112, 64] width 61 height 11
click at [99, 16] on button "Back to search" at bounding box center [104, 15] width 46 height 11
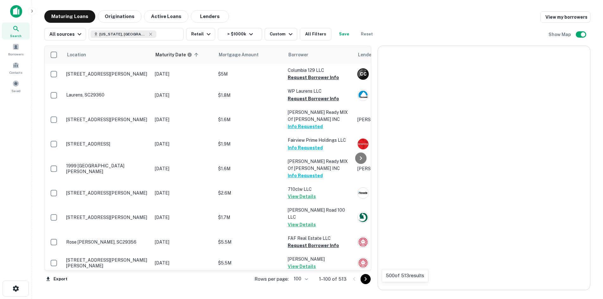
click at [369, 275] on icon "Go to next page" at bounding box center [366, 279] width 8 height 8
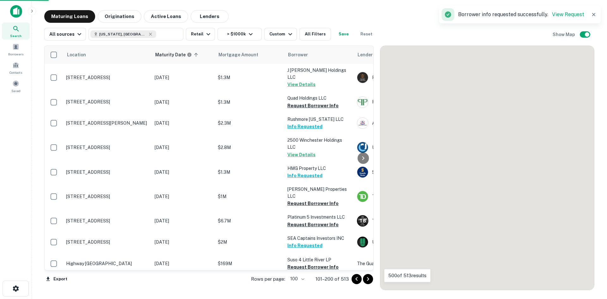
scroll to position [178, 0]
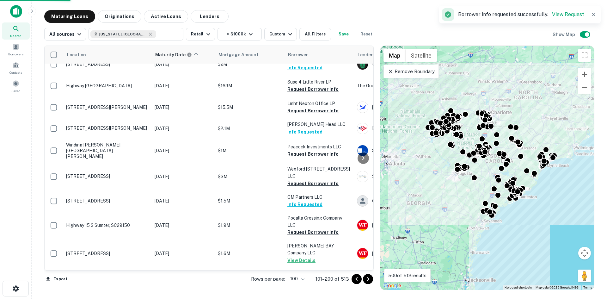
click at [367, 279] on icon "Go to next page" at bounding box center [368, 279] width 8 height 8
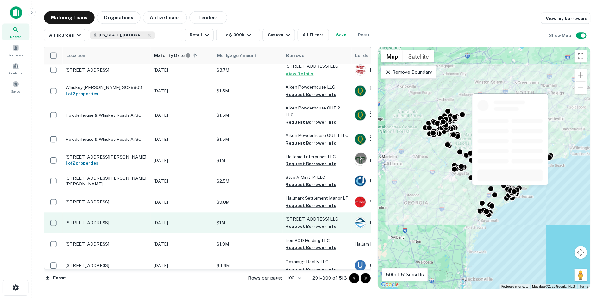
scroll to position [463, 0]
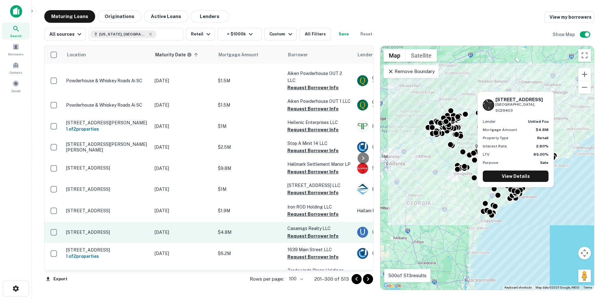
click at [114, 232] on td "[STREET_ADDRESS]" at bounding box center [107, 232] width 89 height 21
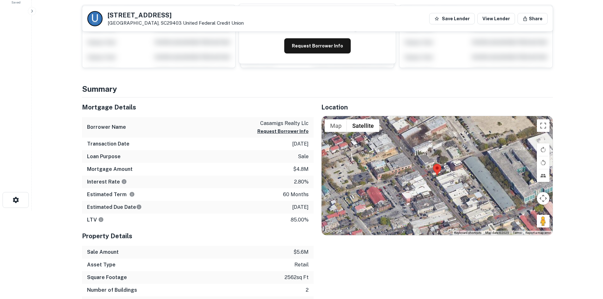
scroll to position [95, 0]
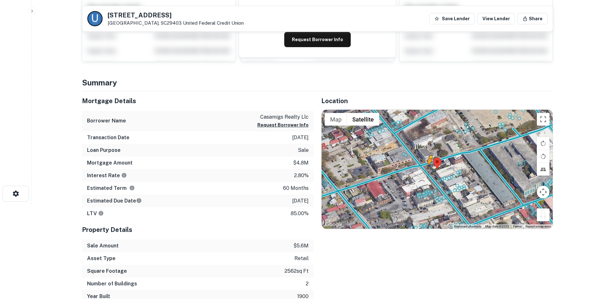
drag, startPoint x: 544, startPoint y: 214, endPoint x: 424, endPoint y: 169, distance: 128.3
click at [424, 169] on div "To activate drag with keyboard, press Alt + Enter. Once in keyboard drag state,…" at bounding box center [436, 169] width 231 height 119
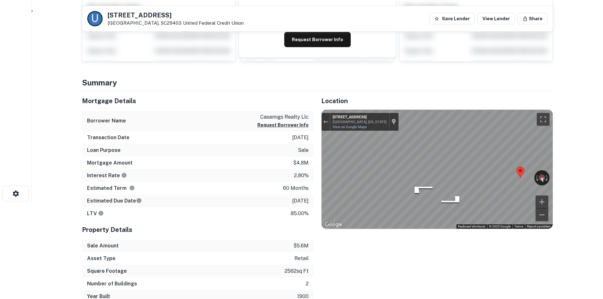
scroll to position [0, 0]
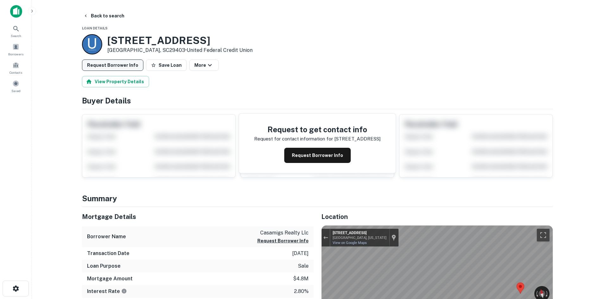
click at [98, 59] on button "Request Borrower Info" at bounding box center [112, 64] width 61 height 11
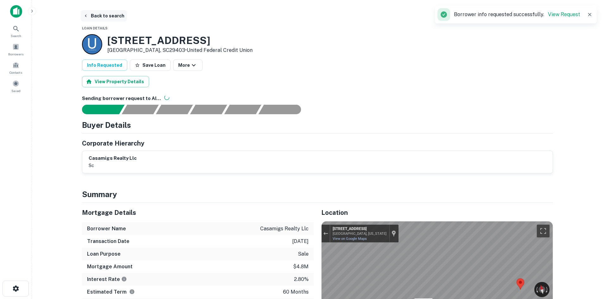
click at [108, 16] on button "Back to search" at bounding box center [104, 15] width 46 height 11
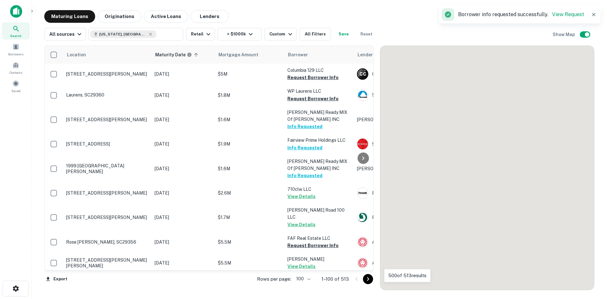
scroll to position [463, 0]
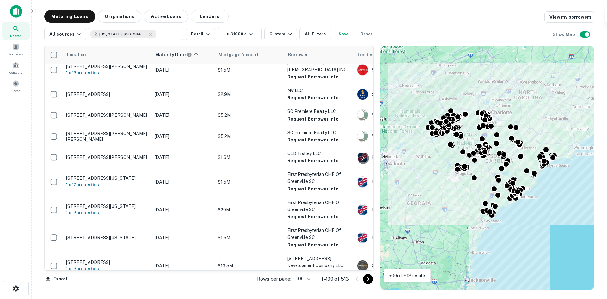
click at [370, 279] on icon "Go to next page" at bounding box center [368, 279] width 8 height 8
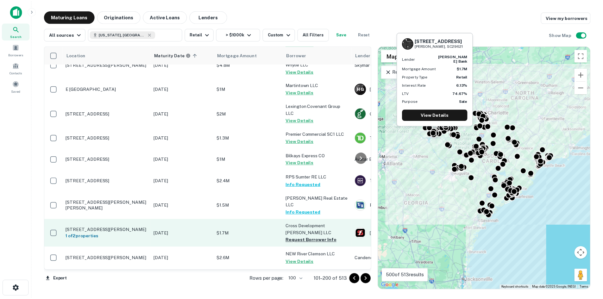
scroll to position [1253, 0]
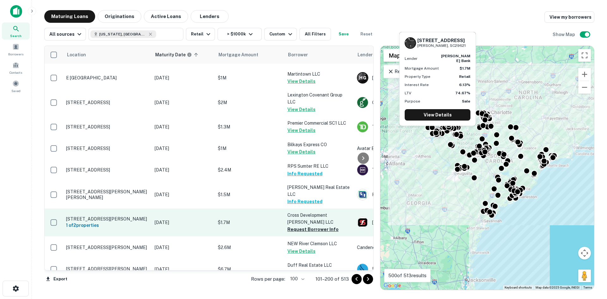
click at [115, 216] on p "[STREET_ADDRESS][PERSON_NAME]" at bounding box center [107, 219] width 82 height 6
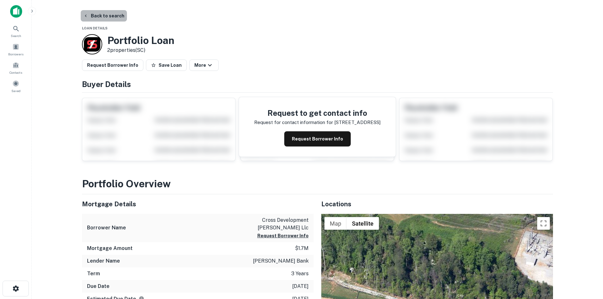
click at [105, 13] on button "Back to search" at bounding box center [104, 15] width 46 height 11
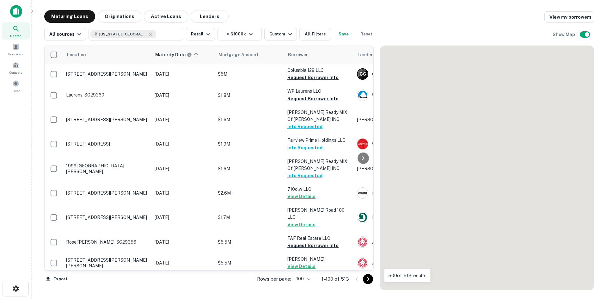
scroll to position [1253, 0]
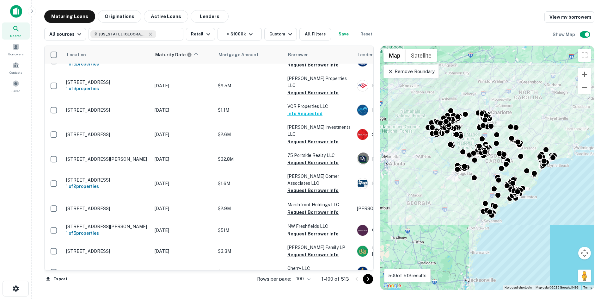
drag, startPoint x: 370, startPoint y: 279, endPoint x: 364, endPoint y: 280, distance: 6.8
click at [370, 279] on icon "Go to next page" at bounding box center [368, 279] width 8 height 8
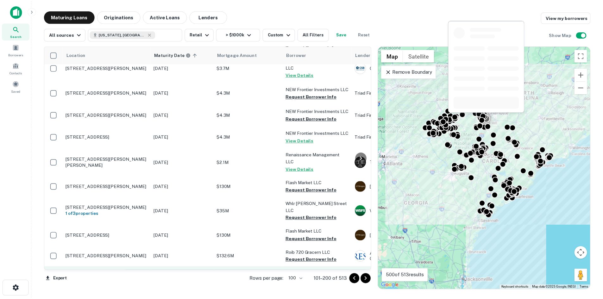
scroll to position [1728, 0]
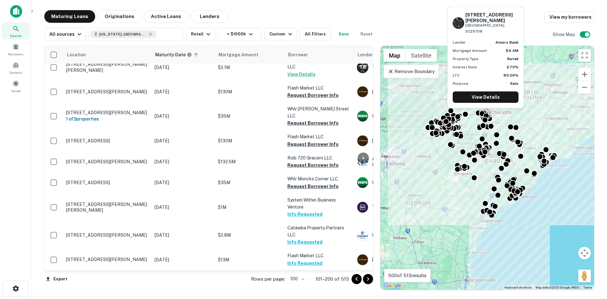
click at [97, 292] on td "[STREET_ADDRESS][PERSON_NAME]" at bounding box center [107, 302] width 89 height 21
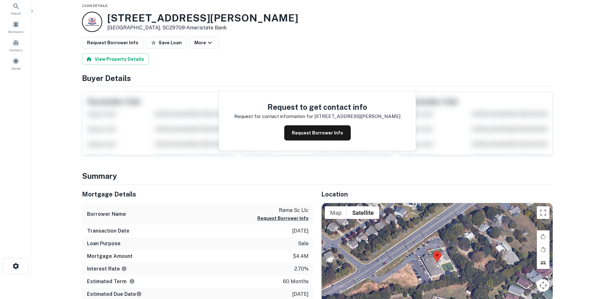
scroll to position [127, 0]
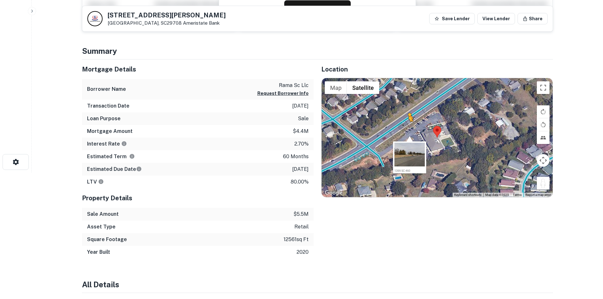
drag, startPoint x: 540, startPoint y: 183, endPoint x: 407, endPoint y: 128, distance: 144.3
click at [407, 128] on div "To activate drag with keyboard, press Alt + Enter. Once in keyboard drag state,…" at bounding box center [436, 137] width 231 height 119
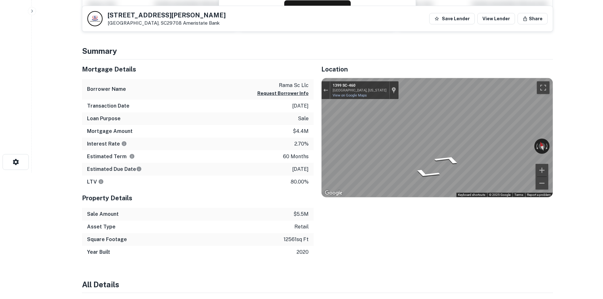
click at [204, 86] on div "Mortgage Details Borrower Name rama sc llc Request Borrower Info Transaction Da…" at bounding box center [313, 158] width 478 height 199
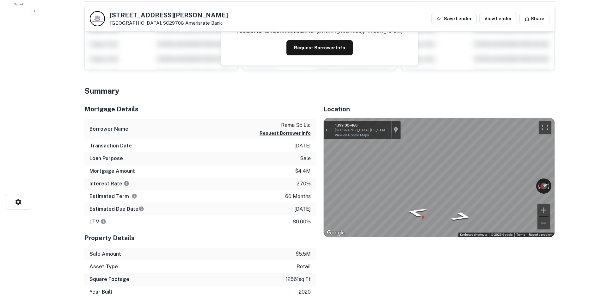
scroll to position [0, 0]
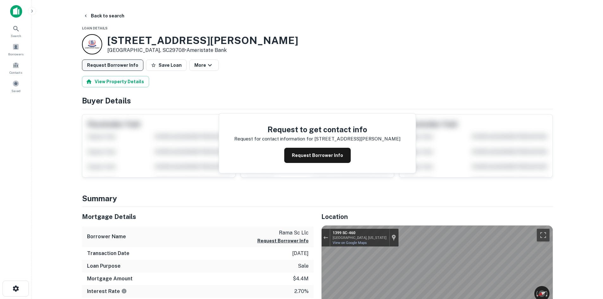
click at [133, 68] on button "Request Borrower Info" at bounding box center [112, 64] width 61 height 11
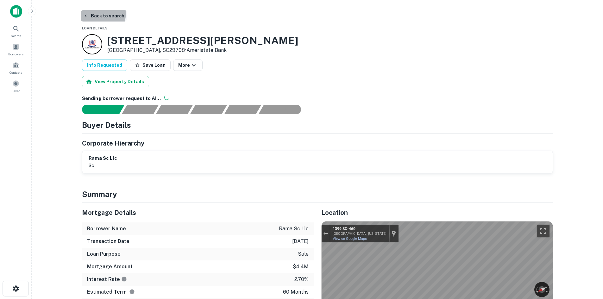
click at [90, 12] on button "Back to search" at bounding box center [104, 15] width 46 height 11
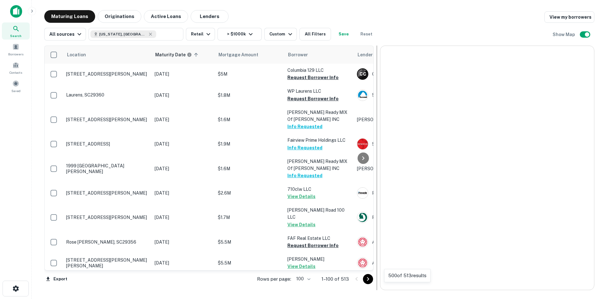
scroll to position [1728, 0]
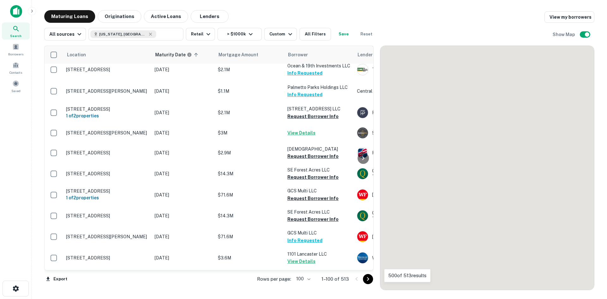
click at [369, 279] on icon "Go to next page" at bounding box center [368, 279] width 2 height 4
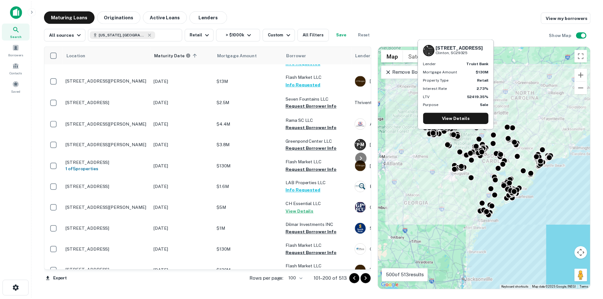
scroll to position [1918, 0]
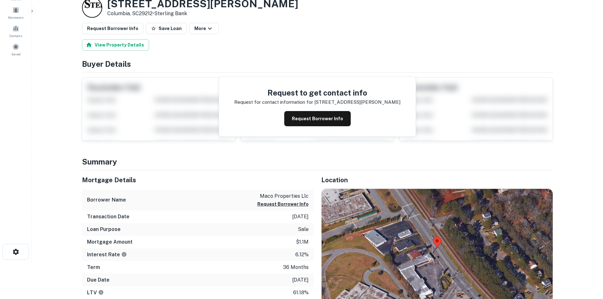
scroll to position [95, 0]
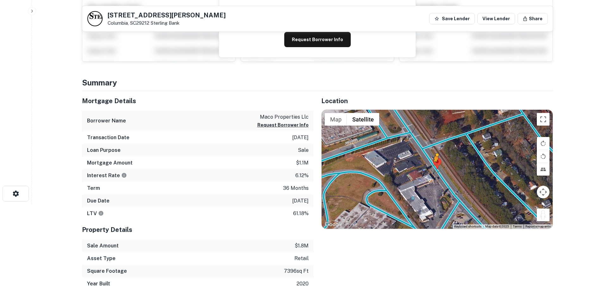
drag, startPoint x: 538, startPoint y: 214, endPoint x: 436, endPoint y: 168, distance: 112.4
click at [436, 168] on div "To activate drag with keyboard, press Alt + Enter. Once in keyboard drag state,…" at bounding box center [436, 169] width 231 height 119
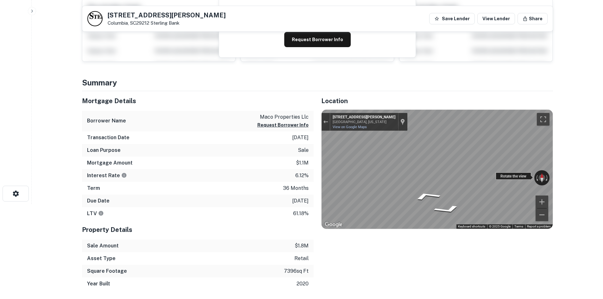
click at [538, 173] on div "← Move left → Move right ↑ Move up ↓ Move down + Zoom in - Zoom out 6855 St And…" at bounding box center [436, 169] width 231 height 119
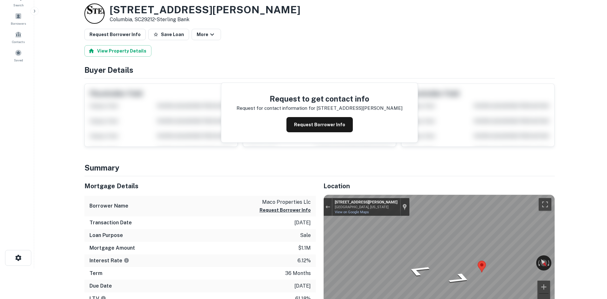
scroll to position [0, 0]
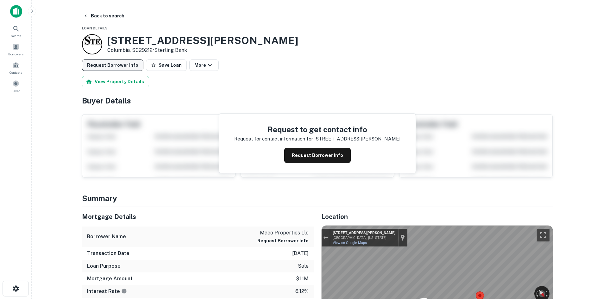
click at [104, 64] on button "Request Borrower Info" at bounding box center [112, 64] width 61 height 11
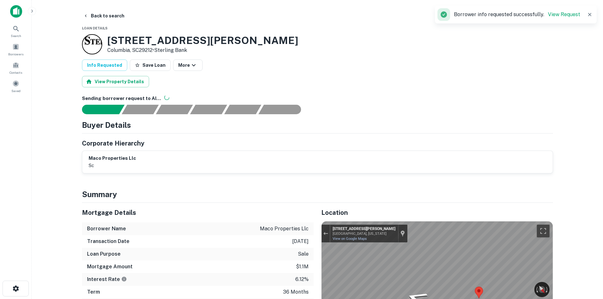
drag, startPoint x: 107, startPoint y: 42, endPoint x: 153, endPoint y: 53, distance: 47.4
click at [153, 53] on div "1 Saint Andrews Rd Columbia, SC29212 • Sterling Bank" at bounding box center [202, 44] width 191 height 20
copy div "[STREET_ADDRESS][PERSON_NAME]"
click at [110, 15] on button "Back to search" at bounding box center [104, 15] width 46 height 11
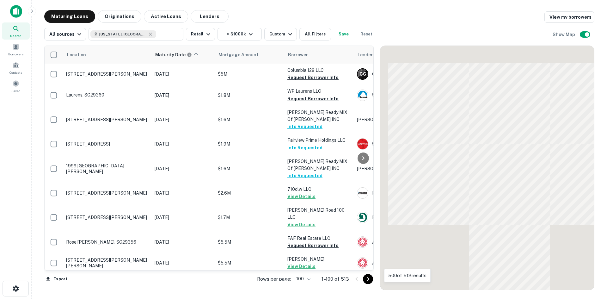
scroll to position [1918, 0]
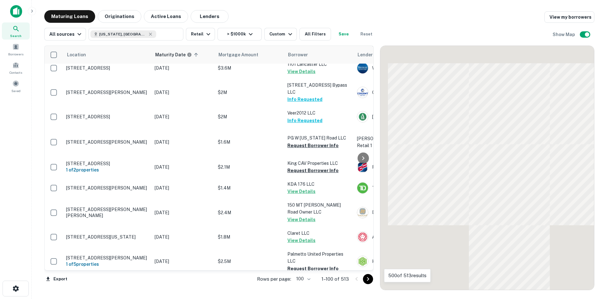
click at [365, 277] on icon "Go to next page" at bounding box center [368, 279] width 8 height 8
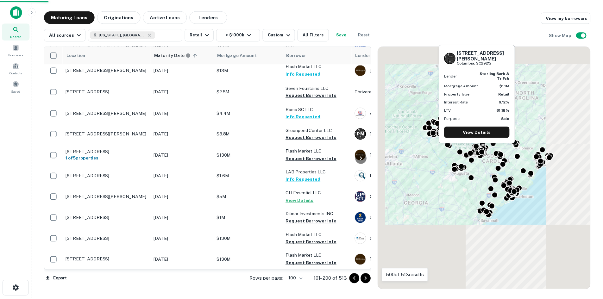
scroll to position [2011, 0]
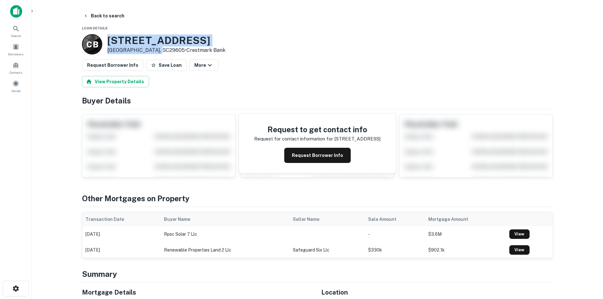
drag, startPoint x: 143, startPoint y: 41, endPoint x: 156, endPoint y: 53, distance: 17.1
click at [156, 53] on div "C B 1128 White Horse Rd Greenville, SC29605 • Crestmark Bank" at bounding box center [153, 44] width 143 height 20
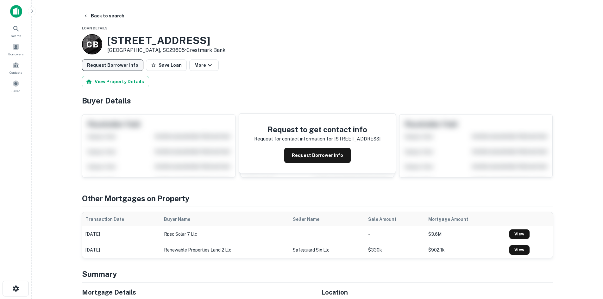
click at [118, 66] on button "Request Borrower Info" at bounding box center [112, 64] width 61 height 11
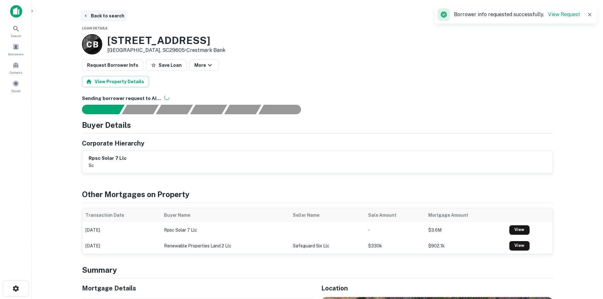
click at [103, 15] on button "Back to search" at bounding box center [104, 15] width 46 height 11
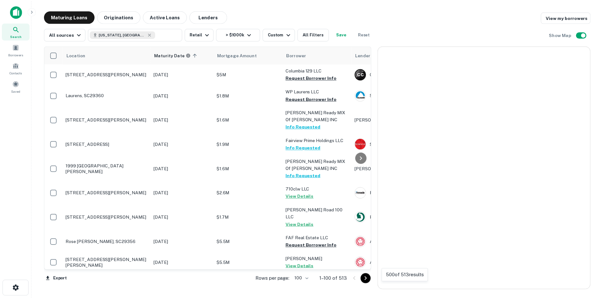
scroll to position [2011, 0]
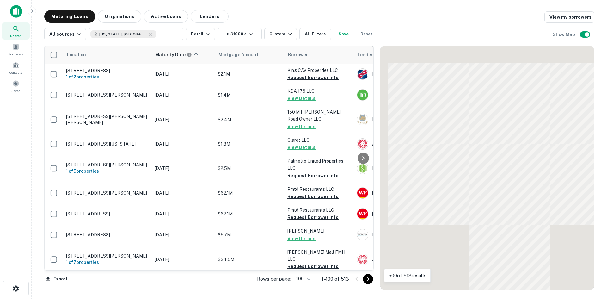
click at [366, 278] on icon "Go to next page" at bounding box center [368, 279] width 8 height 8
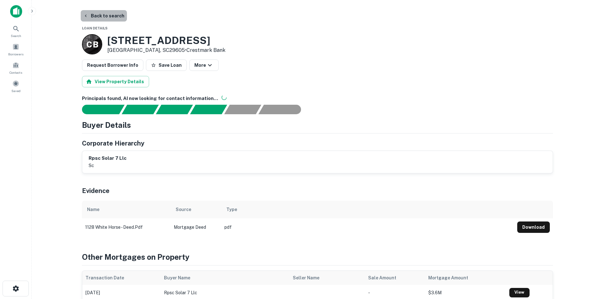
click at [110, 20] on button "Back to search" at bounding box center [104, 15] width 46 height 11
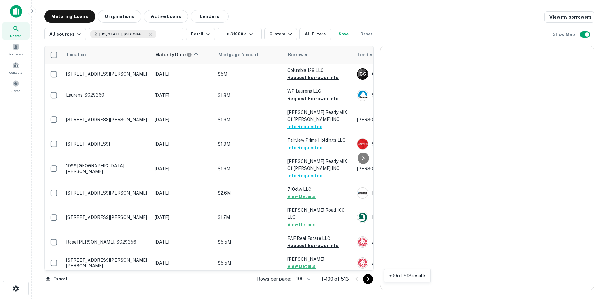
click at [368, 278] on icon "Go to next page" at bounding box center [368, 279] width 8 height 8
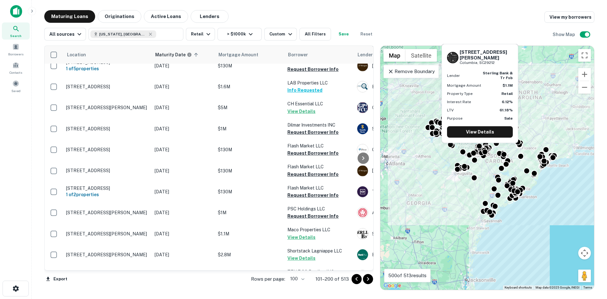
scroll to position [2011, 0]
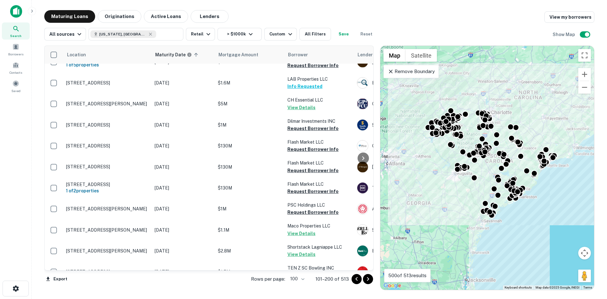
click at [367, 282] on icon "Go to next page" at bounding box center [368, 279] width 8 height 8
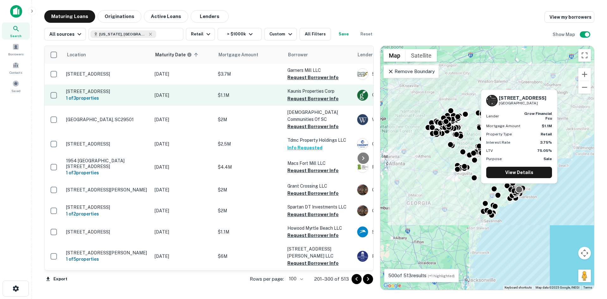
click at [117, 89] on p "[STREET_ADDRESS]" at bounding box center [107, 92] width 82 height 6
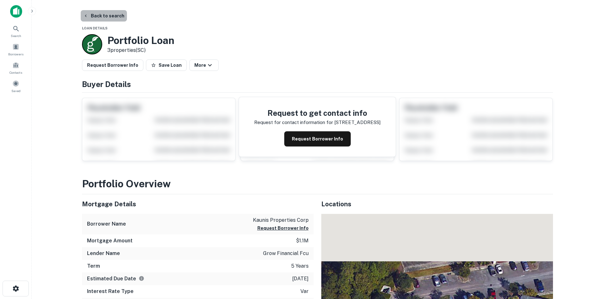
click at [121, 20] on button "Back to search" at bounding box center [104, 15] width 46 height 11
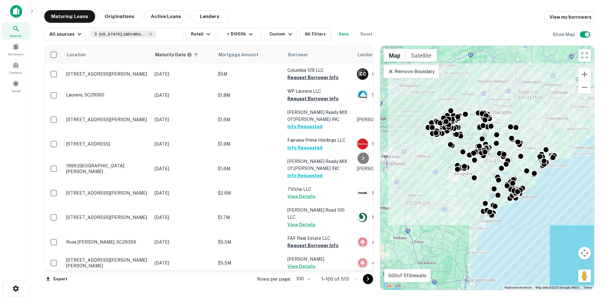
click at [370, 280] on icon "Go to next page" at bounding box center [368, 279] width 8 height 8
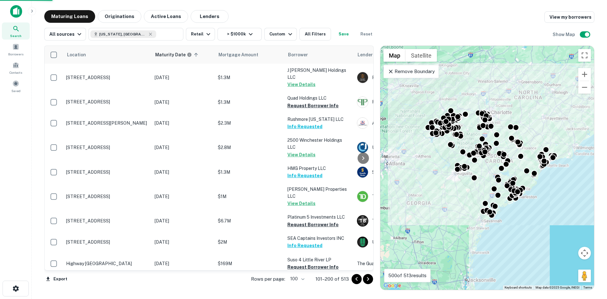
drag, startPoint x: 369, startPoint y: 280, endPoint x: 366, endPoint y: 278, distance: 4.1
click at [369, 280] on icon "Go to next page" at bounding box center [368, 279] width 8 height 8
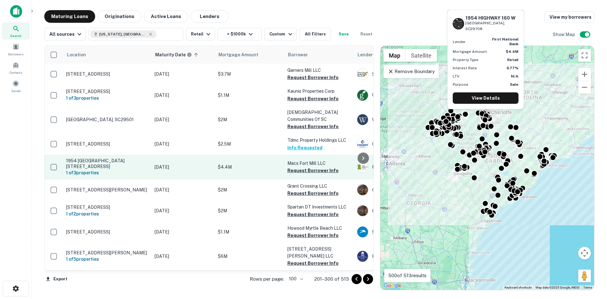
click at [96, 164] on p "1954 [GEOGRAPHIC_DATA][STREET_ADDRESS]" at bounding box center [107, 163] width 82 height 11
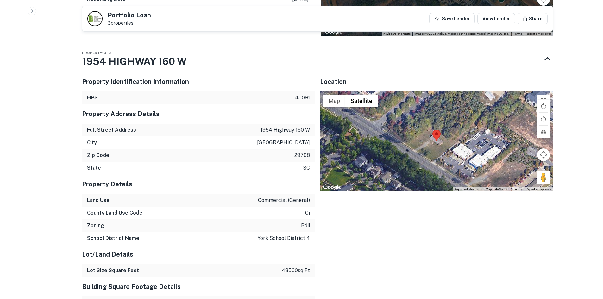
scroll to position [316, 0]
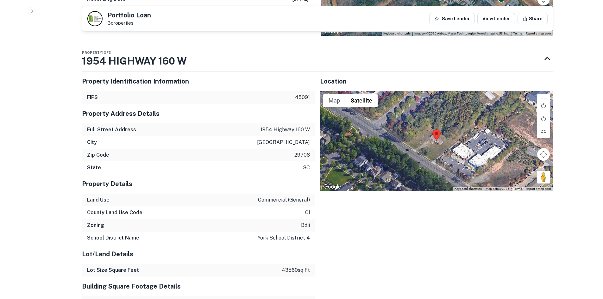
drag, startPoint x: 542, startPoint y: 175, endPoint x: 421, endPoint y: 156, distance: 121.7
click at [421, 156] on div "Map Terrain Satellite Labels Keyboard shortcuts Map Data Map data ©2025 Map dat…" at bounding box center [436, 141] width 233 height 100
drag, startPoint x: 538, startPoint y: 176, endPoint x: 442, endPoint y: 171, distance: 97.0
click at [442, 171] on div "Map Terrain Satellite Labels Keyboard shortcuts Map Data Map data ©2025 Map dat…" at bounding box center [436, 141] width 233 height 100
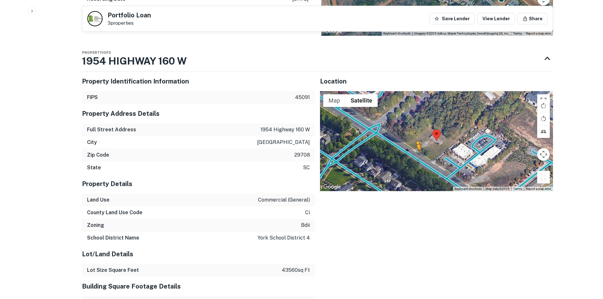
drag, startPoint x: 539, startPoint y: 177, endPoint x: 416, endPoint y: 157, distance: 124.4
click at [416, 157] on div "To activate drag with keyboard, press Alt + Enter. Once in keyboard drag state,…" at bounding box center [436, 141] width 233 height 100
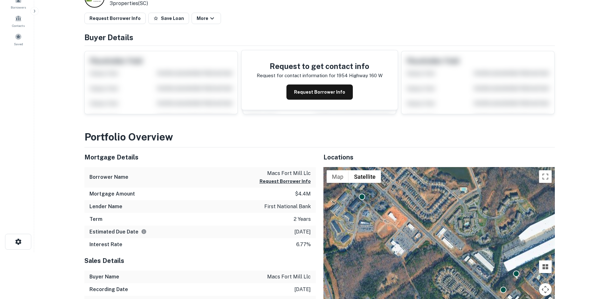
scroll to position [0, 0]
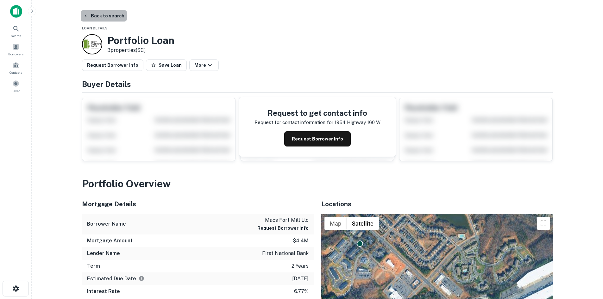
click at [108, 16] on button "Back to search" at bounding box center [104, 15] width 46 height 11
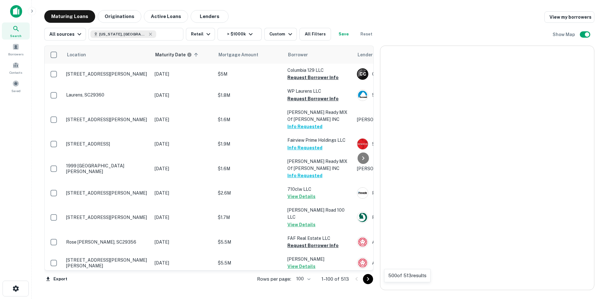
drag, startPoint x: 372, startPoint y: 281, endPoint x: 365, endPoint y: 275, distance: 9.0
click at [370, 282] on icon "Go to next page" at bounding box center [368, 279] width 8 height 8
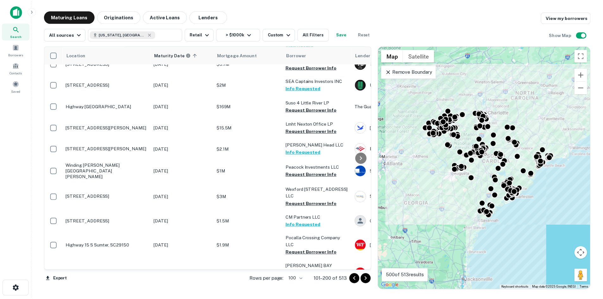
scroll to position [158, 0]
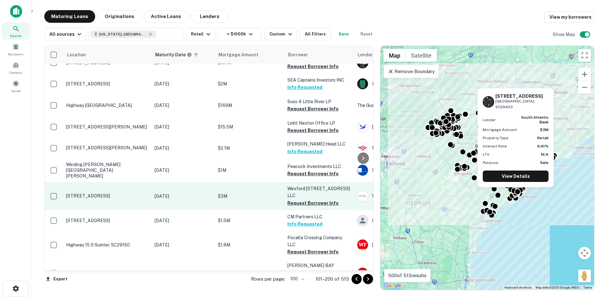
click at [104, 193] on p "[STREET_ADDRESS]" at bounding box center [107, 196] width 82 height 6
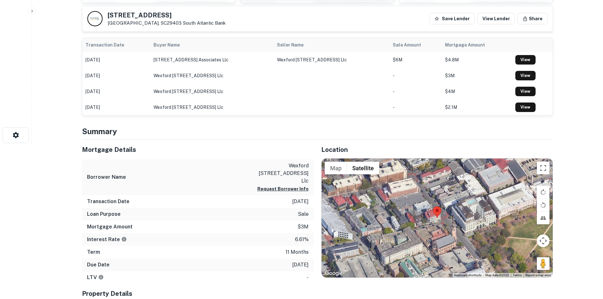
scroll to position [190, 0]
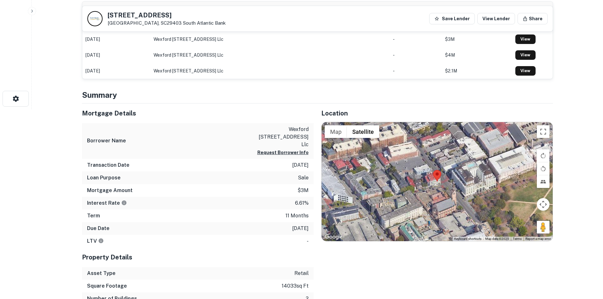
drag, startPoint x: 539, startPoint y: 227, endPoint x: 440, endPoint y: 185, distance: 107.8
click at [439, 185] on div "Map Terrain Satellite Labels Keyboard shortcuts Map Data Map data ©2025 Map dat…" at bounding box center [436, 181] width 231 height 119
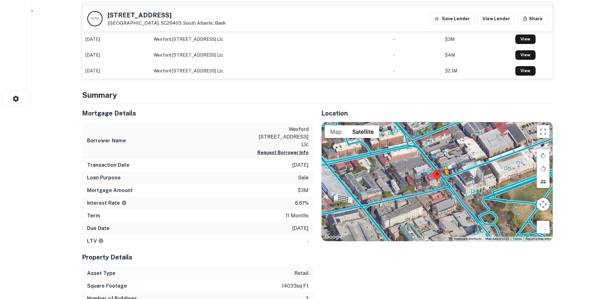
drag, startPoint x: 542, startPoint y: 227, endPoint x: 443, endPoint y: 182, distance: 109.3
click at [443, 182] on div "To activate drag with keyboard, press Alt + Enter. Once in keyboard drag state,…" at bounding box center [436, 181] width 231 height 119
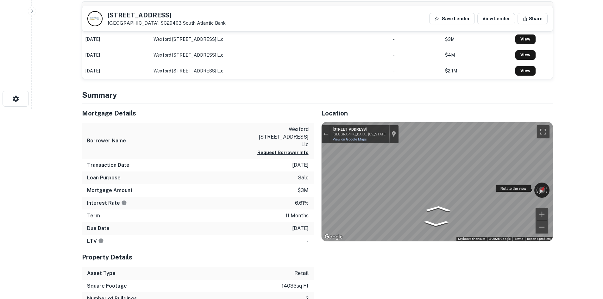
click at [510, 187] on div "← Move left → Move right ↑ Move up ↓ Move down + Zoom in - Zoom out [STREET_ADD…" at bounding box center [436, 181] width 231 height 119
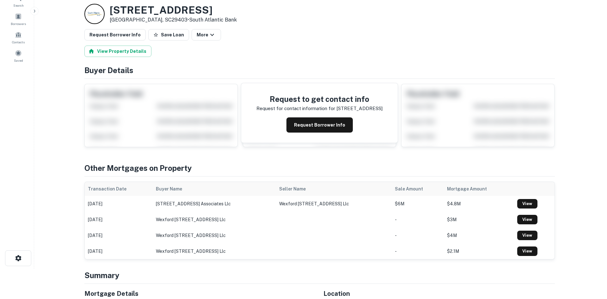
scroll to position [0, 0]
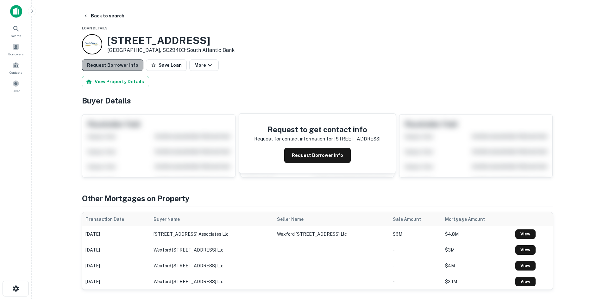
click at [120, 69] on button "Request Borrower Info" at bounding box center [112, 64] width 61 height 11
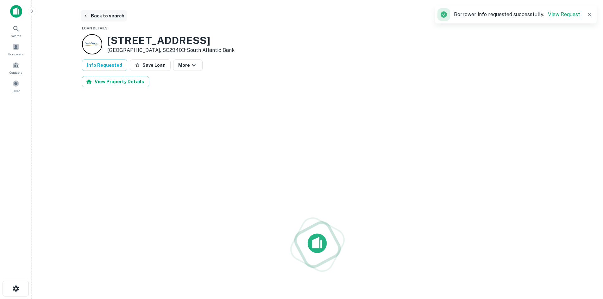
click at [105, 19] on button "Back to search" at bounding box center [104, 15] width 46 height 11
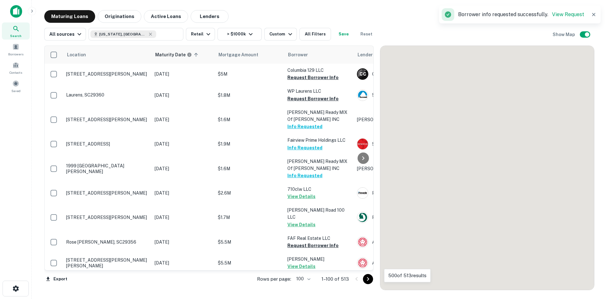
scroll to position [158, 0]
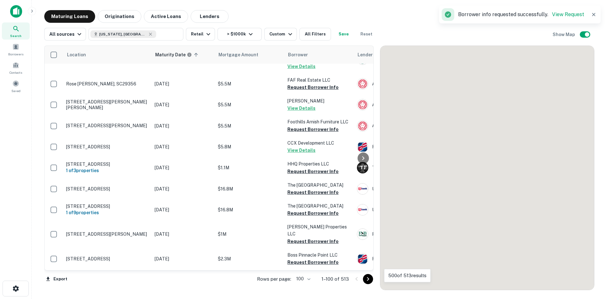
click at [370, 279] on icon "Go to next page" at bounding box center [368, 279] width 8 height 8
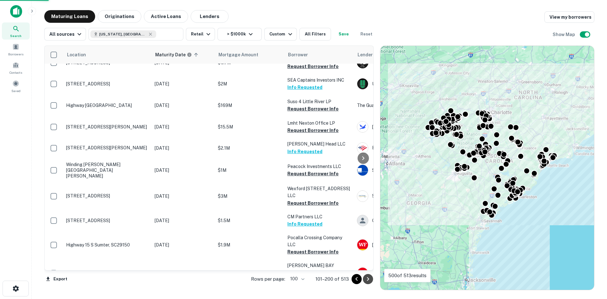
click at [370, 279] on icon "Go to next page" at bounding box center [368, 279] width 8 height 8
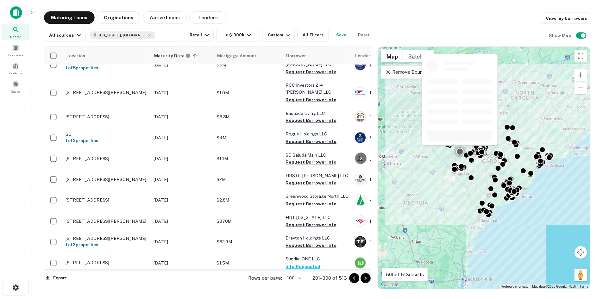
scroll to position [221, 0]
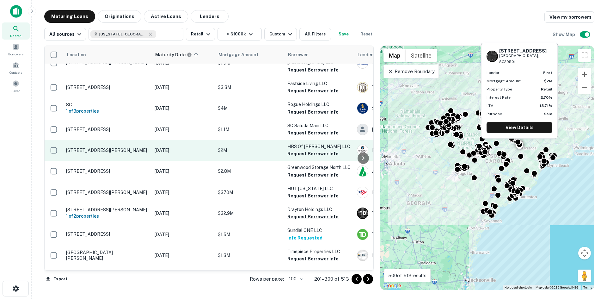
click at [120, 148] on p "[STREET_ADDRESS][PERSON_NAME]" at bounding box center [107, 150] width 82 height 6
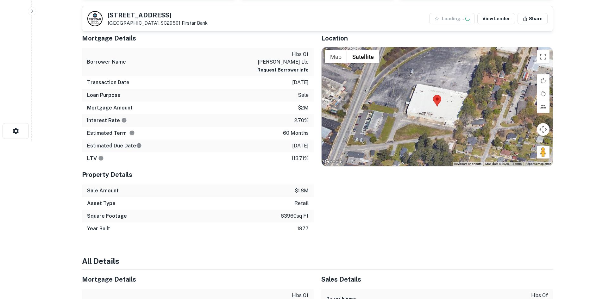
scroll to position [158, 0]
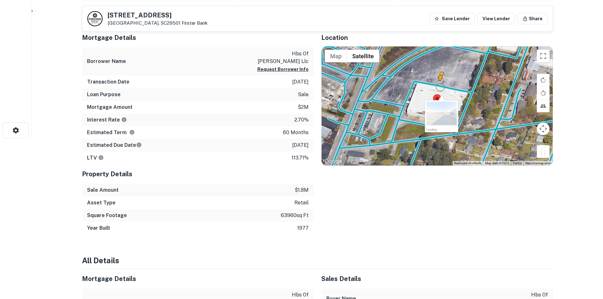
drag, startPoint x: 541, startPoint y: 151, endPoint x: 443, endPoint y: 86, distance: 117.6
click at [443, 86] on div "To activate drag with keyboard, press Alt + Enter. Once in keyboard drag state,…" at bounding box center [436, 106] width 231 height 119
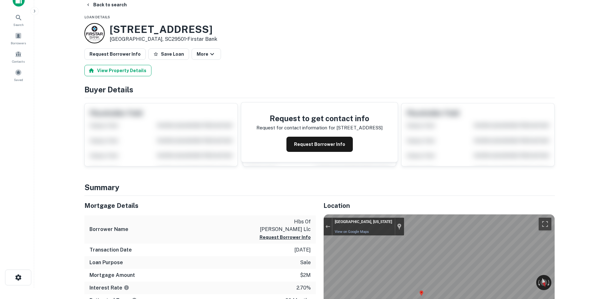
scroll to position [0, 0]
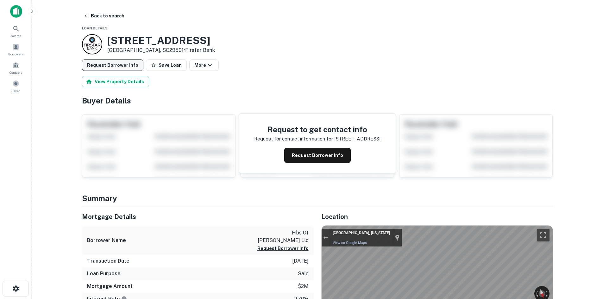
click at [119, 70] on button "Request Borrower Info" at bounding box center [112, 64] width 61 height 11
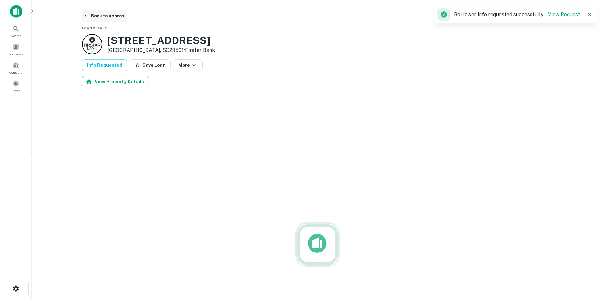
click at [109, 19] on button "Back to search" at bounding box center [104, 15] width 46 height 11
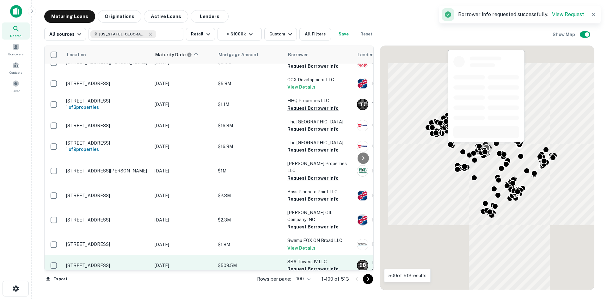
scroll to position [285, 0]
